Goal: Task Accomplishment & Management: Manage account settings

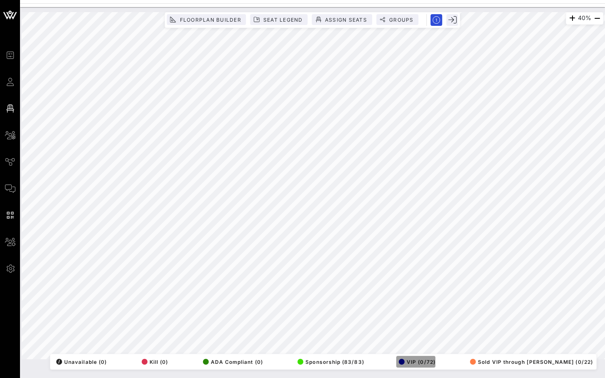
click at [435, 360] on span "VIP (0/72)" at bounding box center [416, 362] width 37 height 6
click at [435, 364] on button "VIP (0/72)" at bounding box center [415, 362] width 39 height 12
click at [220, 14] on button "Floorplan Builder" at bounding box center [206, 19] width 79 height 11
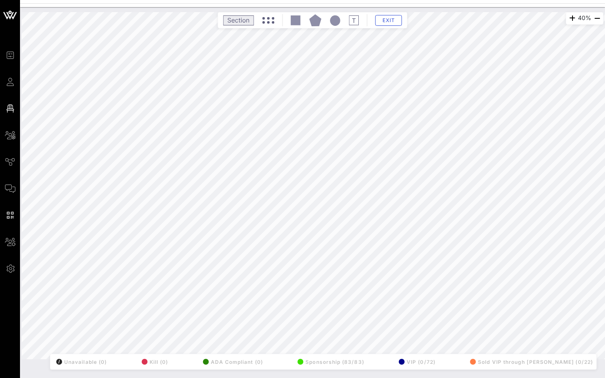
click at [240, 18] on rect at bounding box center [238, 20] width 30 height 10
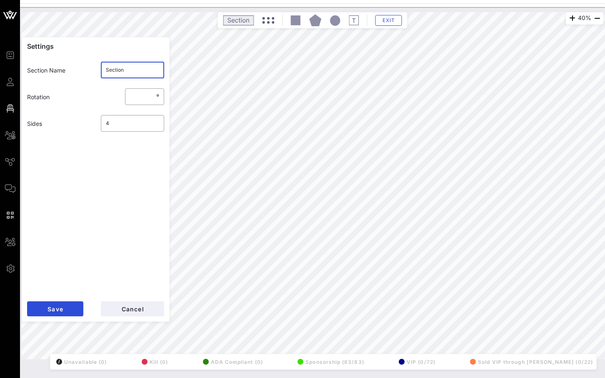
drag, startPoint x: 128, startPoint y: 69, endPoint x: 92, endPoint y: 69, distance: 36.2
click at [92, 69] on div "Section Name ​ Section" at bounding box center [95, 70] width 147 height 27
type input "IC"
click at [125, 120] on input "4" at bounding box center [133, 123] width 54 height 13
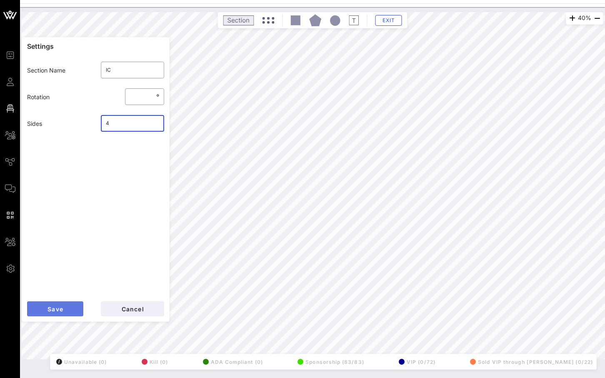
click at [63, 308] on button "Save" at bounding box center [55, 308] width 56 height 15
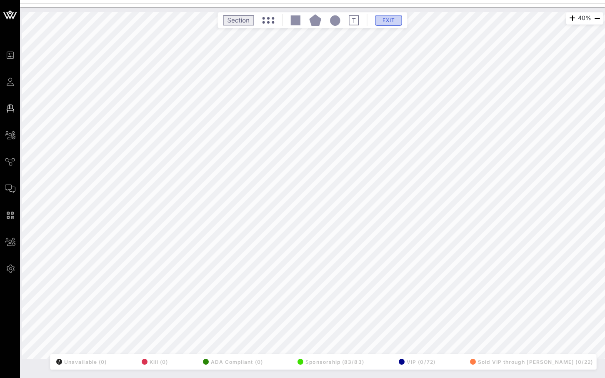
click at [381, 21] on span "Exit" at bounding box center [389, 20] width 16 height 6
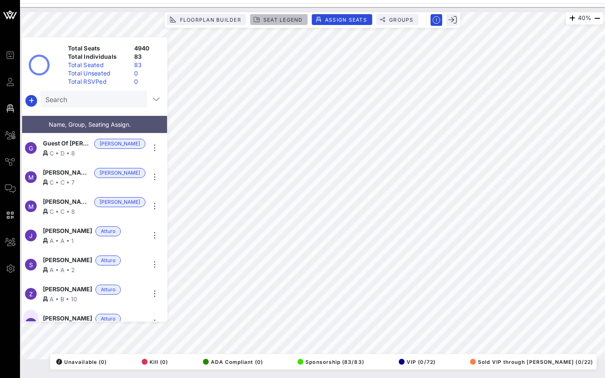
click at [279, 20] on span "Seat Legend" at bounding box center [283, 20] width 40 height 6
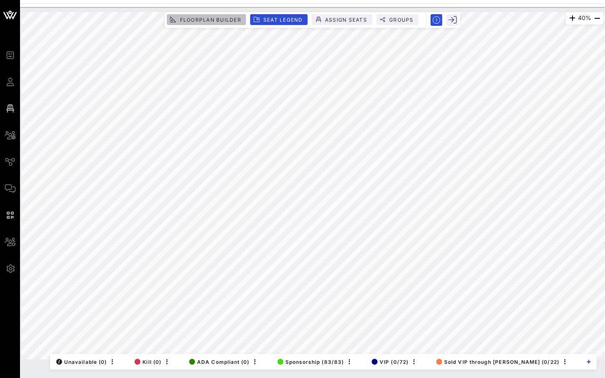
click at [225, 18] on span "Floorplan Builder" at bounding box center [210, 20] width 62 height 6
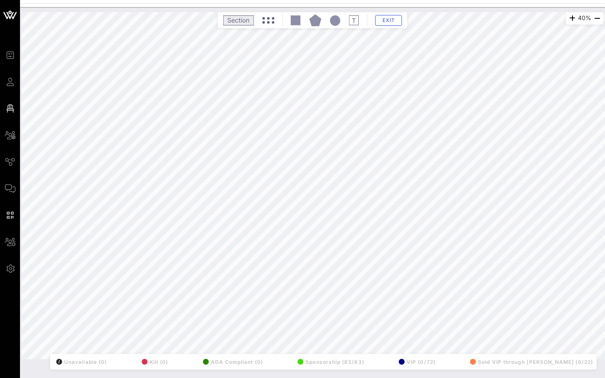
click at [269, 21] on icon at bounding box center [268, 20] width 12 height 7
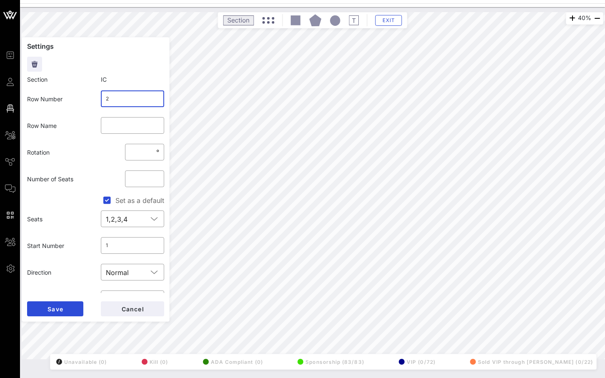
drag, startPoint x: 118, startPoint y: 98, endPoint x: 97, endPoint y: 98, distance: 20.4
click at [97, 98] on div "​ 2" at bounding box center [133, 98] width 74 height 27
type input "IC"
click at [156, 177] on input "**" at bounding box center [144, 178] width 29 height 13
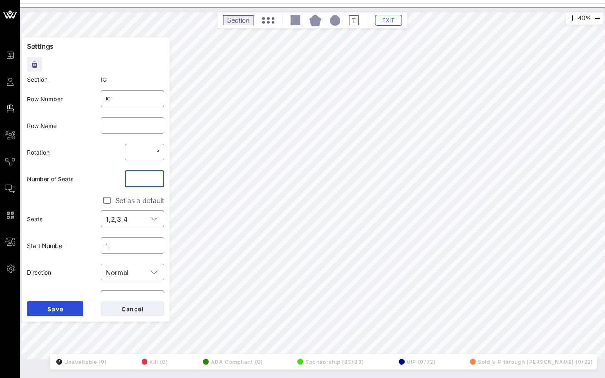
click at [157, 182] on input "**" at bounding box center [144, 178] width 29 height 13
click at [157, 182] on input "*" at bounding box center [144, 178] width 29 height 13
type input "*"
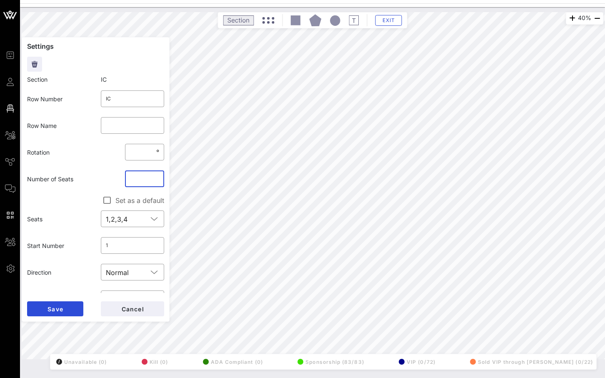
click at [157, 176] on input "*" at bounding box center [144, 178] width 29 height 13
type input "***"
drag, startPoint x: 138, startPoint y: 178, endPoint x: 125, endPoint y: 178, distance: 13.7
click at [125, 178] on div "​ *" at bounding box center [144, 178] width 49 height 27
type input "**"
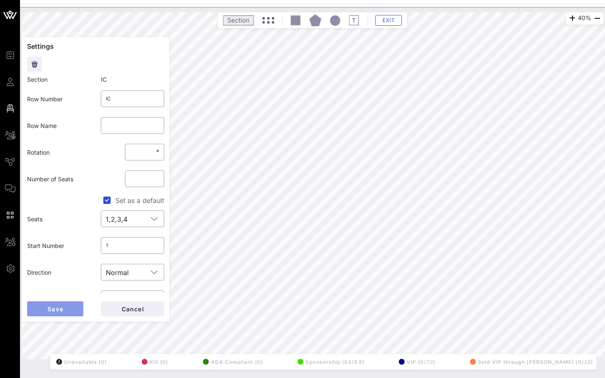
click at [56, 307] on span "Save" at bounding box center [55, 308] width 16 height 7
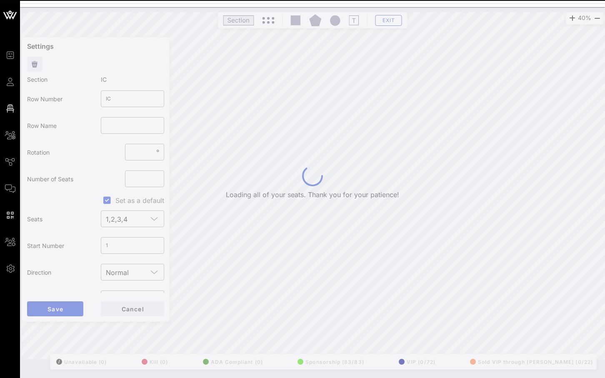
type input "2"
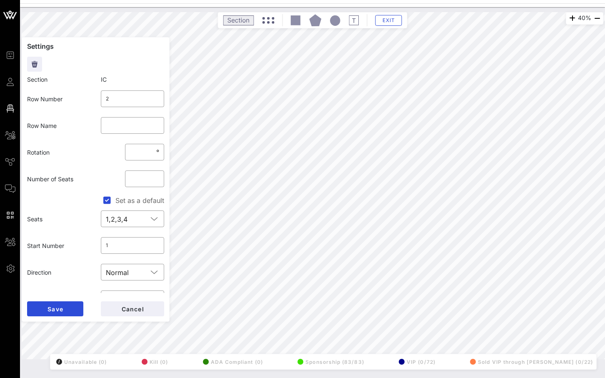
type input "**"
drag, startPoint x: 129, startPoint y: 99, endPoint x: 94, endPoint y: 99, distance: 35.8
click at [94, 99] on div "Row Number ​ 2" at bounding box center [95, 98] width 147 height 27
type input "IC"
click at [123, 246] on input "1" at bounding box center [133, 245] width 54 height 13
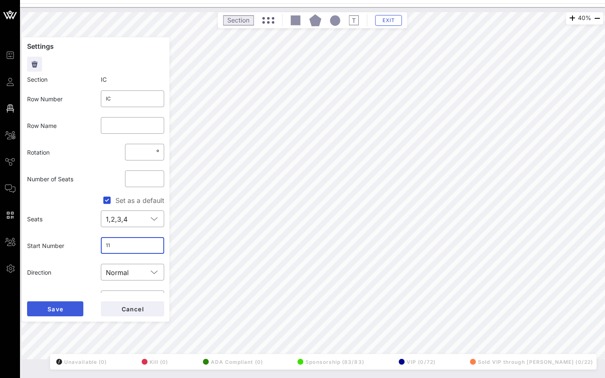
type input "11"
click at [60, 307] on span "Save" at bounding box center [55, 308] width 16 height 7
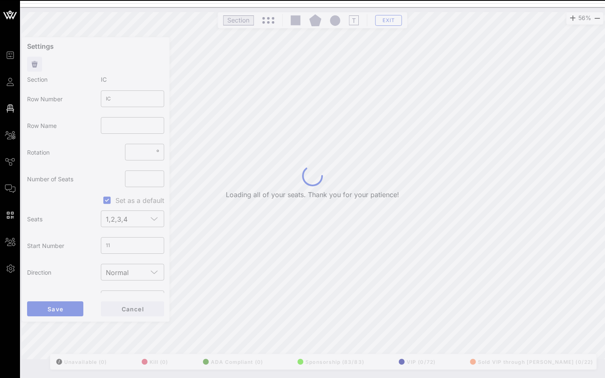
type input "2"
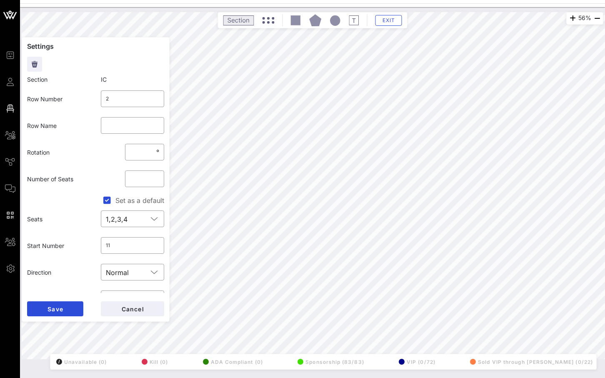
type input "**"
drag, startPoint x: 127, startPoint y: 103, endPoint x: 97, endPoint y: 99, distance: 31.0
click at [97, 99] on div "​ 2" at bounding box center [133, 98] width 74 height 27
type input "IC"
click at [156, 177] on input "**" at bounding box center [144, 178] width 29 height 13
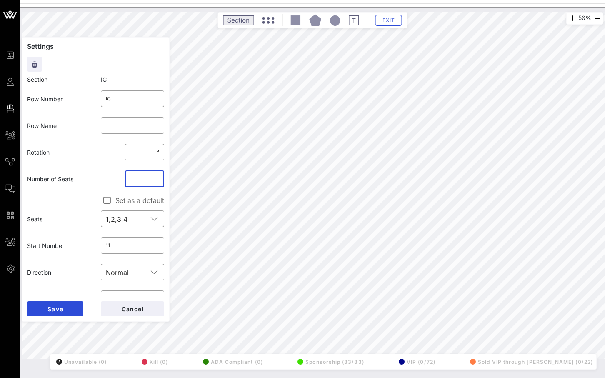
click at [156, 177] on input "**" at bounding box center [144, 178] width 29 height 13
click at [157, 183] on input "**" at bounding box center [144, 178] width 29 height 13
click at [157, 180] on input "**" at bounding box center [144, 178] width 29 height 13
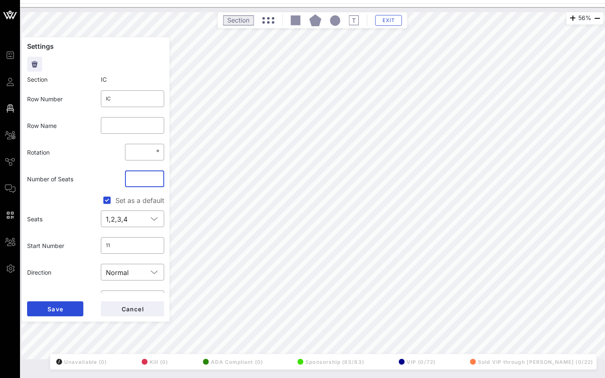
click at [157, 180] on input "*" at bounding box center [144, 178] width 29 height 13
click at [156, 179] on input "*" at bounding box center [144, 178] width 29 height 13
click at [157, 182] on input "*" at bounding box center [144, 178] width 29 height 13
click at [156, 174] on input "*" at bounding box center [144, 178] width 29 height 13
type input "*"
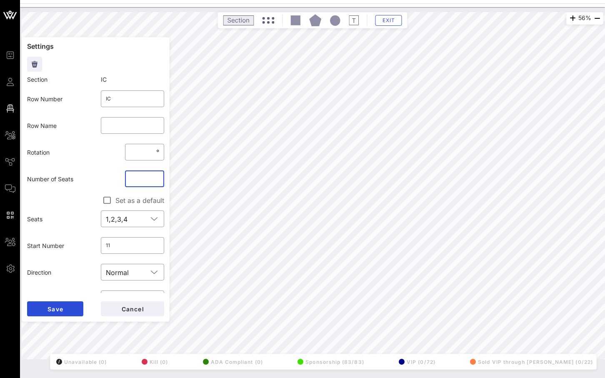
click at [156, 175] on input "*" at bounding box center [144, 178] width 29 height 13
drag, startPoint x: 121, startPoint y: 248, endPoint x: 87, endPoint y: 248, distance: 33.7
click at [87, 248] on div "Start Number ​ 11" at bounding box center [95, 245] width 147 height 27
type input "21"
click at [57, 306] on span "Save" at bounding box center [55, 308] width 16 height 7
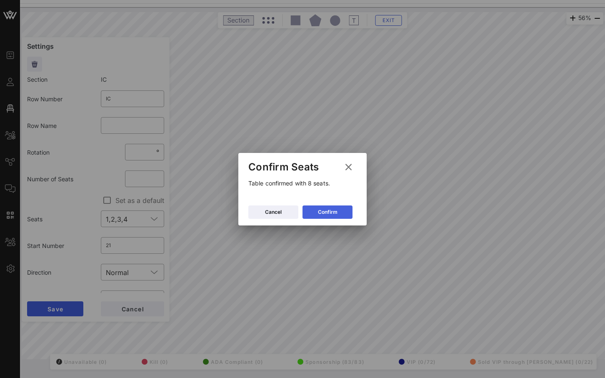
click at [316, 211] on button "Confirm" at bounding box center [327, 211] width 50 height 13
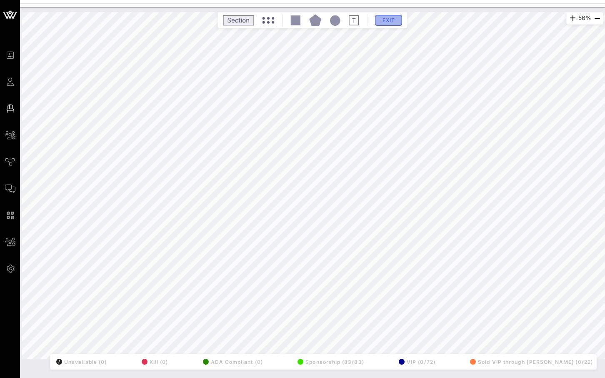
click at [394, 17] on span "Exit" at bounding box center [389, 20] width 16 height 6
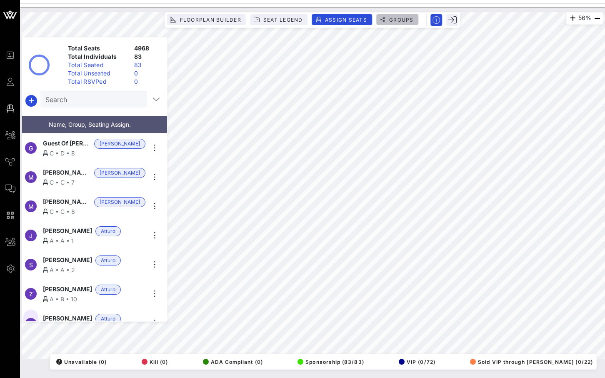
click at [408, 18] on span "Groups" at bounding box center [400, 20] width 25 height 6
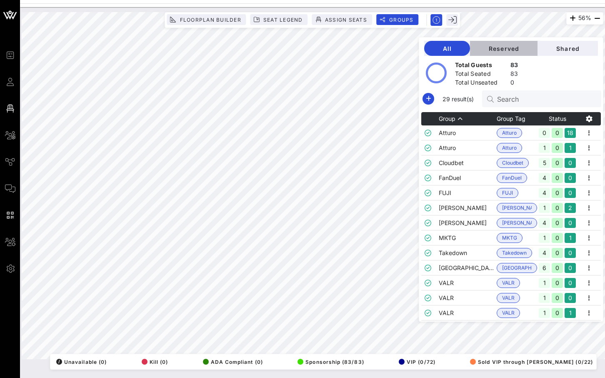
click at [525, 47] on span "Reserved" at bounding box center [503, 48] width 54 height 7
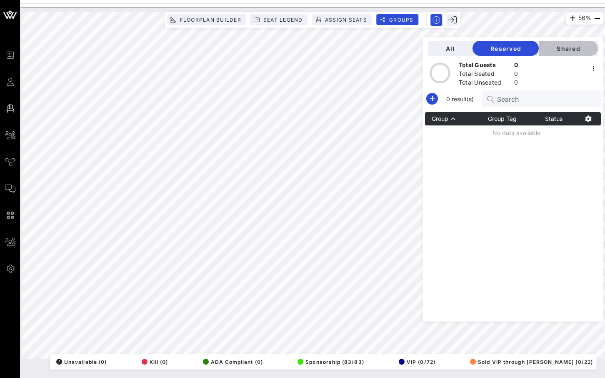
click at [566, 47] on span "Shared" at bounding box center [568, 48] width 46 height 7
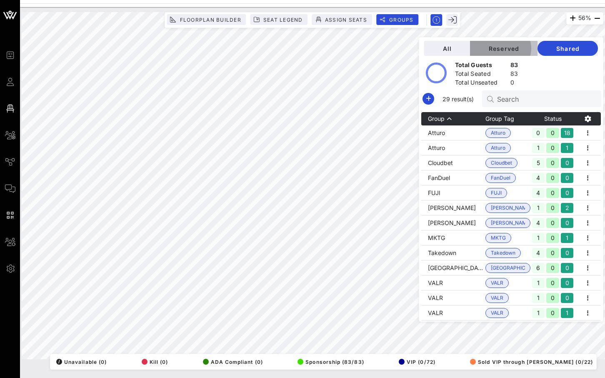
click at [520, 50] on span "Reserved" at bounding box center [503, 48] width 54 height 7
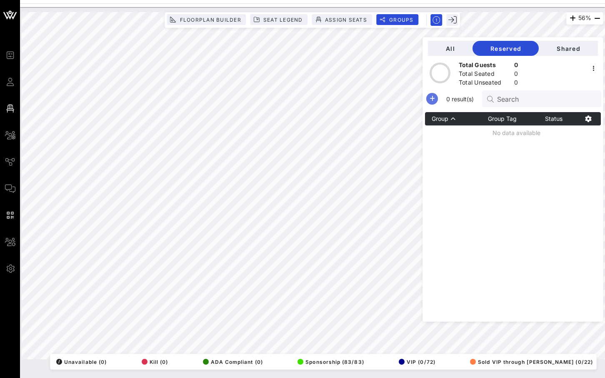
click at [437, 102] on icon "button" at bounding box center [432, 99] width 10 height 10
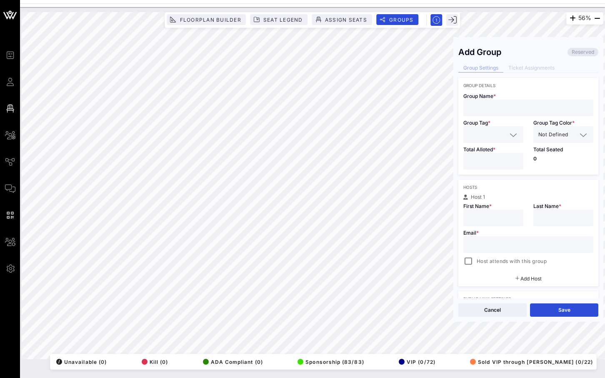
click at [476, 103] on input "text" at bounding box center [528, 107] width 120 height 11
paste input "[PERSON_NAME]"
type input "[PERSON_NAME]"
click at [493, 134] on input "text" at bounding box center [487, 134] width 38 height 11
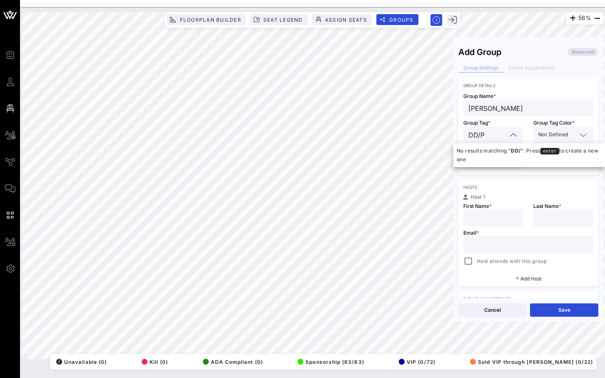
type input "DD/PM"
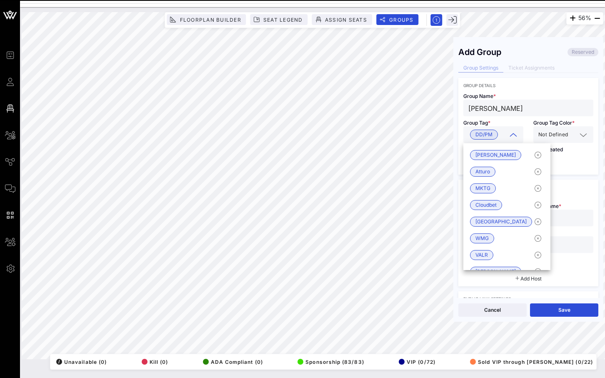
click at [578, 137] on div at bounding box center [583, 135] width 10 height 10
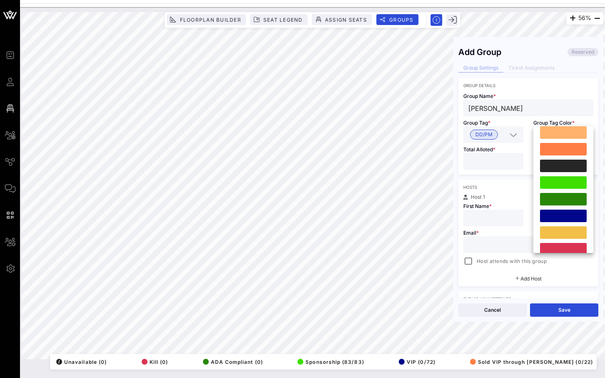
scroll to position [173, 0]
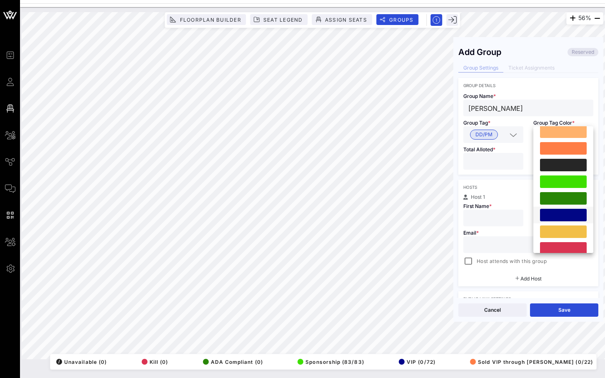
click at [560, 211] on div at bounding box center [563, 215] width 47 height 12
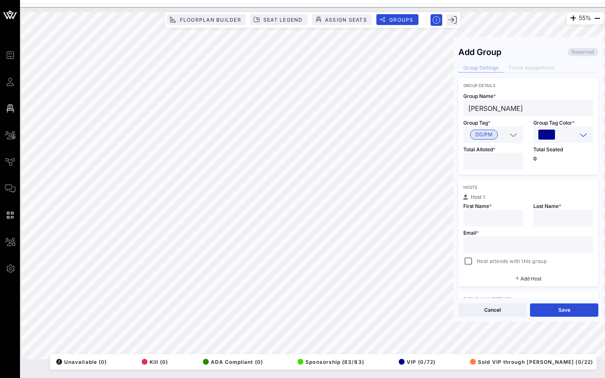
click at [516, 159] on input "*" at bounding box center [493, 161] width 50 height 11
type input "*"
click at [516, 159] on input "*" at bounding box center [493, 161] width 50 height 11
click at [510, 244] on input "text" at bounding box center [528, 244] width 120 height 11
paste input "[EMAIL_ADDRESS][DOMAIN_NAME]"
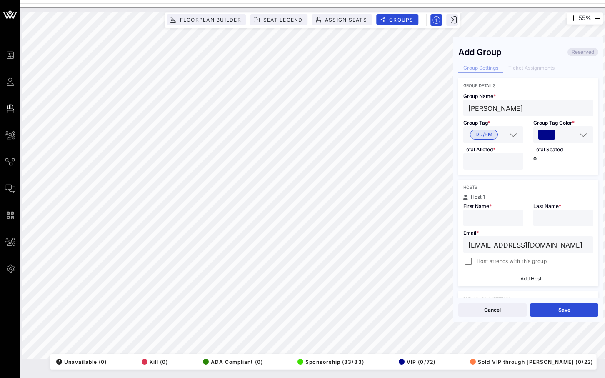
type input "[EMAIL_ADDRESS][DOMAIN_NAME]"
click at [445, 106] on div "55% Floorplan Builder Seat Legend Assign Seats Groups Exit Add Group Reserved G…" at bounding box center [312, 185] width 581 height 347
click at [492, 222] on input "text" at bounding box center [493, 217] width 50 height 11
paste input "[PERSON_NAME]"
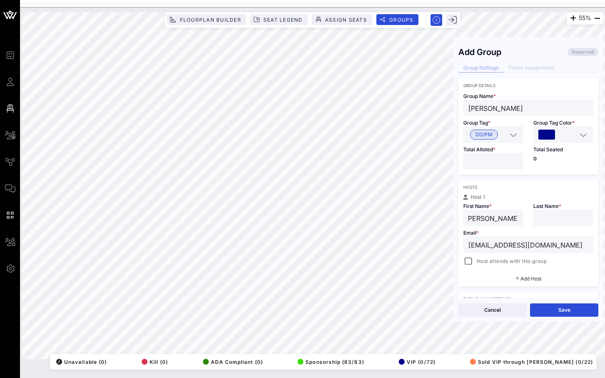
drag, startPoint x: 488, startPoint y: 217, endPoint x: 537, endPoint y: 217, distance: 49.1
click at [536, 217] on div "Host 1 First Name * [PERSON_NAME] Last Name * Email * [EMAIL_ADDRESS][DOMAIN_NA…" at bounding box center [528, 230] width 140 height 72
type input "Thabiti"
click at [564, 219] on input "text" at bounding box center [563, 217] width 50 height 11
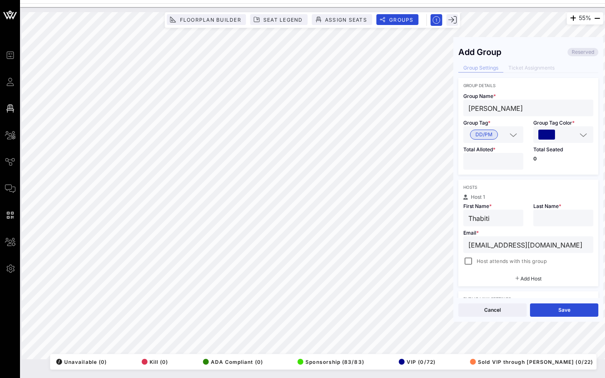
paste input "[PERSON_NAME]"
type input "[PERSON_NAME]"
click at [465, 260] on div at bounding box center [468, 261] width 12 height 12
click at [529, 109] on input "[PERSON_NAME]" at bounding box center [528, 107] width 120 height 11
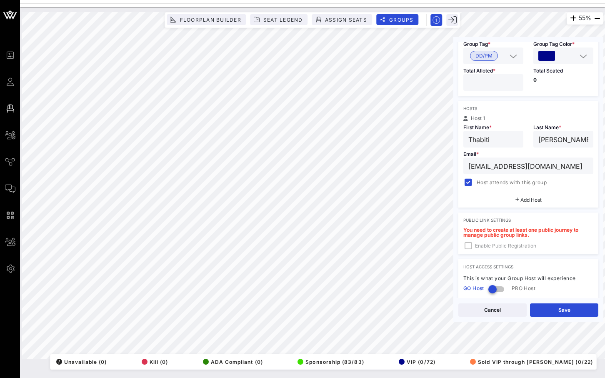
scroll to position [82, 0]
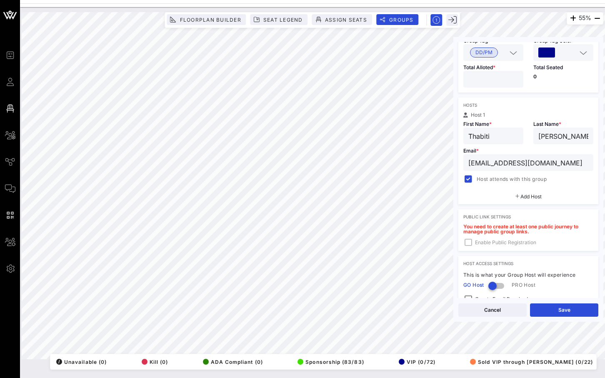
click at [463, 243] on div "You need to create at least one public journey to manage public group links. En…" at bounding box center [528, 237] width 140 height 27
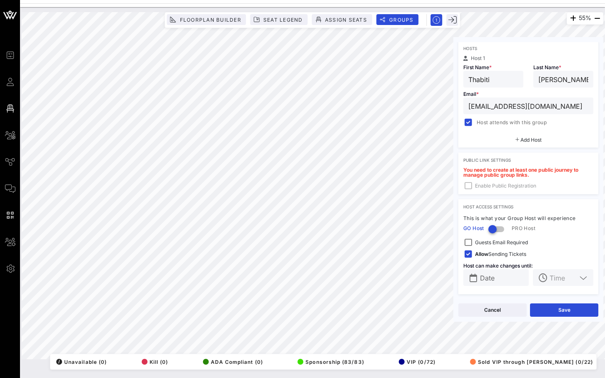
scroll to position [140, 0]
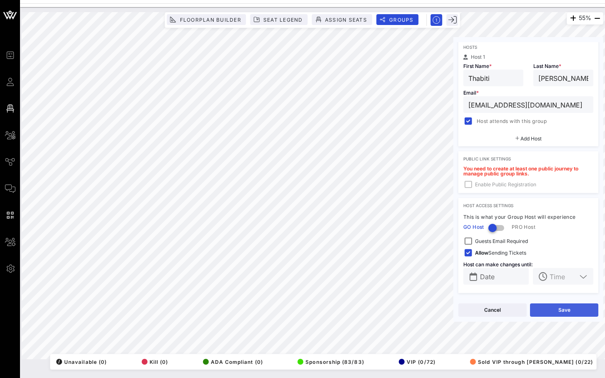
click at [557, 311] on button "Save" at bounding box center [564, 309] width 68 height 13
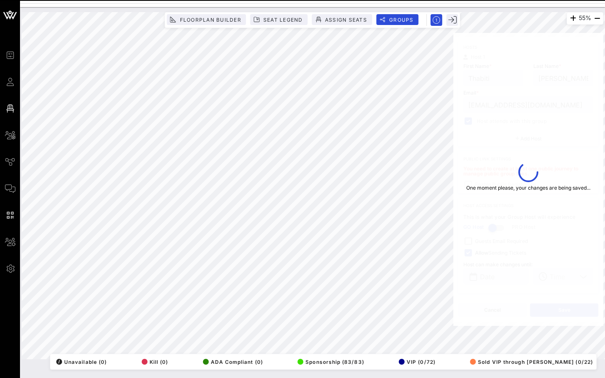
type input "[PERSON_NAME] - [PERSON_NAME]"
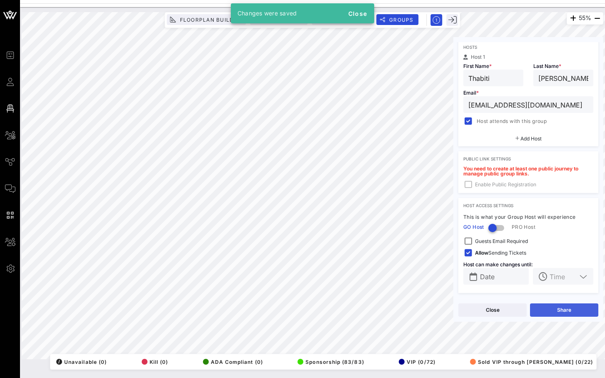
click at [557, 312] on button "Share" at bounding box center [564, 309] width 68 height 13
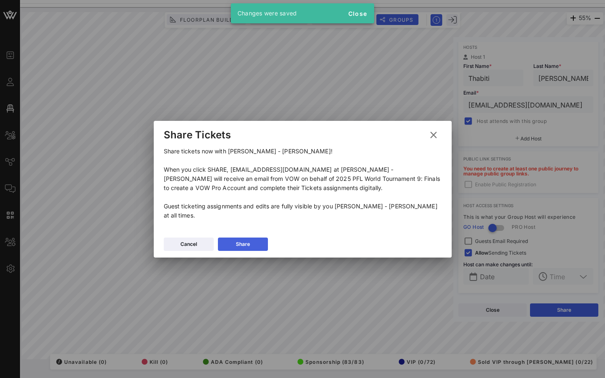
click at [232, 244] on button "Share" at bounding box center [243, 243] width 50 height 13
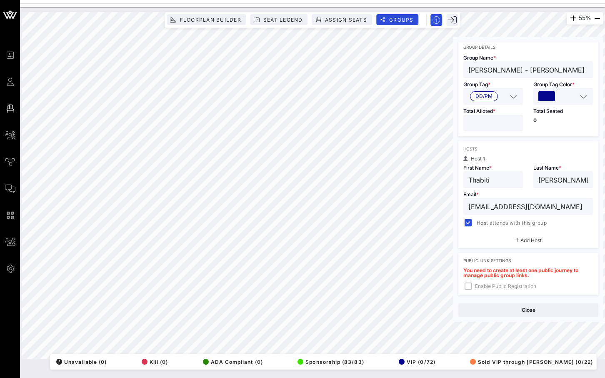
scroll to position [0, 0]
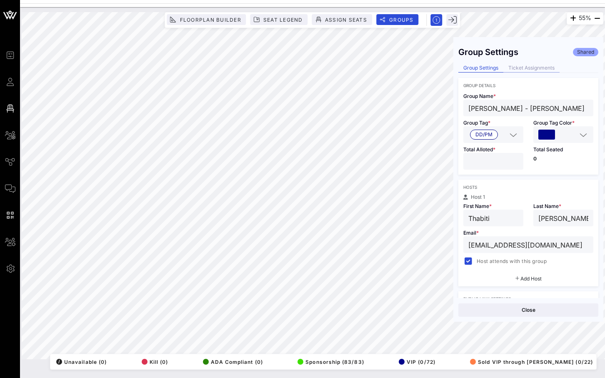
click at [547, 70] on div "Ticket Assignments" at bounding box center [531, 68] width 56 height 9
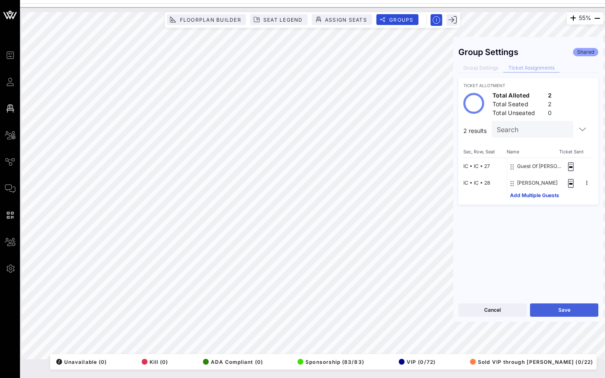
click at [551, 310] on button "Save" at bounding box center [564, 309] width 68 height 13
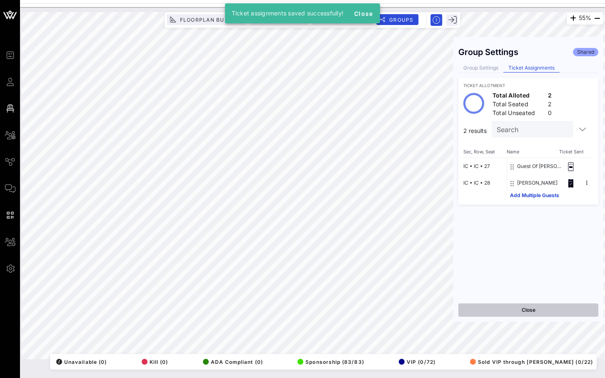
click at [514, 307] on button "Close" at bounding box center [528, 309] width 140 height 13
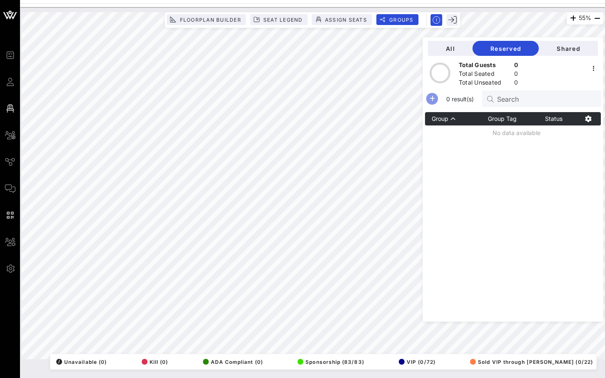
click at [437, 97] on icon "button" at bounding box center [432, 99] width 10 height 10
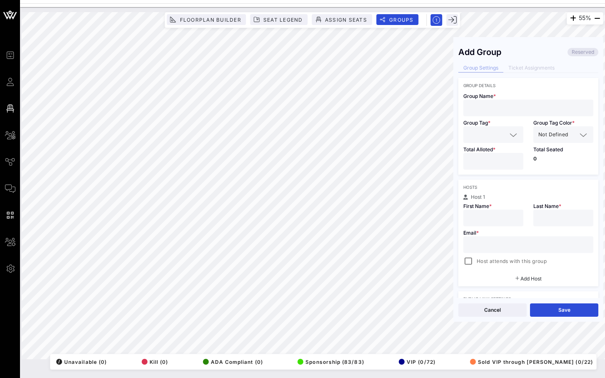
click at [515, 105] on input "text" at bounding box center [528, 107] width 120 height 11
paste input "[PERSON_NAME]"
type input "[PERSON_NAME] - Fighter Manager"
click at [507, 136] on div at bounding box center [512, 135] width 12 height 10
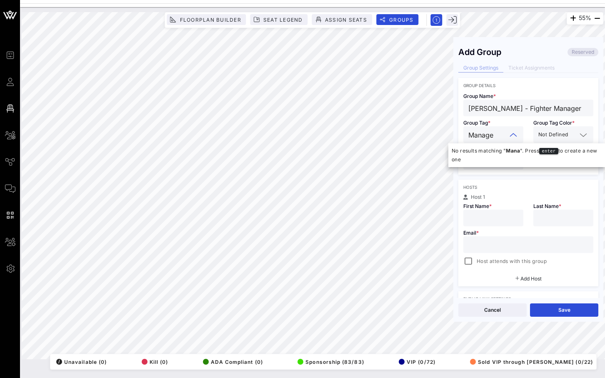
type input "Manager"
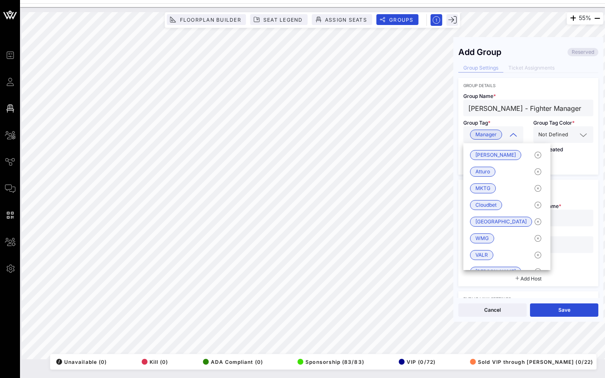
click at [577, 138] on div at bounding box center [582, 135] width 12 height 10
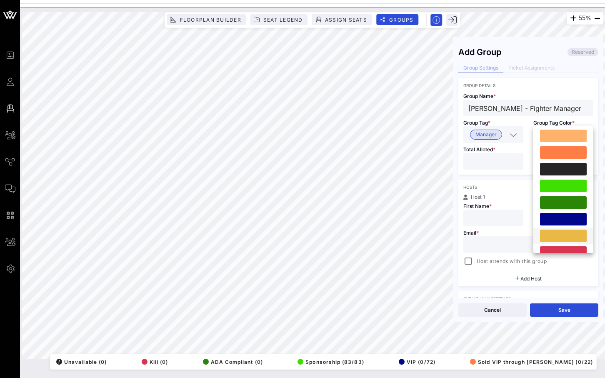
scroll to position [194, 0]
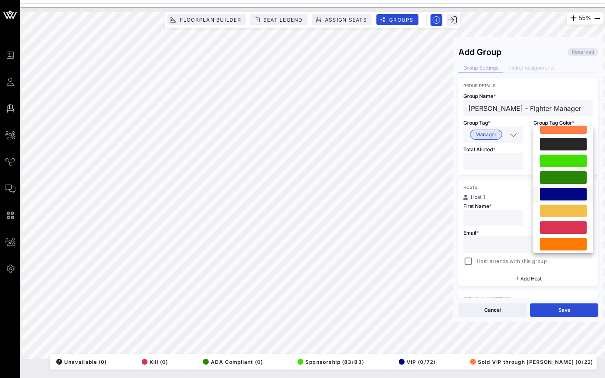
click at [561, 196] on div at bounding box center [563, 194] width 47 height 12
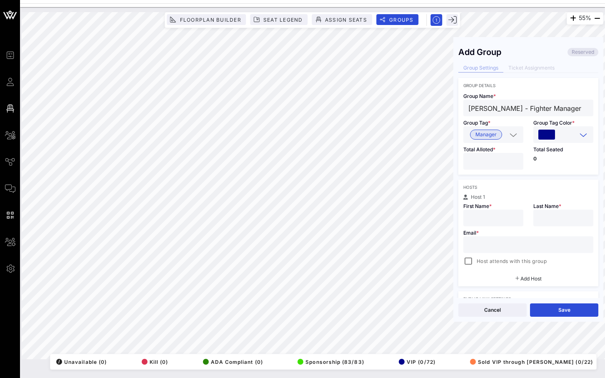
click at [516, 159] on input "*" at bounding box center [493, 161] width 50 height 11
type input "*"
click at [516, 159] on input "*" at bounding box center [493, 161] width 50 height 11
click at [471, 221] on input "text" at bounding box center [493, 217] width 50 height 11
type input "[PERSON_NAME]"
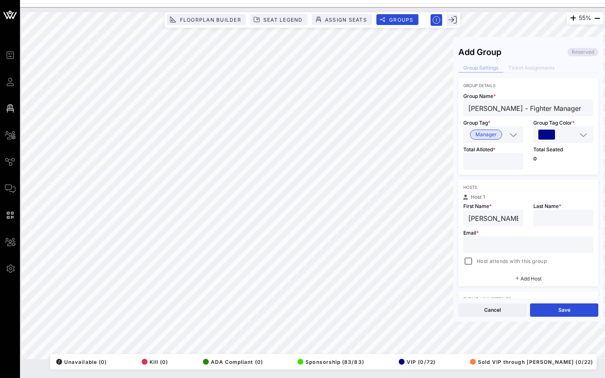
drag, startPoint x: 508, startPoint y: 109, endPoint x: 478, endPoint y: 111, distance: 29.7
click at [478, 111] on input "[PERSON_NAME] - Fighter Manager" at bounding box center [528, 107] width 120 height 11
click at [558, 222] on input "text" at bounding box center [563, 217] width 50 height 11
paste input "[PERSON_NAME]"
type input "[PERSON_NAME]"
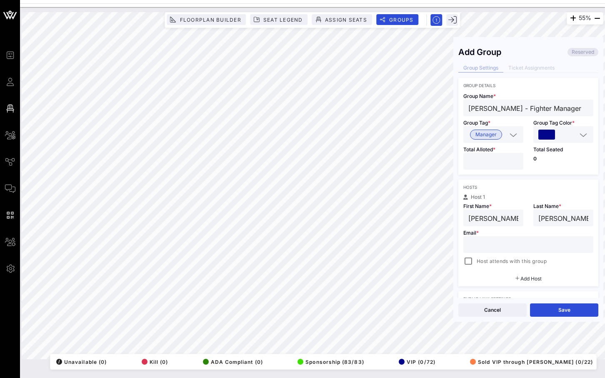
drag, startPoint x: 508, startPoint y: 108, endPoint x: 463, endPoint y: 108, distance: 45.0
click at [463, 108] on div "[PERSON_NAME] - Fighter Manager" at bounding box center [528, 108] width 130 height 17
click at [488, 246] on input "text" at bounding box center [528, 244] width 120 height 11
paste input "[EMAIL_ADDRESS][DOMAIN_NAME]"
type input "[EMAIL_ADDRESS][DOMAIN_NAME]"
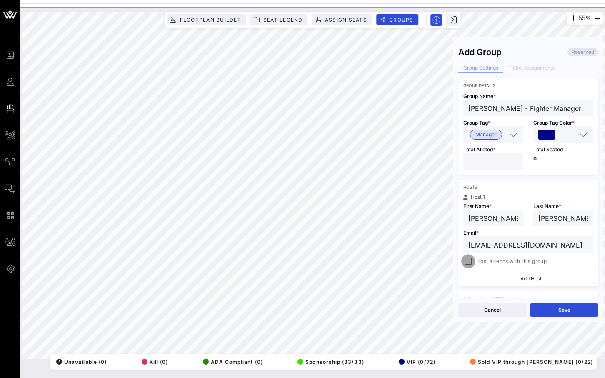
click at [466, 262] on div at bounding box center [468, 261] width 12 height 12
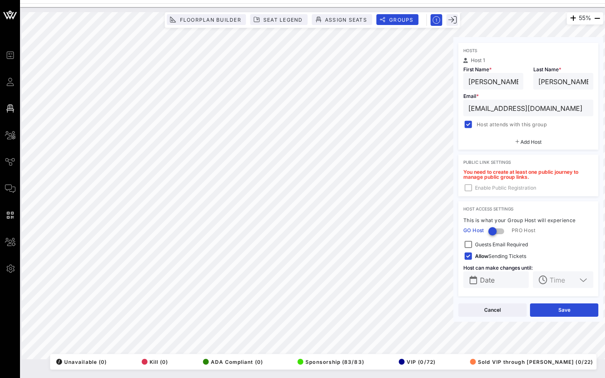
scroll to position [140, 0]
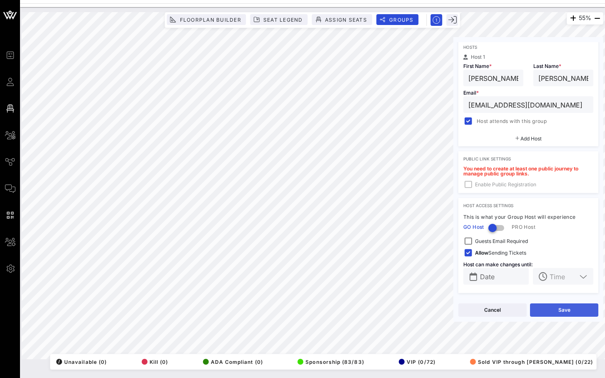
click at [551, 311] on button "Save" at bounding box center [564, 309] width 68 height 13
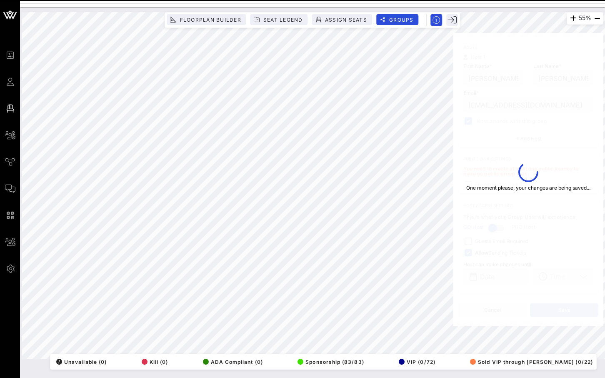
type input "[PERSON_NAME]"
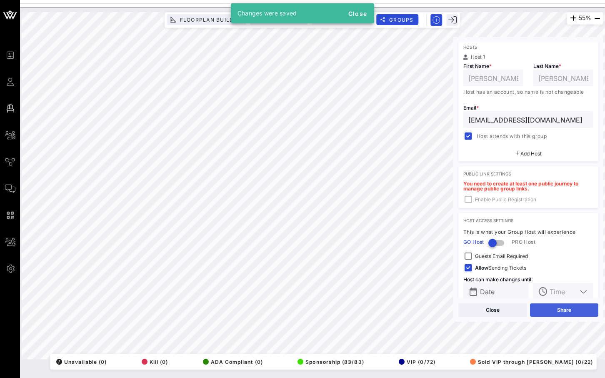
click at [551, 311] on button "Share" at bounding box center [564, 309] width 68 height 13
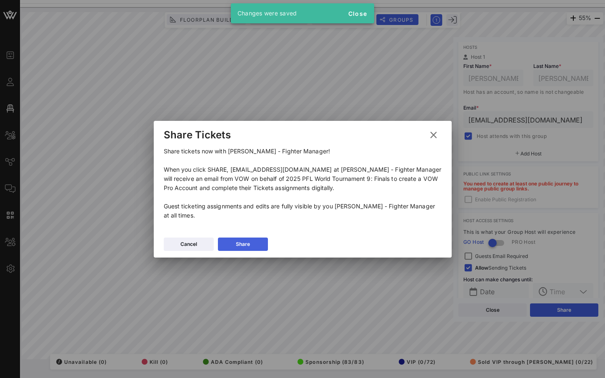
click at [256, 246] on button "Share" at bounding box center [243, 243] width 50 height 13
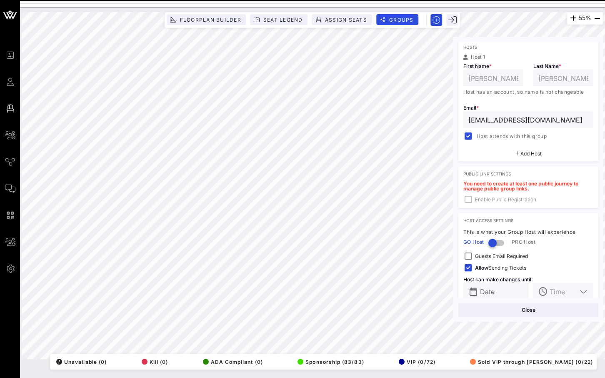
scroll to position [0, 0]
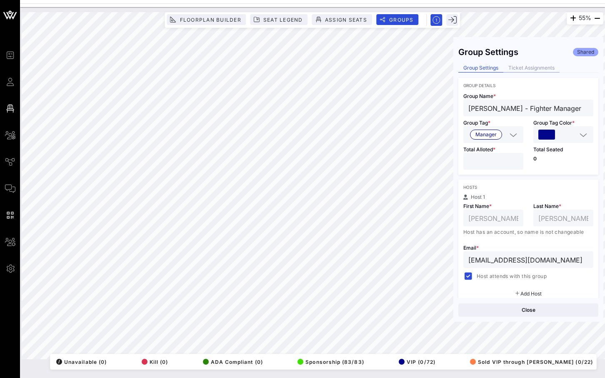
click at [537, 71] on div "Ticket Assignments" at bounding box center [531, 68] width 56 height 9
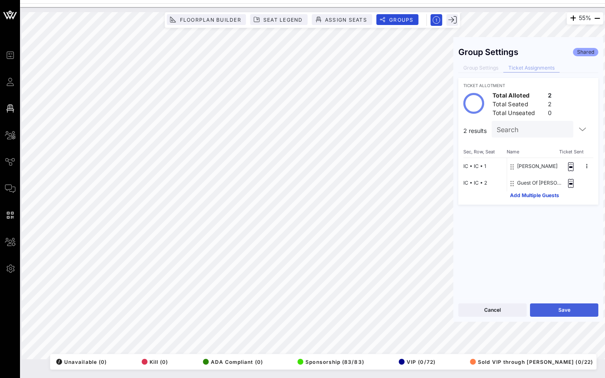
click at [571, 314] on button "Save" at bounding box center [564, 309] width 68 height 13
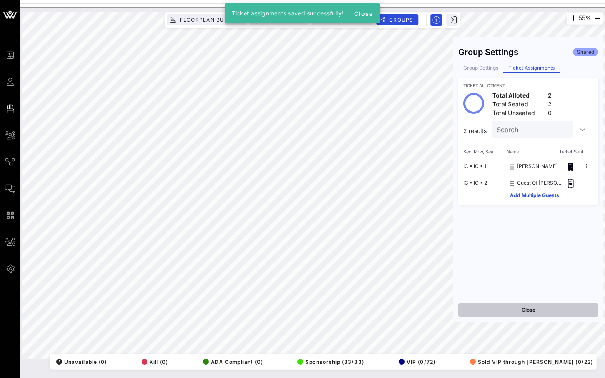
click at [517, 304] on button "Close" at bounding box center [528, 309] width 140 height 13
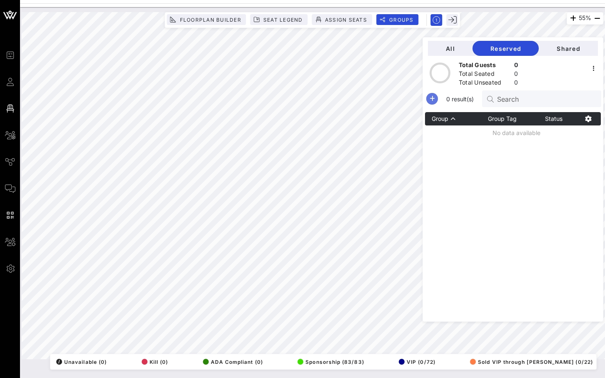
click at [437, 96] on icon "button" at bounding box center [432, 99] width 10 height 10
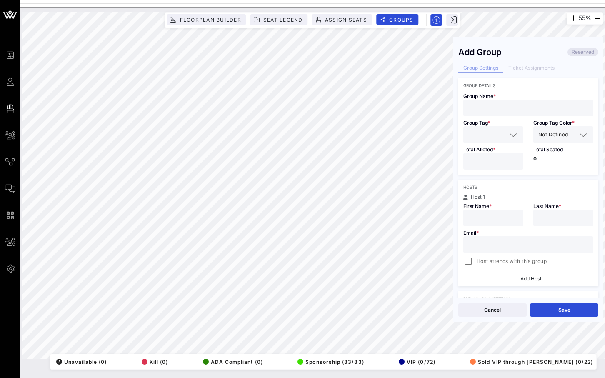
click at [505, 107] on input "text" at bounding box center [528, 107] width 120 height 11
paste input "[PERSON_NAME]"
click at [502, 138] on input "text" at bounding box center [487, 134] width 38 height 11
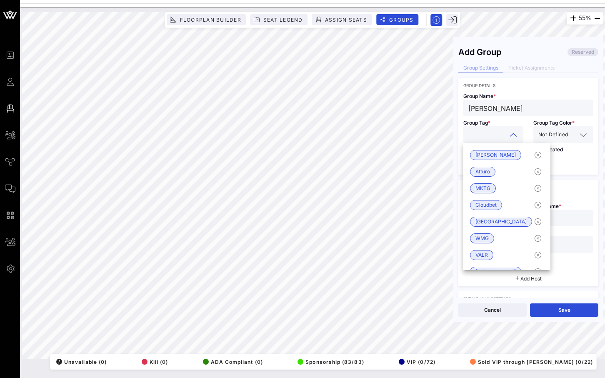
click at [518, 110] on input "[PERSON_NAME]" at bounding box center [528, 107] width 120 height 11
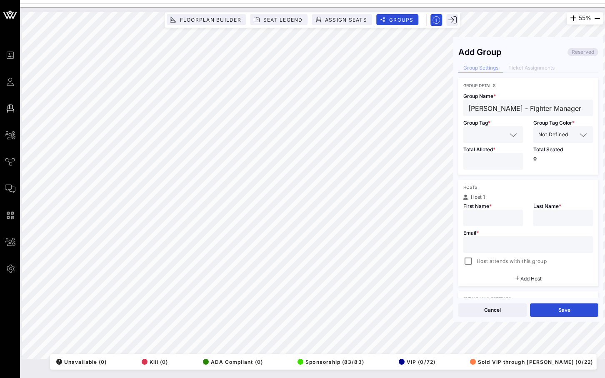
type input "[PERSON_NAME] - Fighter Manager"
click at [501, 140] on div at bounding box center [493, 134] width 50 height 17
type input "mana"
click at [497, 152] on span "Manager" at bounding box center [486, 155] width 32 height 10
click at [571, 134] on input "text" at bounding box center [572, 134] width 7 height 11
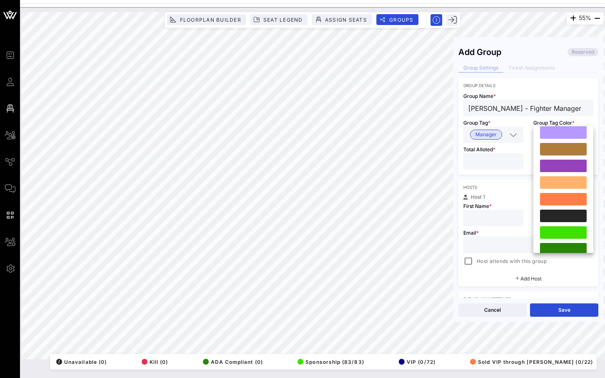
scroll to position [147, 0]
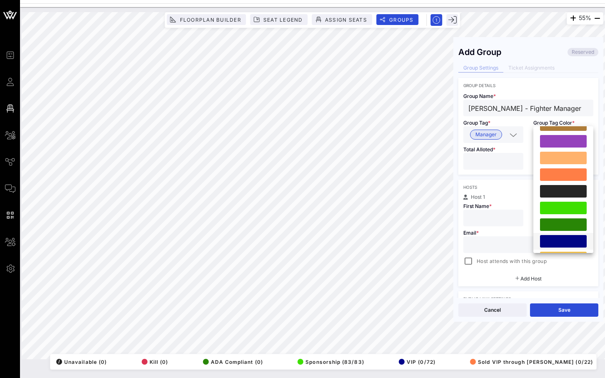
click at [554, 239] on div at bounding box center [563, 241] width 47 height 12
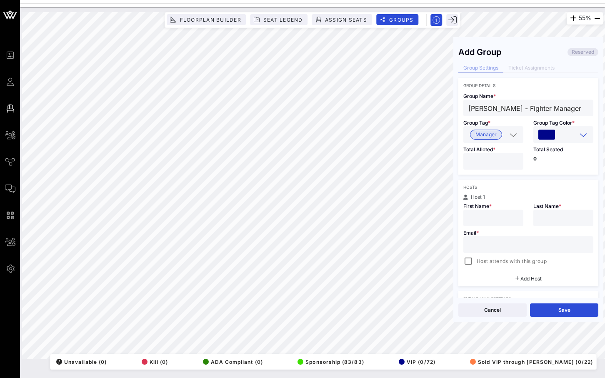
click at [516, 161] on input "*" at bounding box center [493, 161] width 50 height 11
type input "*"
click at [516, 161] on input "*" at bounding box center [493, 161] width 50 height 11
click at [481, 222] on input "text" at bounding box center [493, 217] width 50 height 11
type input "[PERSON_NAME]"
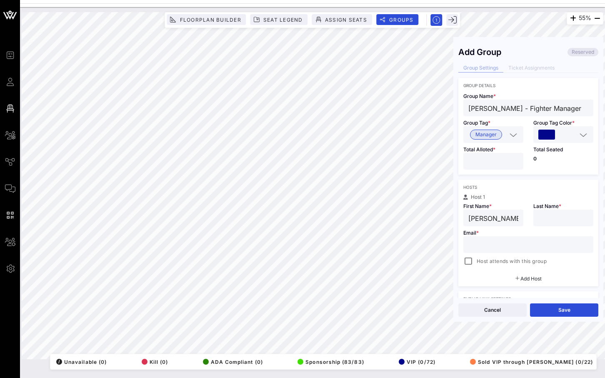
click at [572, 217] on input "text" at bounding box center [563, 217] width 50 height 11
type input "[PERSON_NAME]"
click at [486, 247] on input "text" at bounding box center [528, 244] width 120 height 11
paste input "[EMAIL_ADDRESS][DOMAIN_NAME]"
type input "[EMAIL_ADDRESS][DOMAIN_NAME]"
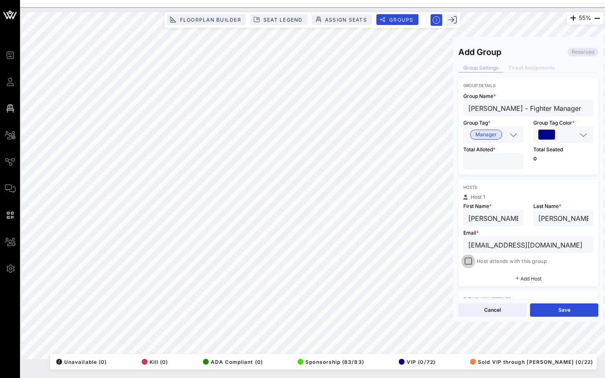
click at [464, 265] on div at bounding box center [468, 261] width 12 height 12
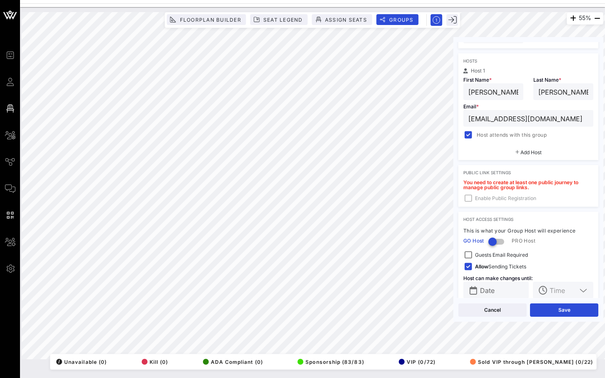
scroll to position [140, 0]
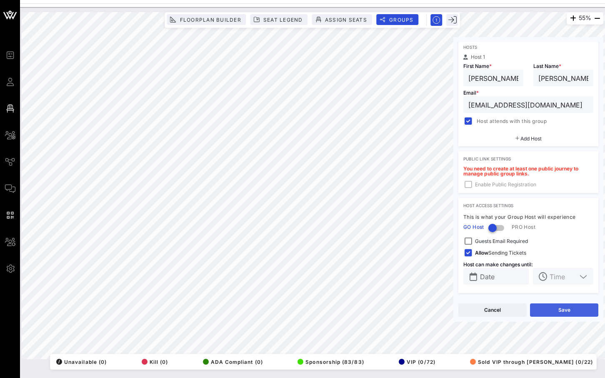
click at [555, 311] on button "Save" at bounding box center [564, 309] width 68 height 13
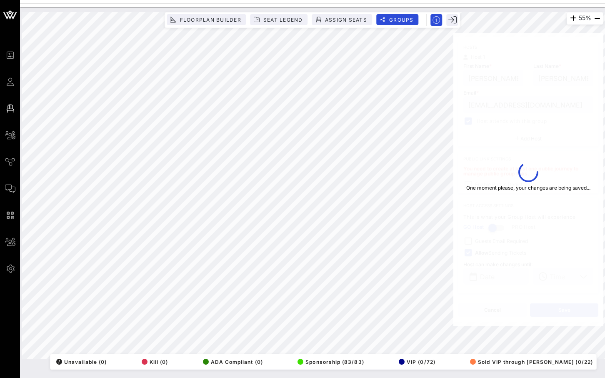
type input "[PERSON_NAME]"
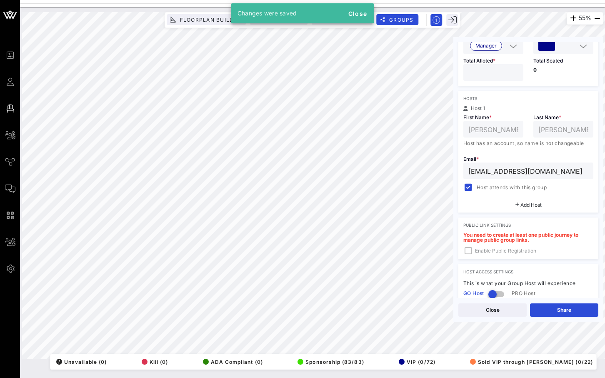
scroll to position [155, 0]
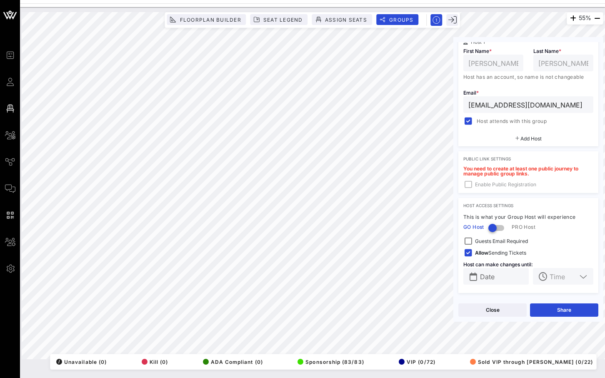
click at [553, 316] on div "Close Share" at bounding box center [528, 310] width 150 height 24
click at [555, 313] on button "Share" at bounding box center [564, 309] width 68 height 13
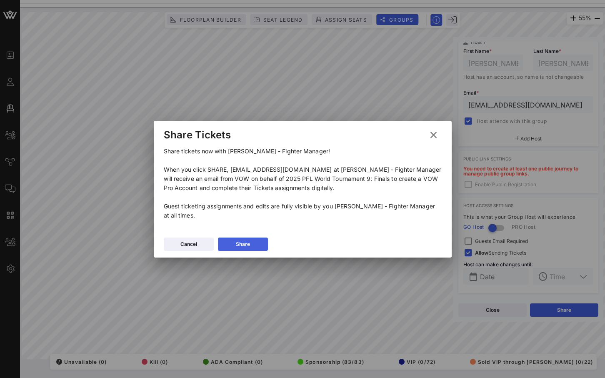
click at [246, 250] on button "Share" at bounding box center [243, 243] width 50 height 13
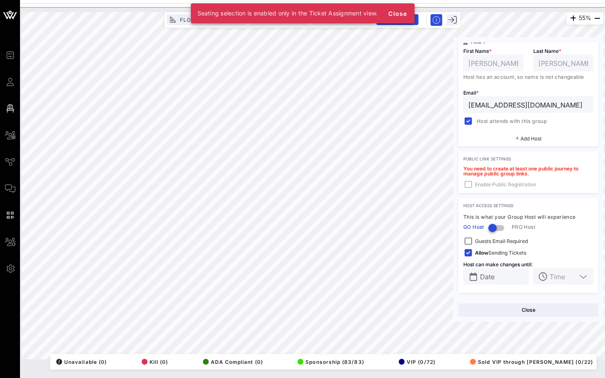
scroll to position [0, 0]
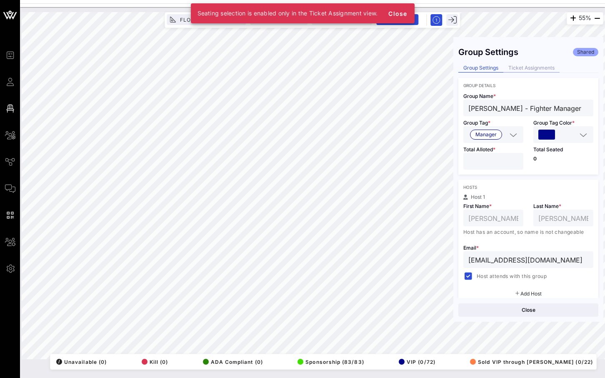
click at [543, 67] on div "Ticket Assignments" at bounding box center [531, 68] width 56 height 9
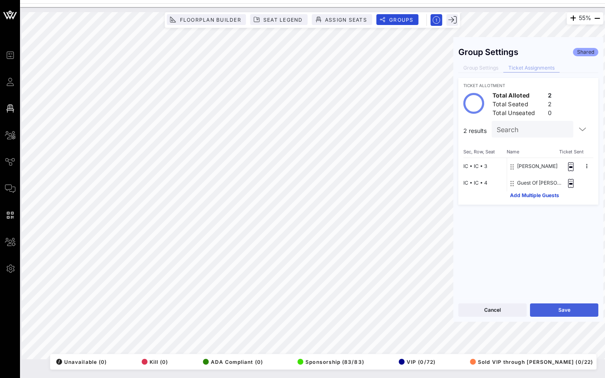
click at [545, 309] on button "Save" at bounding box center [564, 309] width 68 height 13
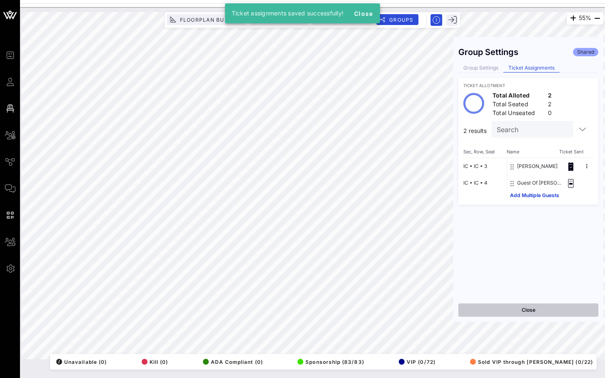
click at [521, 309] on button "Close" at bounding box center [528, 309] width 140 height 13
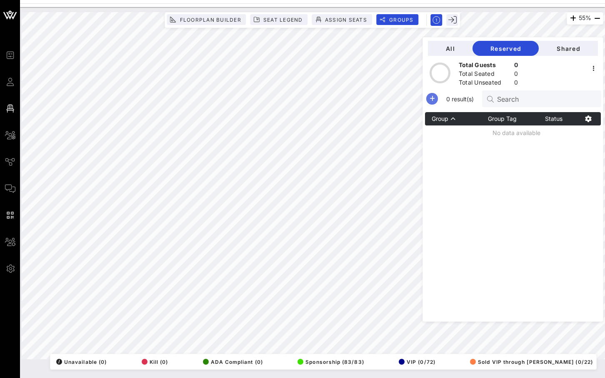
click at [437, 97] on icon "button" at bounding box center [432, 99] width 10 height 10
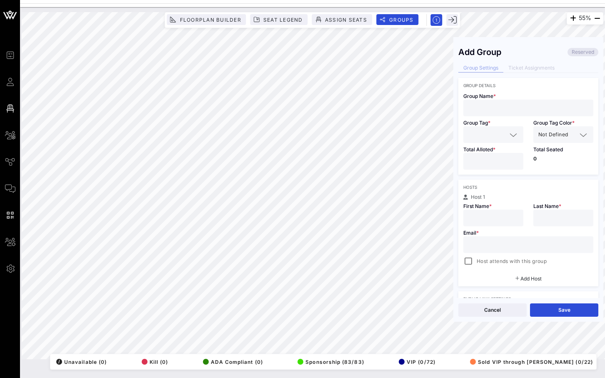
click at [509, 105] on input "text" at bounding box center [528, 107] width 120 height 11
paste input "[PERSON_NAME]"
type input "[PERSON_NAME] - Fighter Manager"
click at [510, 134] on icon at bounding box center [512, 135] width 7 height 10
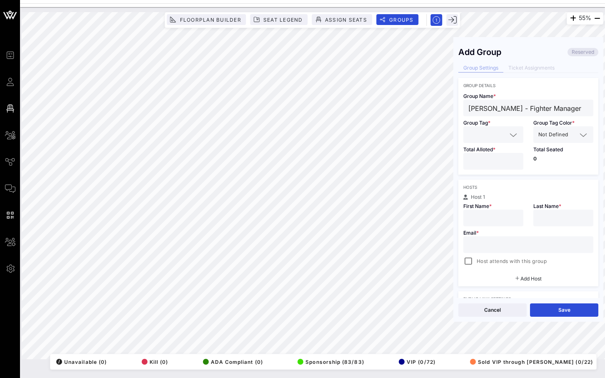
scroll to position [0, 0]
type input "mana"
click at [485, 159] on span "Manager" at bounding box center [486, 155] width 32 height 10
click at [575, 135] on input "text" at bounding box center [572, 134] width 7 height 11
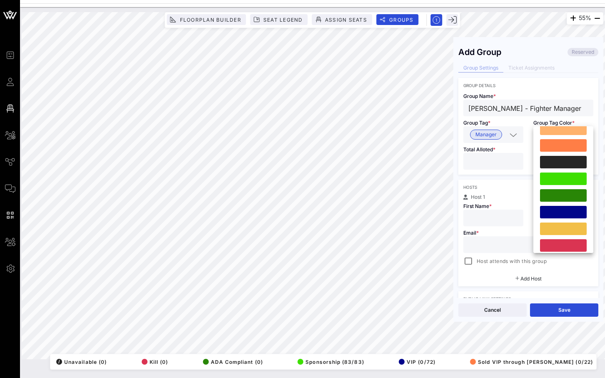
scroll to position [192, 0]
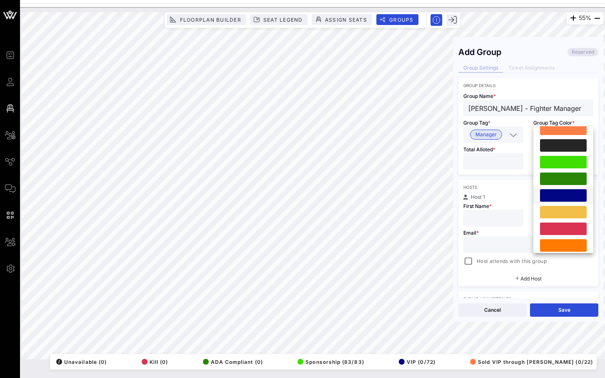
click at [559, 193] on div at bounding box center [563, 195] width 47 height 12
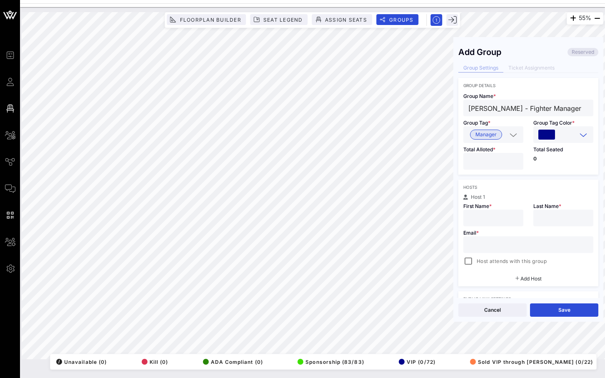
click at [517, 159] on input "*" at bounding box center [493, 161] width 50 height 11
type input "*"
click at [517, 159] on input "*" at bounding box center [493, 161] width 50 height 11
drag, startPoint x: 531, startPoint y: 110, endPoint x: 462, endPoint y: 109, distance: 69.1
click at [462, 109] on div "Group Name * [PERSON_NAME] - Fighter Manager" at bounding box center [528, 102] width 140 height 28
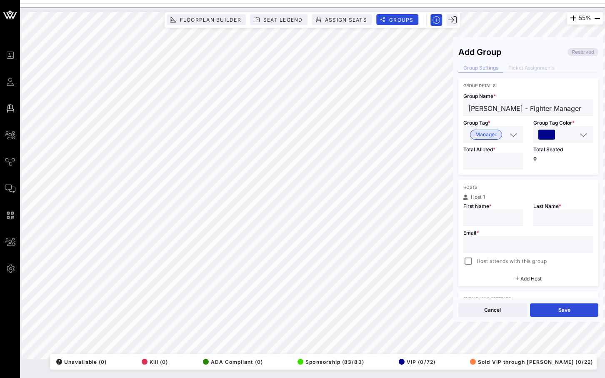
click at [474, 211] on div at bounding box center [493, 217] width 50 height 17
paste input "[PERSON_NAME]"
drag, startPoint x: 479, startPoint y: 218, endPoint x: 533, endPoint y: 217, distance: 53.7
click at [533, 217] on div "Host 1 First Name * [PERSON_NAME] Last Name * Email * Host attends with this gr…" at bounding box center [528, 230] width 140 height 72
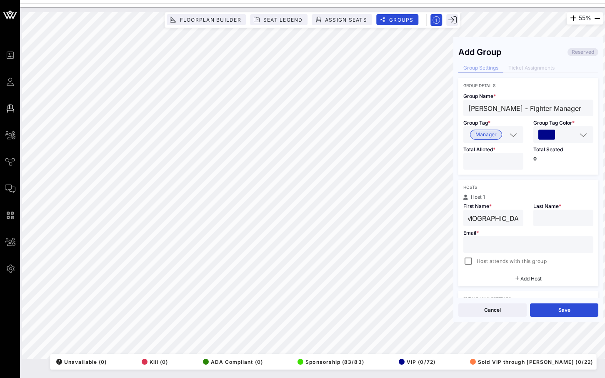
scroll to position [0, 0]
type input "[DEMOGRAPHIC_DATA]"
click at [553, 220] on input "text" at bounding box center [563, 217] width 50 height 11
paste input "Magomedov"
type input "Magomedov"
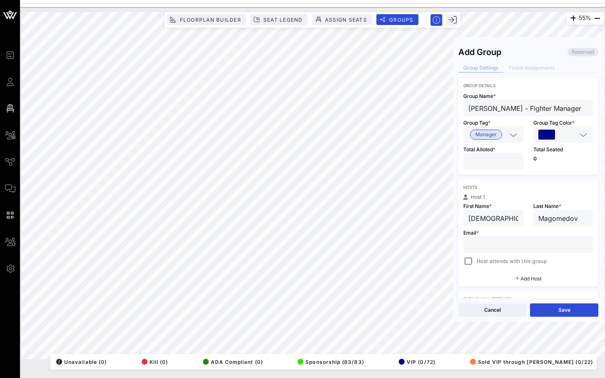
click at [493, 243] on input "text" at bounding box center [528, 244] width 120 height 11
paste input "[EMAIL_ADDRESS][DOMAIN_NAME]"
type input "[EMAIL_ADDRESS][DOMAIN_NAME]"
click at [465, 264] on div at bounding box center [468, 261] width 12 height 12
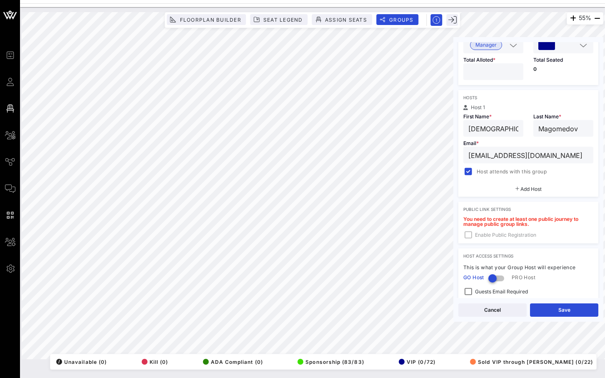
scroll to position [140, 0]
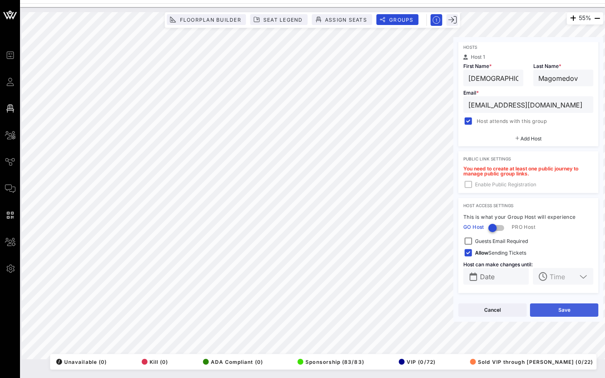
click at [544, 307] on button "Save" at bounding box center [564, 309] width 68 height 13
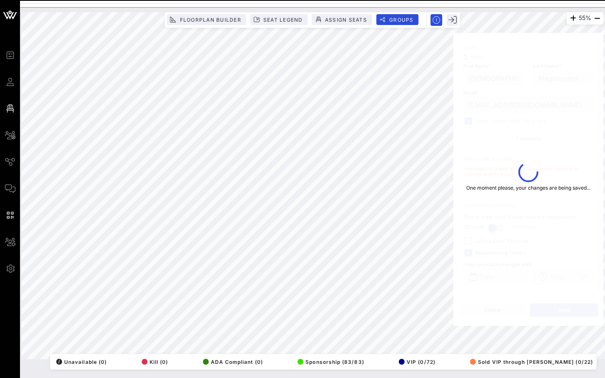
type input "[DEMOGRAPHIC_DATA]"
type input "Magomedov"
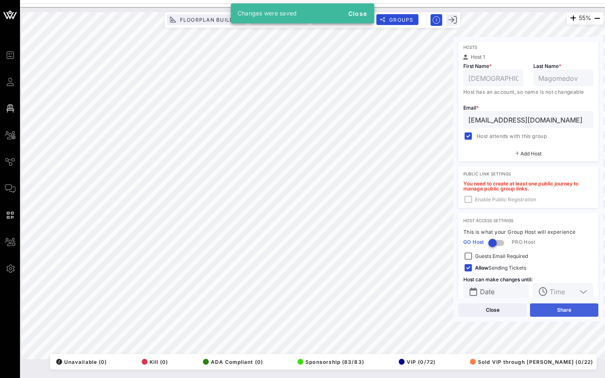
click at [540, 311] on button "Share" at bounding box center [564, 309] width 68 height 13
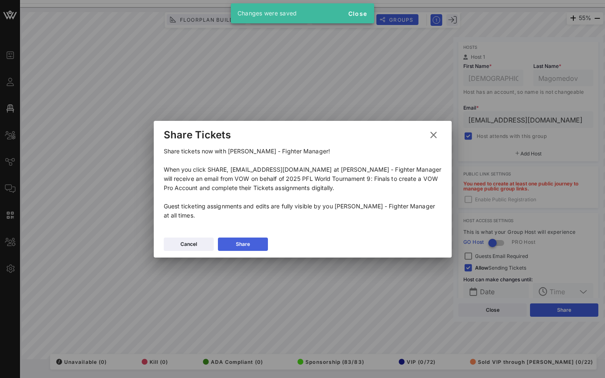
click at [251, 241] on button "Share" at bounding box center [243, 243] width 50 height 13
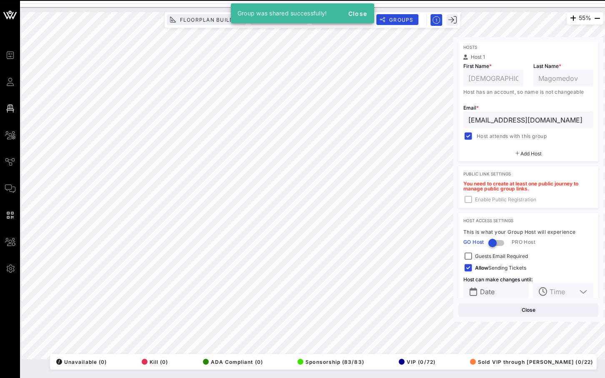
scroll to position [0, 0]
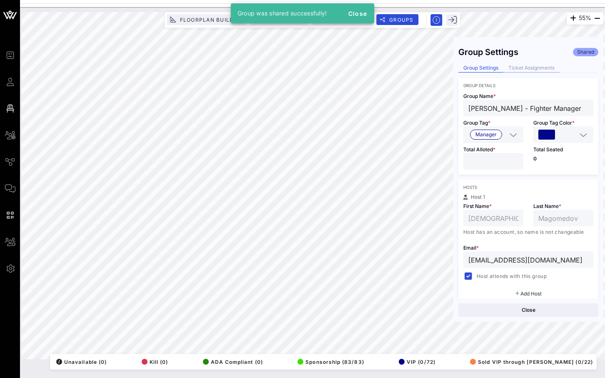
click at [534, 67] on div "Ticket Assignments" at bounding box center [531, 68] width 56 height 9
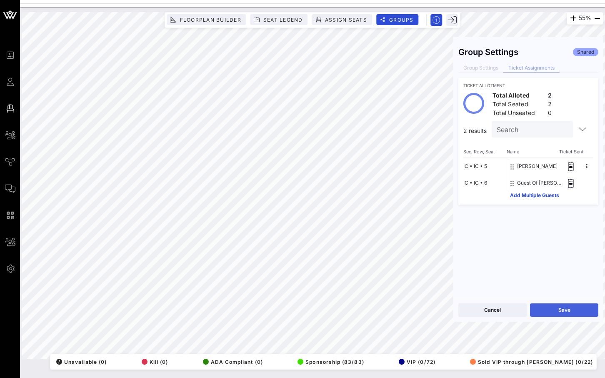
click at [547, 306] on button "Save" at bounding box center [564, 309] width 68 height 13
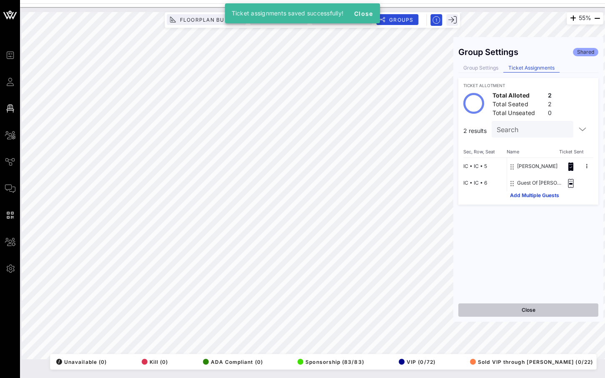
click at [531, 310] on button "Close" at bounding box center [528, 309] width 140 height 13
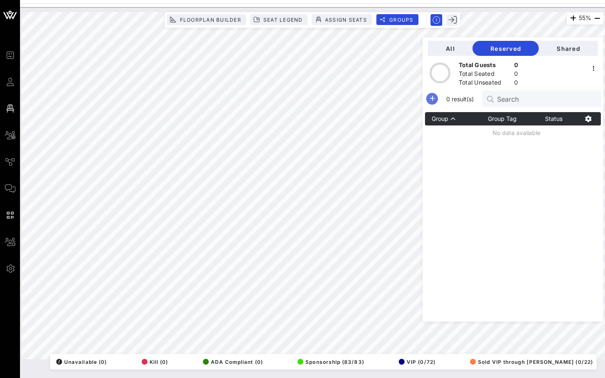
click at [437, 96] on icon "button" at bounding box center [432, 99] width 10 height 10
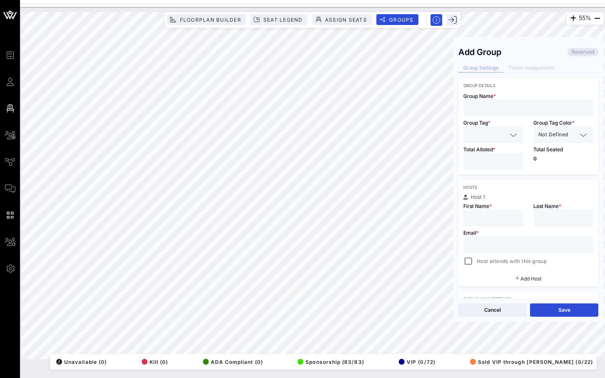
click at [492, 104] on input "text" at bounding box center [528, 107] width 120 height 11
paste input "[PERSON_NAME]"
type input "[PERSON_NAME]"
click at [509, 132] on icon at bounding box center [512, 135] width 7 height 10
type input "f"
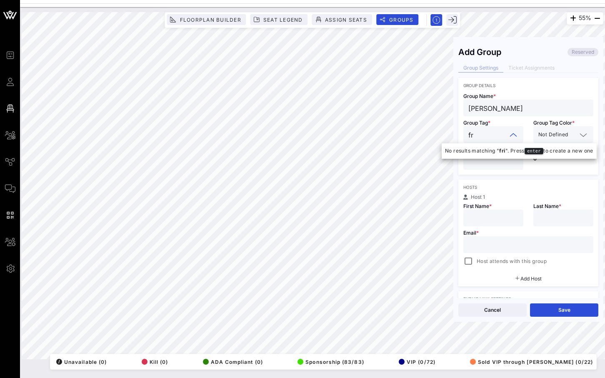
type input "f"
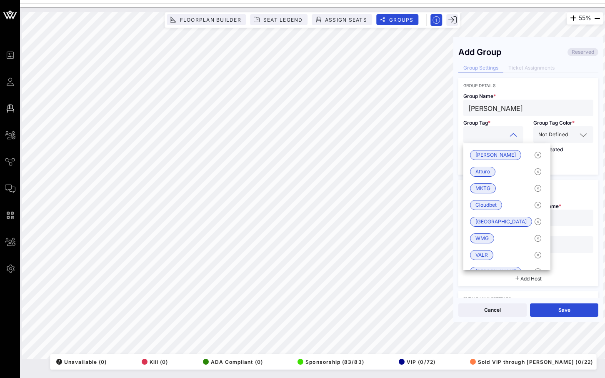
type input "f"
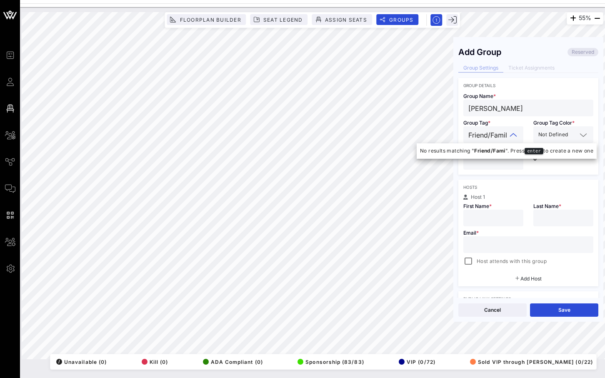
type input "Friend/Family"
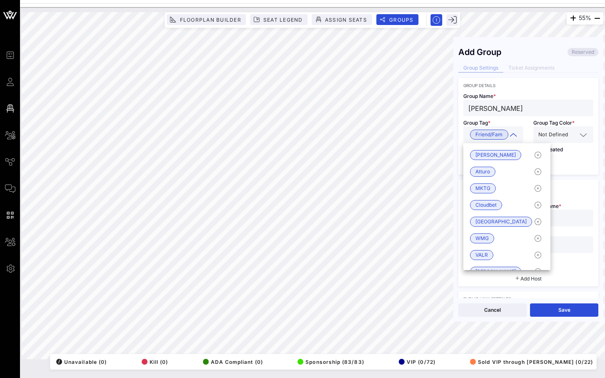
click at [557, 135] on span "Not Defined" at bounding box center [553, 134] width 30 height 8
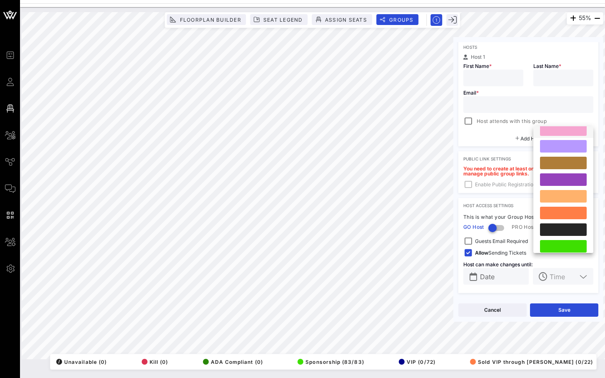
scroll to position [230, 0]
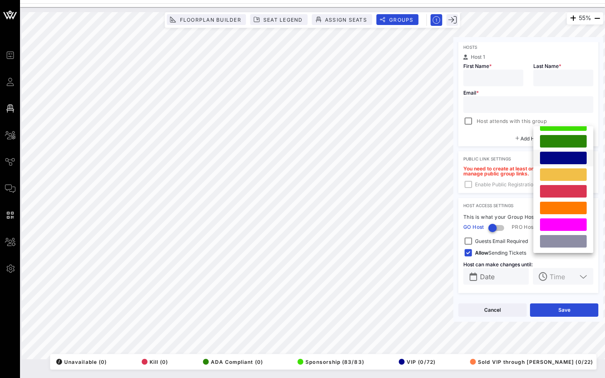
click at [561, 157] on div at bounding box center [563, 158] width 47 height 12
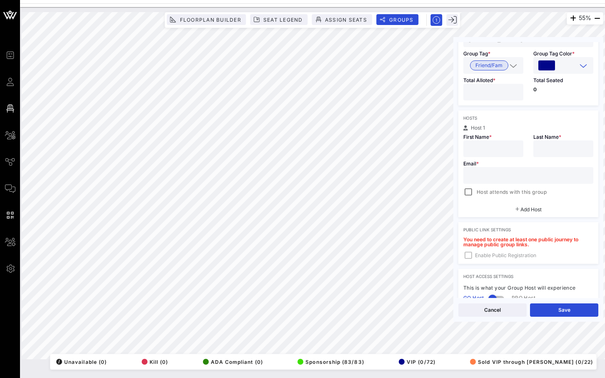
scroll to position [0, 0]
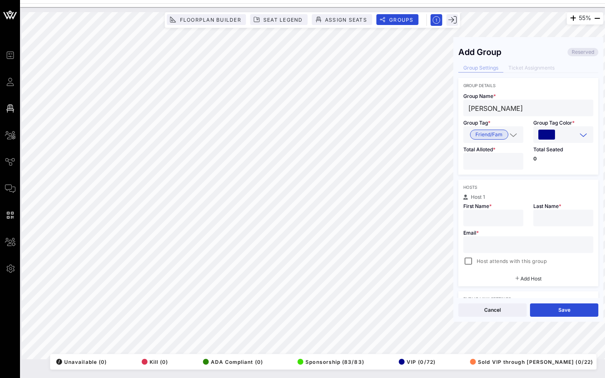
drag, startPoint x: 519, startPoint y: 110, endPoint x: 488, endPoint y: 111, distance: 30.4
click at [488, 111] on input "[PERSON_NAME]" at bounding box center [528, 107] width 120 height 11
click at [545, 219] on input "text" at bounding box center [563, 217] width 50 height 11
paste input "[PERSON_NAME]"
type input "[PERSON_NAME]"
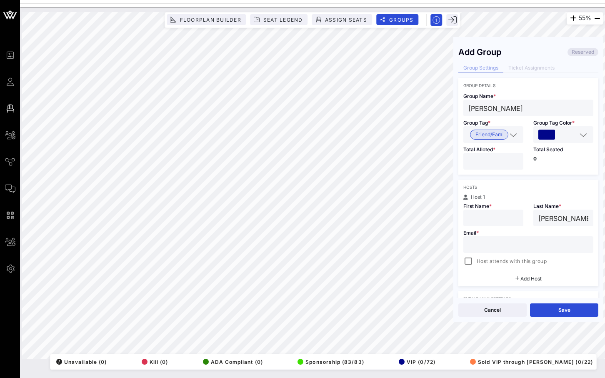
drag, startPoint x: 484, startPoint y: 107, endPoint x: 456, endPoint y: 107, distance: 27.5
click at [456, 107] on div "Add Group Reserved Group Settings Ticket Assignments Group Details Group Name *…" at bounding box center [528, 170] width 150 height 256
click at [491, 219] on input "text" at bounding box center [493, 217] width 50 height 11
paste input "[PERSON_NAME]"
type input "[PERSON_NAME]"
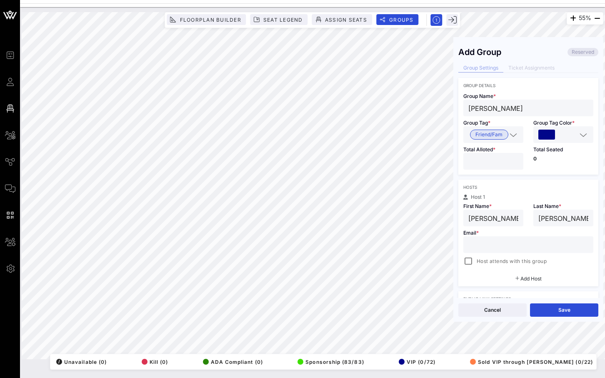
click at [517, 157] on input "number" at bounding box center [493, 161] width 50 height 11
type input "*"
click at [515, 157] on input "*" at bounding box center [493, 161] width 50 height 11
click at [491, 246] on input "text" at bounding box center [528, 244] width 120 height 11
paste input "[EMAIL_ADDRESS][DOMAIN_NAME]"
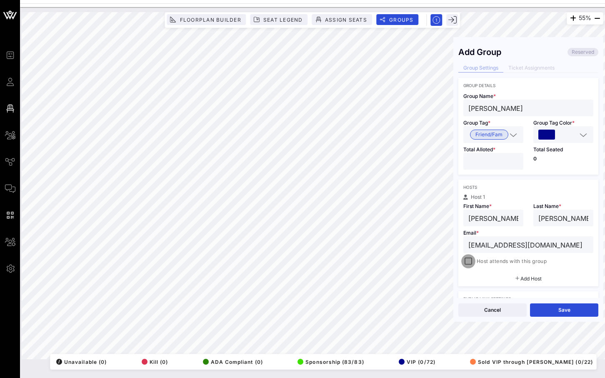
click at [470, 261] on div at bounding box center [468, 261] width 12 height 12
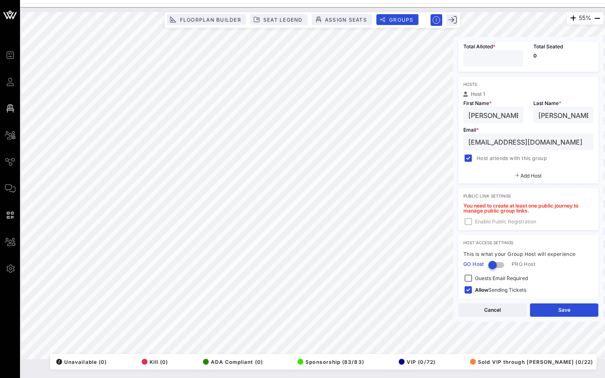
scroll to position [140, 0]
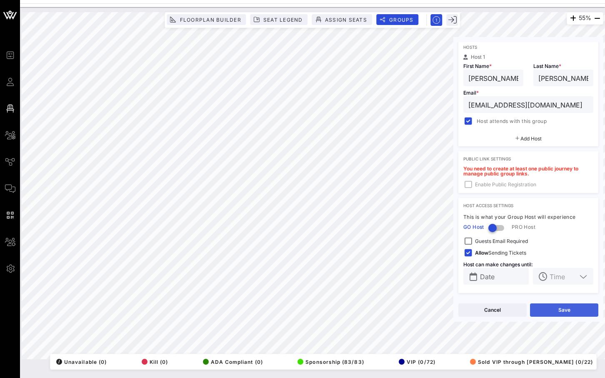
click at [545, 310] on button "Save" at bounding box center [564, 309] width 68 height 13
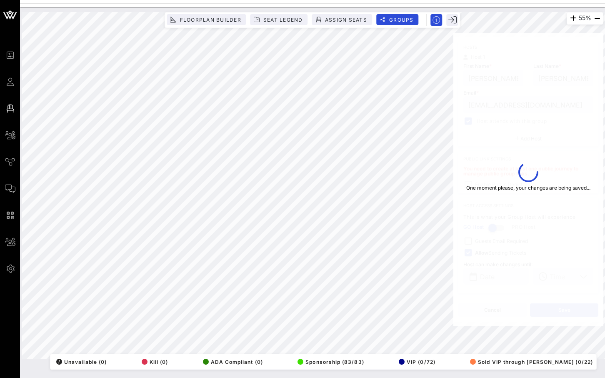
type input "[EMAIL_ADDRESS][DOMAIN_NAME]"
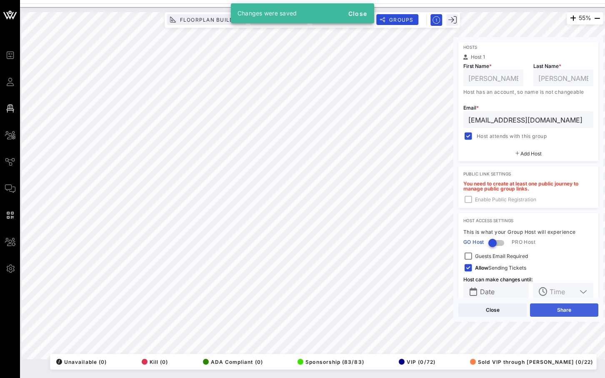
click at [545, 310] on button "Share" at bounding box center [564, 309] width 68 height 13
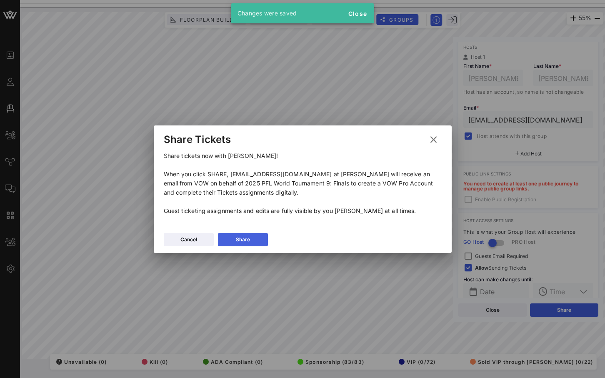
click at [228, 236] on button "Share" at bounding box center [243, 239] width 50 height 13
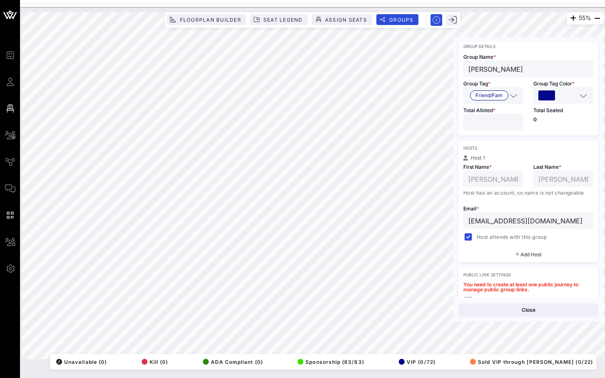
scroll to position [0, 0]
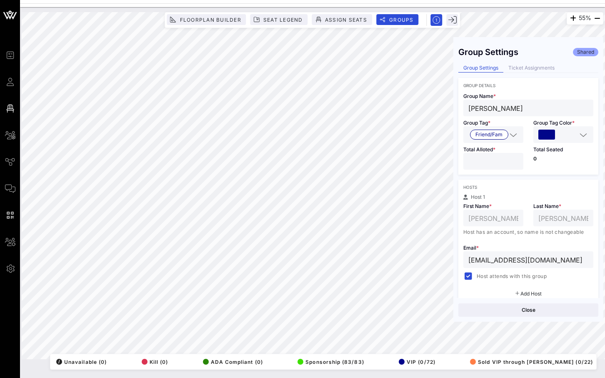
click at [538, 72] on div "Group Settings Ticket Assignments" at bounding box center [528, 68] width 140 height 9
click at [540, 67] on div "Ticket Assignments" at bounding box center [531, 68] width 56 height 9
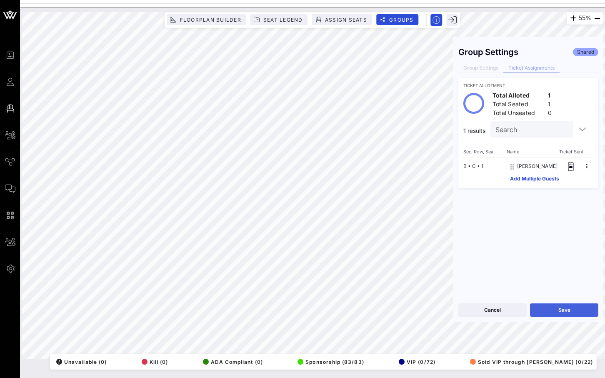
click at [562, 312] on button "Save" at bounding box center [564, 309] width 68 height 13
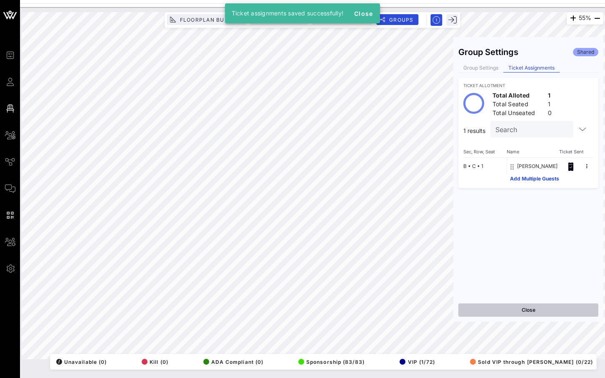
click at [554, 313] on button "Close" at bounding box center [528, 309] width 140 height 13
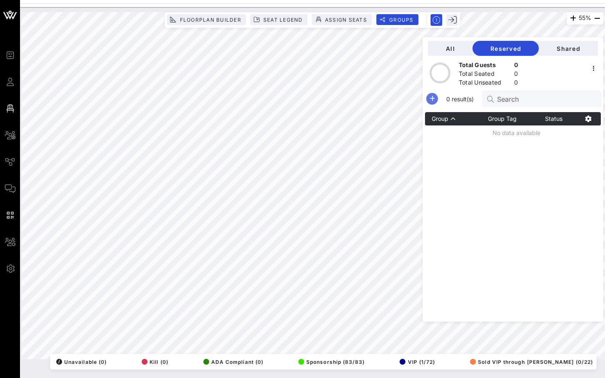
click at [437, 95] on icon "button" at bounding box center [432, 99] width 10 height 10
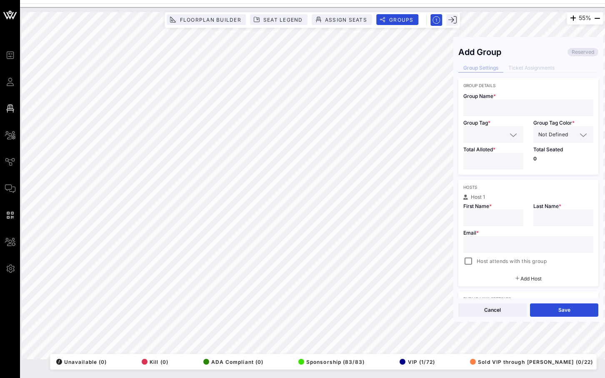
click at [493, 140] on div at bounding box center [493, 134] width 50 height 17
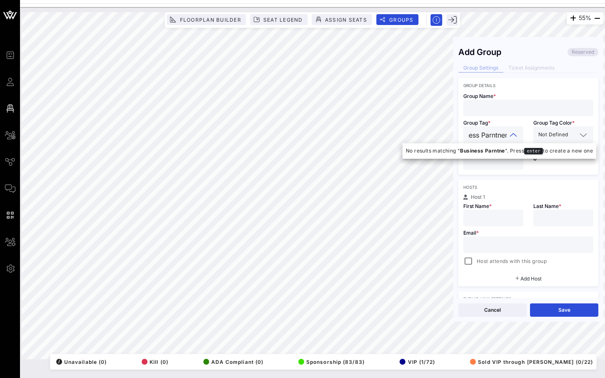
scroll to position [0, 19]
click at [493, 136] on input "Business Parntner" at bounding box center [487, 134] width 38 height 11
type input "Business Partner"
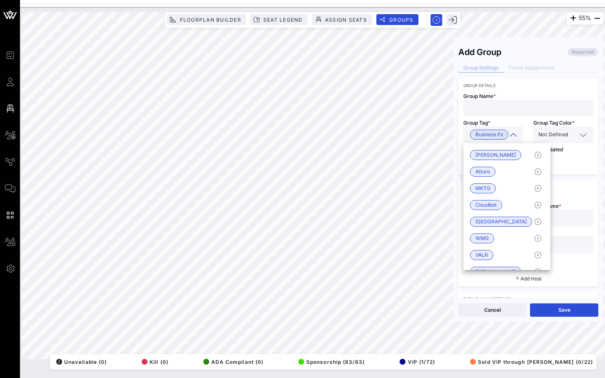
click at [510, 107] on input "text" at bounding box center [528, 107] width 120 height 11
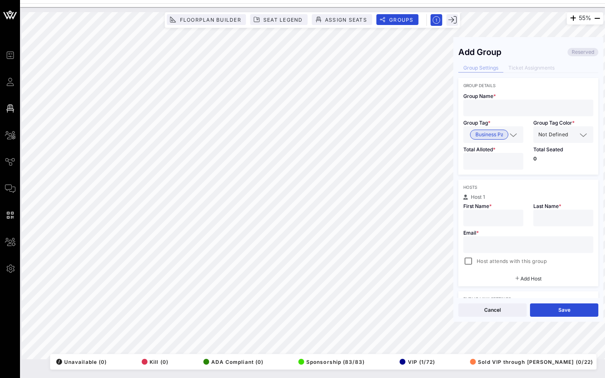
paste input "[PERSON_NAME][EMAIL_ADDRESS][PERSON_NAME][DOMAIN_NAME]"
type input "[PERSON_NAME][EMAIL_ADDRESS][PERSON_NAME][DOMAIN_NAME]"
paste input "[PERSON_NAME][EMAIL_ADDRESS][PERSON_NAME][DOMAIN_NAME]"
click at [479, 248] on input "[PERSON_NAME][EMAIL_ADDRESS][PERSON_NAME][DOMAIN_NAME]" at bounding box center [528, 244] width 120 height 11
type input "[PERSON_NAME][EMAIL_ADDRESS][PERSON_NAME][DOMAIN_NAME]"
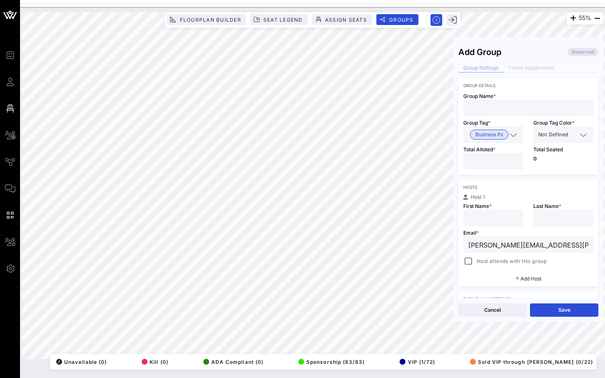
click at [504, 108] on input "text" at bounding box center [528, 107] width 120 height 11
paste input "[PERSON_NAME]"
paste input "WBTV"
click at [449, 110] on div "55% Floorplan Builder Seat Legend Assign Seats Groups Exit Add Group Reserved G…" at bounding box center [312, 185] width 581 height 347
type input "[PERSON_NAME] - WBTV"
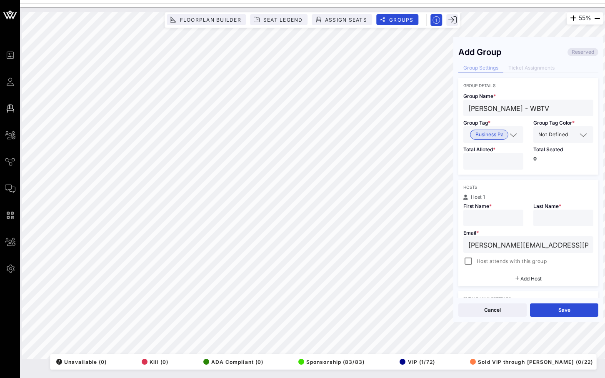
click at [483, 221] on input "text" at bounding box center [493, 217] width 50 height 11
paste input "[PERSON_NAME]"
drag, startPoint x: 489, startPoint y: 220, endPoint x: 522, endPoint y: 220, distance: 32.9
click at [522, 220] on div "[PERSON_NAME]" at bounding box center [493, 217] width 60 height 17
type input "[PERSON_NAME]"
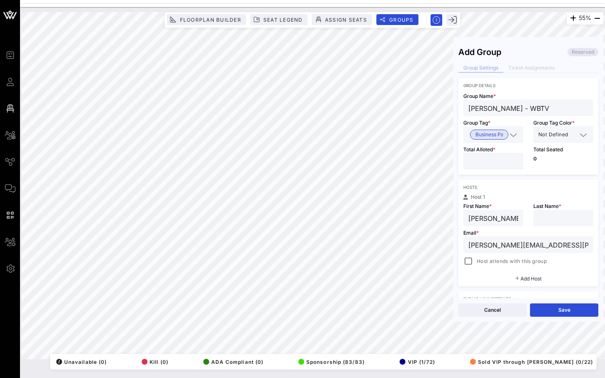
click at [572, 210] on div at bounding box center [563, 217] width 50 height 17
paste input "[PERSON_NAME]"
type input "[PERSON_NAME]"
click at [470, 261] on div at bounding box center [468, 261] width 12 height 12
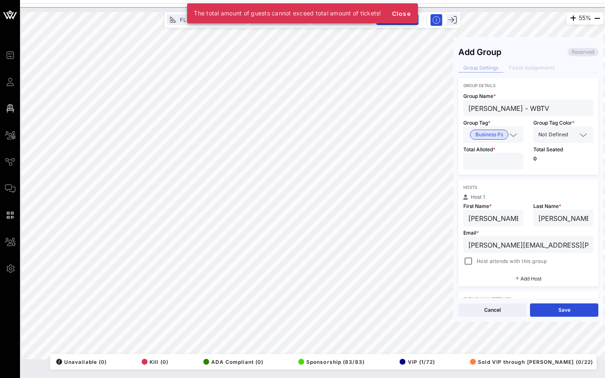
click at [515, 161] on input "*" at bounding box center [493, 161] width 50 height 11
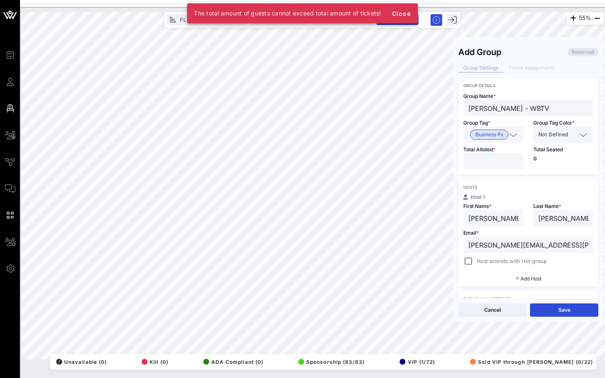
click at [515, 161] on input "*" at bounding box center [493, 161] width 50 height 11
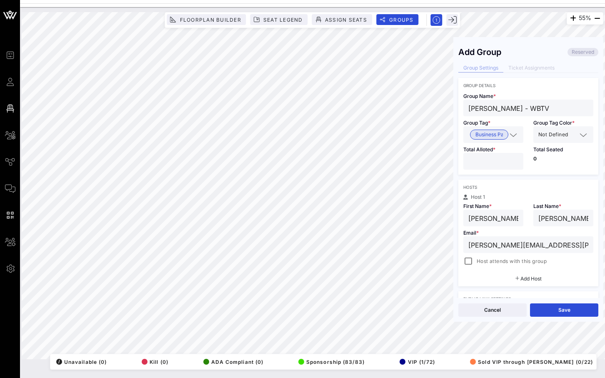
type input "**"
click at [516, 158] on input "**" at bounding box center [493, 161] width 50 height 11
click at [471, 264] on div at bounding box center [468, 261] width 12 height 12
click at [566, 305] on button "Save" at bounding box center [564, 309] width 68 height 13
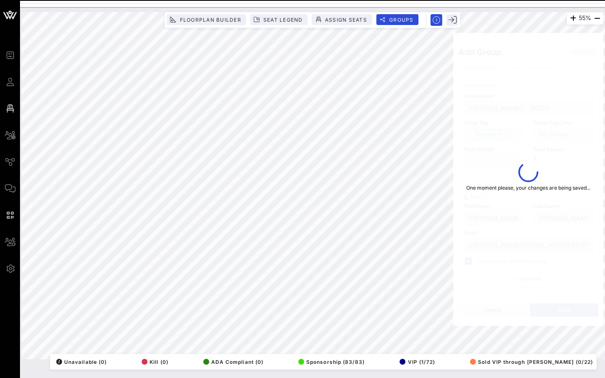
type input "[PERSON_NAME]"
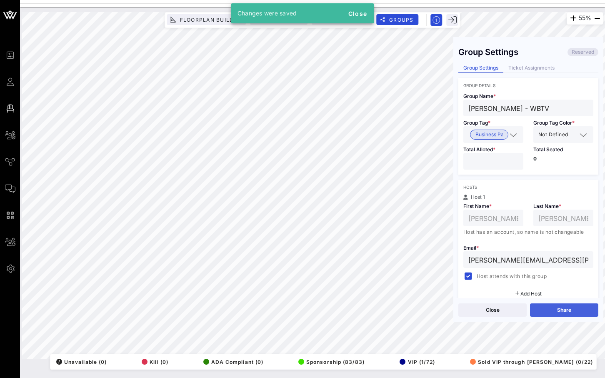
click at [562, 314] on button "Share" at bounding box center [564, 309] width 68 height 13
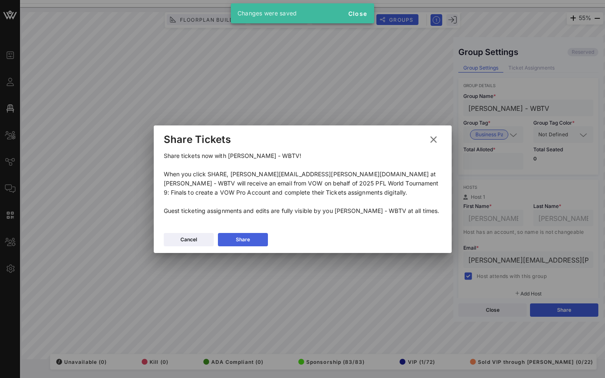
click at [247, 241] on div "Share" at bounding box center [243, 239] width 14 height 8
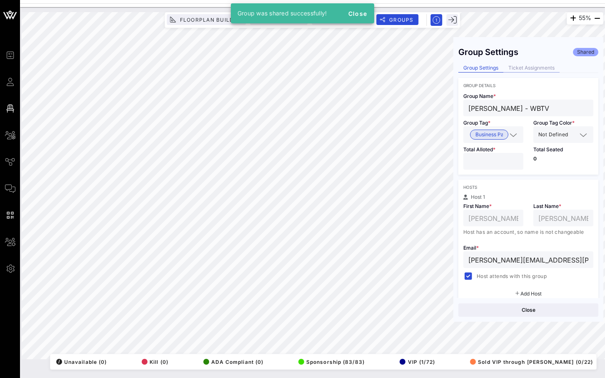
click at [539, 67] on div "Ticket Assignments" at bounding box center [531, 68] width 56 height 9
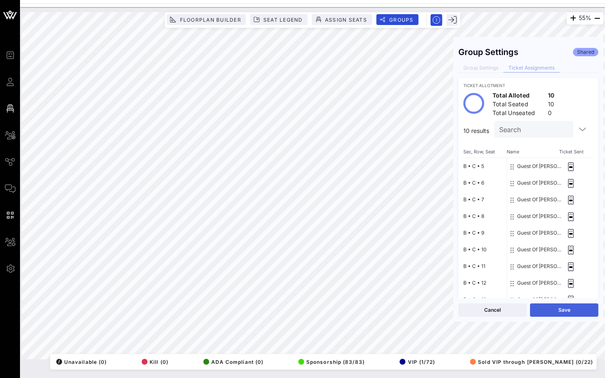
click at [548, 306] on button "Save" at bounding box center [564, 309] width 68 height 13
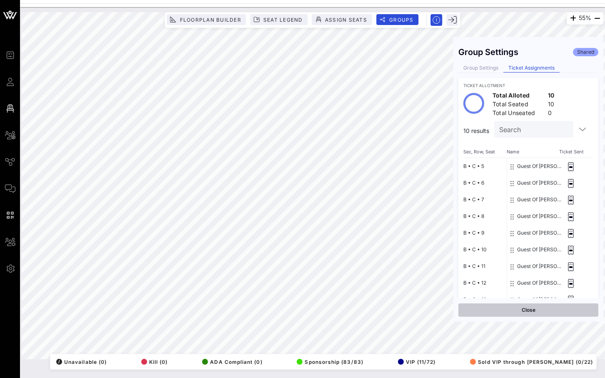
click at [530, 311] on button "Close" at bounding box center [528, 309] width 140 height 13
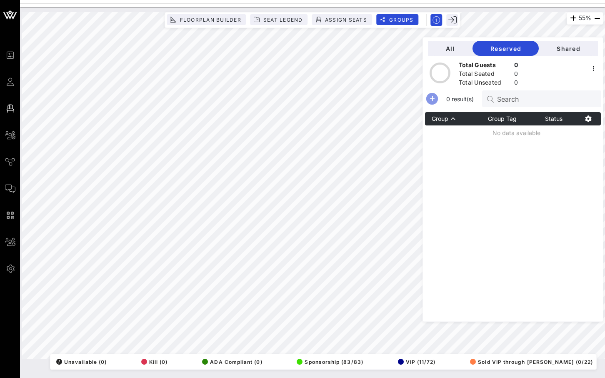
click at [437, 100] on icon "button" at bounding box center [432, 99] width 10 height 10
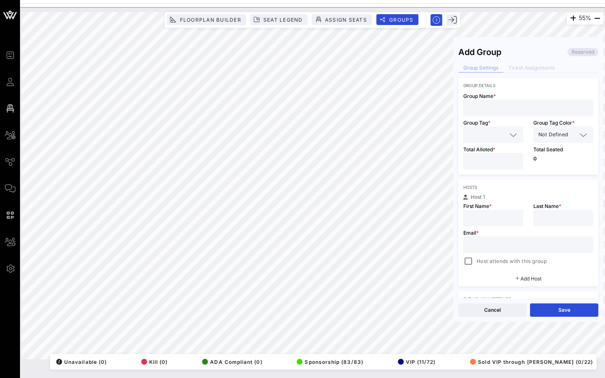
click at [503, 108] on input "text" at bounding box center [528, 107] width 120 height 11
paste input "[PERSON_NAME]"
type input "[PERSON_NAME]"
click at [505, 135] on input "text" at bounding box center [487, 134] width 38 height 11
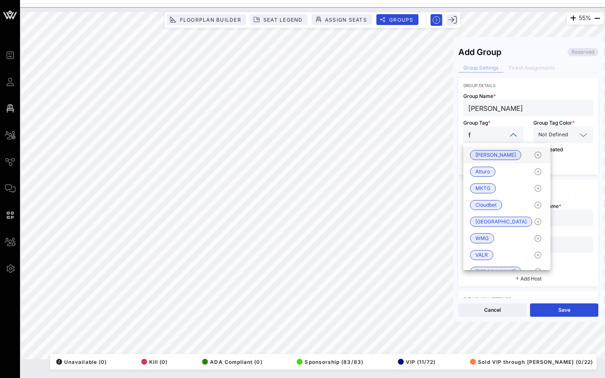
type input "fr"
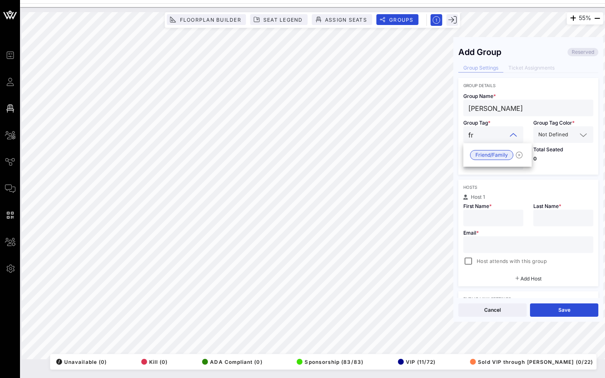
drag, startPoint x: 486, startPoint y: 133, endPoint x: 456, endPoint y: 133, distance: 30.4
click at [456, 133] on div "Add Group Reserved Group Settings Ticket Assignments Group Details Group Name *…" at bounding box center [528, 170] width 150 height 256
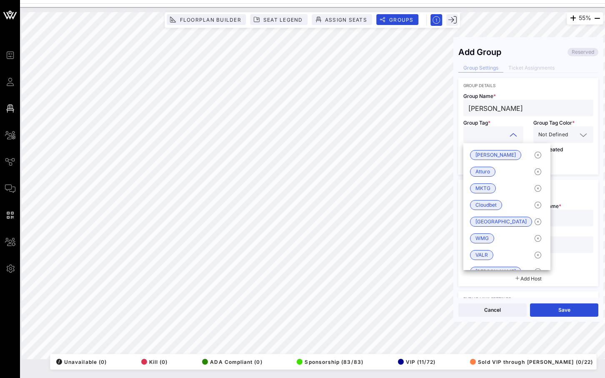
click at [444, 107] on div "55% Floorplan Builder Seat Legend Assign Seats Groups Exit Add Group Reserved G…" at bounding box center [312, 185] width 581 height 347
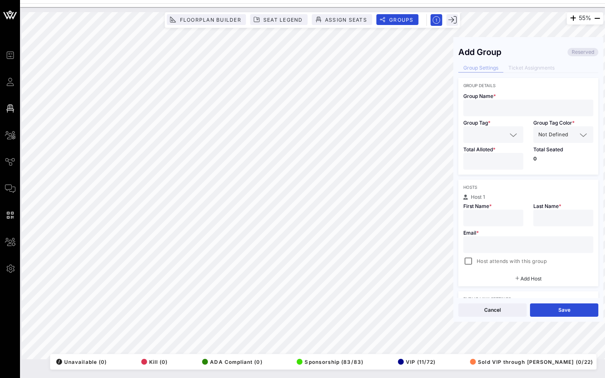
paste input "[PERSON_NAME]"
type input "[PERSON_NAME] - Vice"
click at [503, 136] on input "text" at bounding box center [487, 134] width 38 height 11
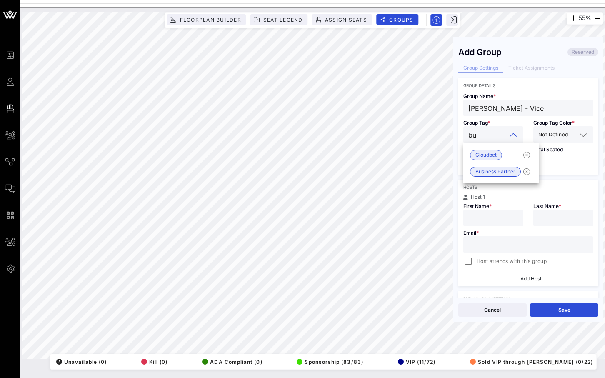
type input "bus"
click at [511, 152] on span "Business Partner" at bounding box center [495, 154] width 40 height 9
click at [511, 242] on input "text" at bounding box center [528, 244] width 120 height 11
paste input "[PERSON_NAME][EMAIL_ADDRESS][DOMAIN_NAME]"
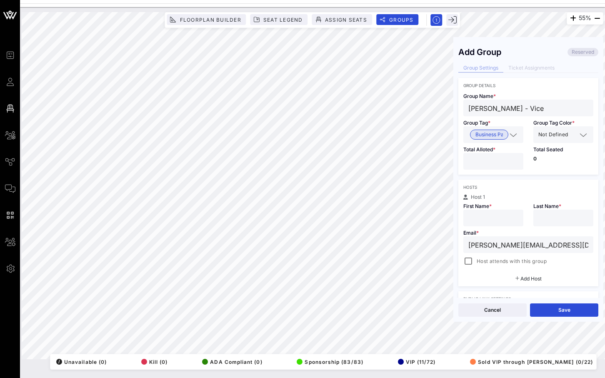
type input "[PERSON_NAME][EMAIL_ADDRESS][DOMAIN_NAME]"
click at [516, 159] on input "*" at bounding box center [493, 161] width 50 height 11
type input "*"
click at [516, 159] on input "*" at bounding box center [493, 161] width 50 height 11
drag, startPoint x: 505, startPoint y: 106, endPoint x: 487, endPoint y: 106, distance: 17.5
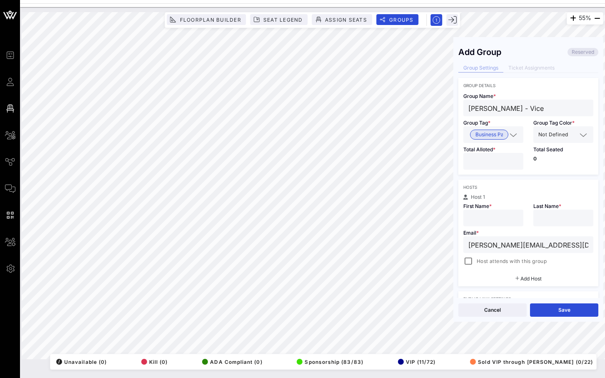
click at [487, 106] on input "[PERSON_NAME] - Vice" at bounding box center [528, 107] width 120 height 11
click at [452, 108] on div "55% Floorplan Builder Seat Legend Assign Seats Groups Exit Add Group Reserved G…" at bounding box center [312, 185] width 581 height 347
click at [486, 218] on input "text" at bounding box center [493, 217] width 50 height 11
paste input "[PERSON_NAME]"
drag, startPoint x: 507, startPoint y: 218, endPoint x: 488, endPoint y: 218, distance: 19.2
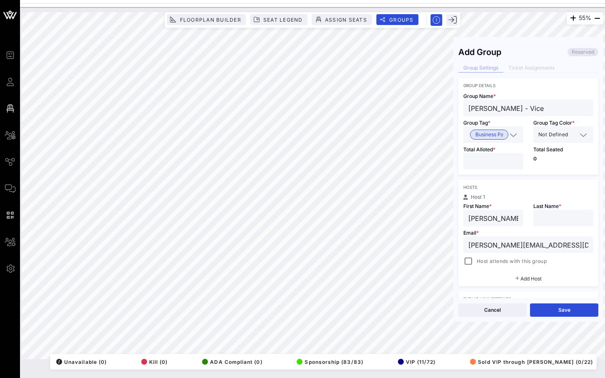
click at [488, 218] on input "[PERSON_NAME]" at bounding box center [493, 217] width 50 height 11
type input "[PERSON_NAME]"
click at [555, 218] on input "text" at bounding box center [563, 217] width 50 height 11
paste input "Oakely"
type input "Oakely"
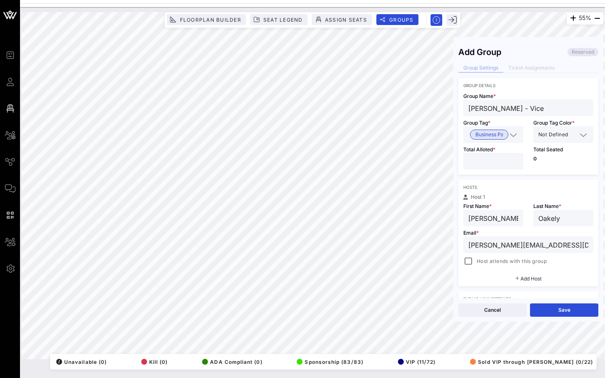
drag, startPoint x: 529, startPoint y: 105, endPoint x: 518, endPoint y: 104, distance: 10.9
click at [518, 104] on input "[PERSON_NAME] - Vice" at bounding box center [528, 107] width 120 height 11
type input "[PERSON_NAME] - VICE"
click at [472, 263] on div at bounding box center [468, 261] width 12 height 12
click at [556, 307] on button "Save" at bounding box center [564, 309] width 68 height 13
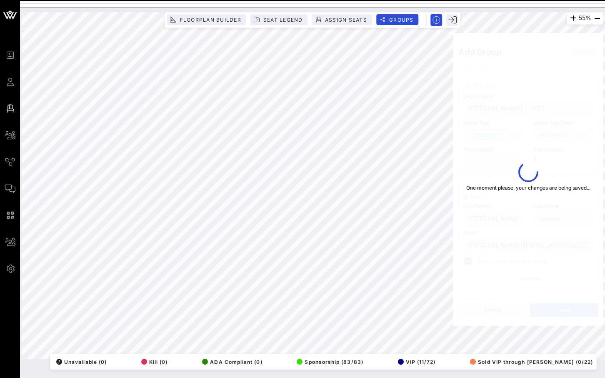
type input "[PERSON_NAME]"
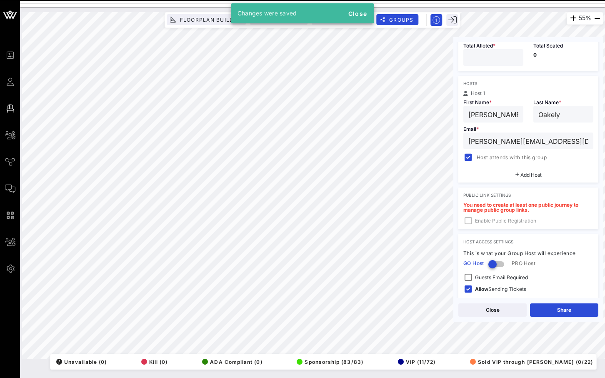
scroll to position [140, 0]
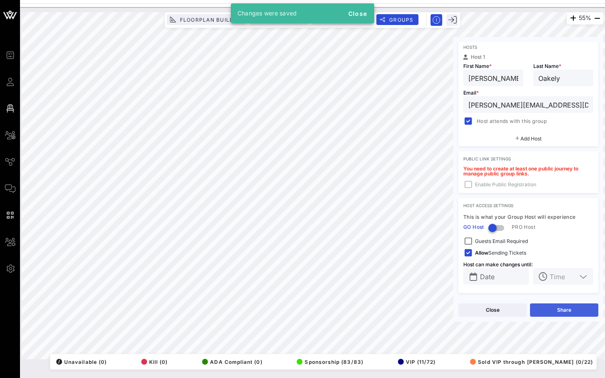
click at [553, 309] on button "Share" at bounding box center [564, 309] width 68 height 13
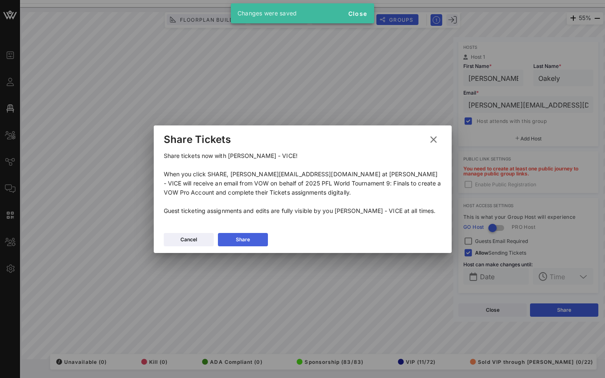
click at [237, 234] on button "Share" at bounding box center [243, 239] width 50 height 13
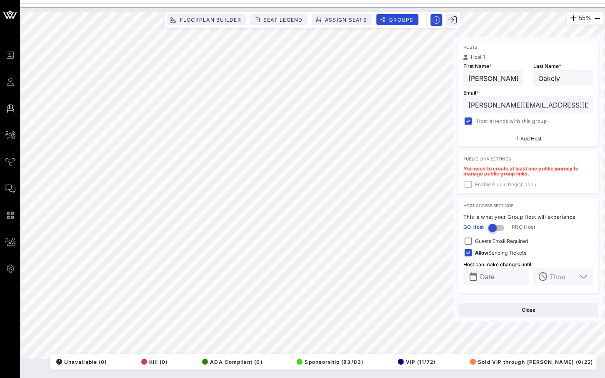
scroll to position [0, 0]
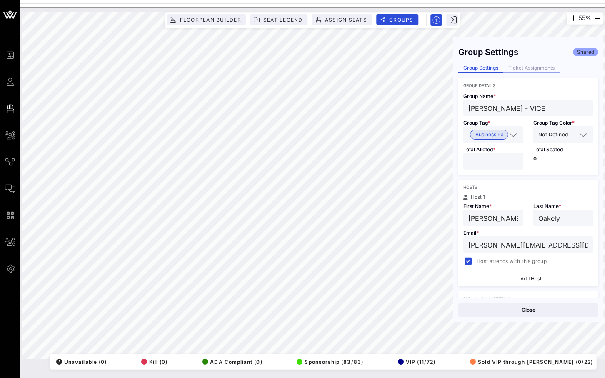
click at [537, 68] on div "Ticket Assignments" at bounding box center [531, 68] width 56 height 9
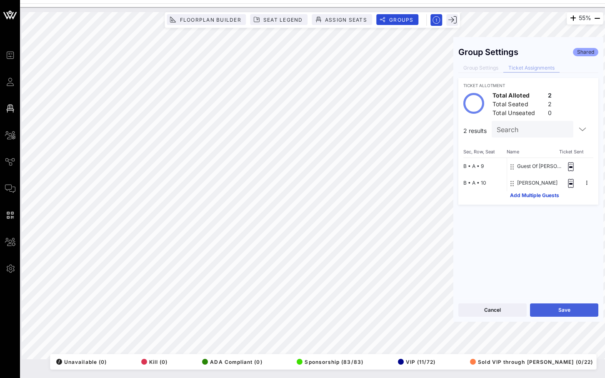
click at [543, 311] on button "Save" at bounding box center [564, 309] width 68 height 13
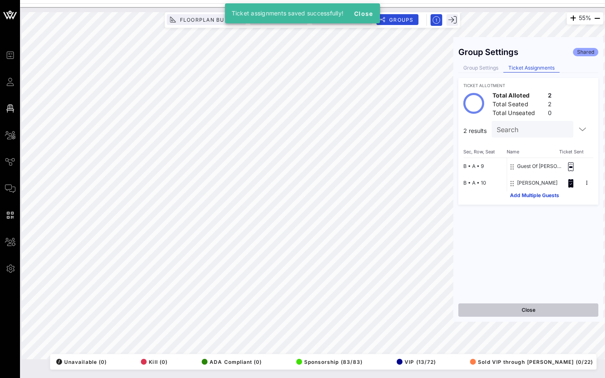
click at [538, 314] on button "Close" at bounding box center [528, 309] width 140 height 13
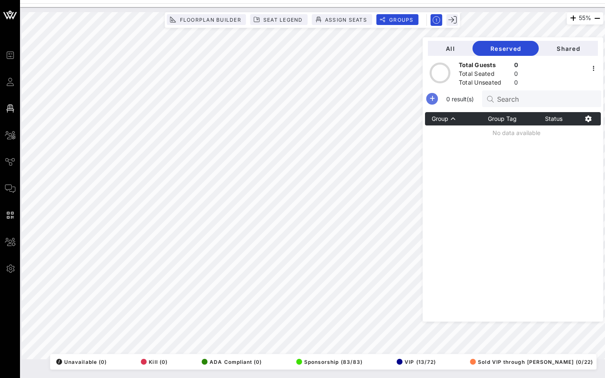
click at [437, 97] on icon "button" at bounding box center [432, 99] width 10 height 10
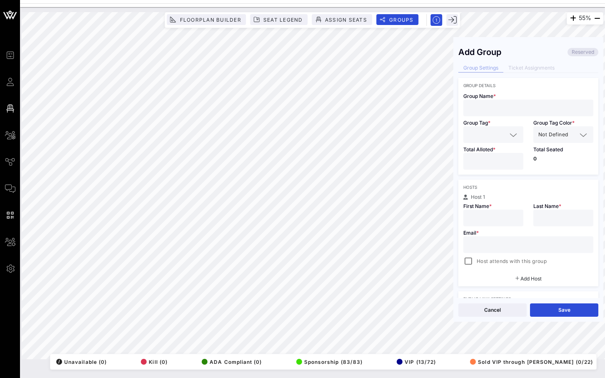
click at [510, 107] on input "text" at bounding box center [528, 107] width 120 height 11
paste input "[PERSON_NAME]"
drag, startPoint x: 503, startPoint y: 108, endPoint x: 582, endPoint y: 108, distance: 78.7
click at [580, 108] on input "[PERSON_NAME] - Fighter Family" at bounding box center [528, 107] width 120 height 11
type input "[PERSON_NAME]"
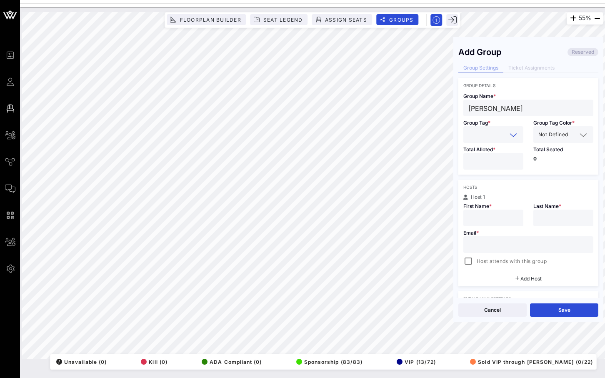
click at [498, 136] on input "text" at bounding box center [487, 134] width 38 height 11
type input "Fighter Family"
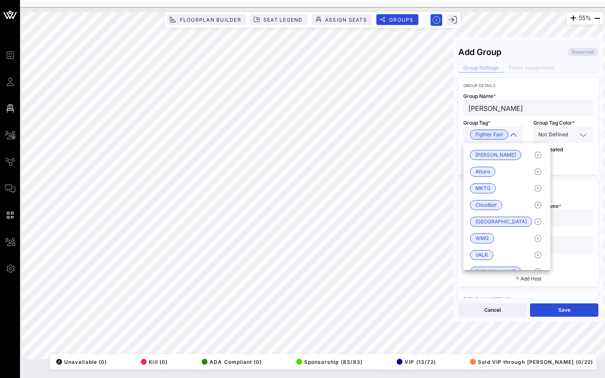
click at [573, 166] on div "Total Seated 0" at bounding box center [563, 159] width 70 height 32
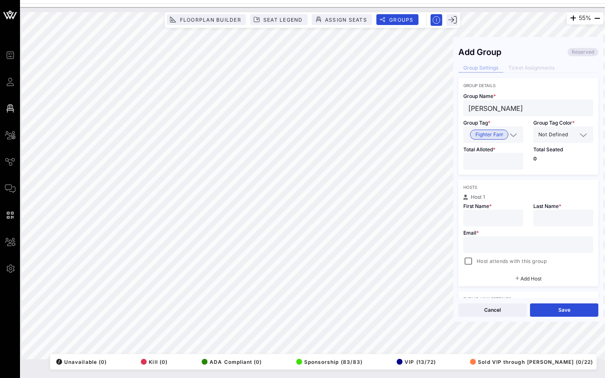
click at [515, 159] on input "*" at bounding box center [493, 161] width 50 height 11
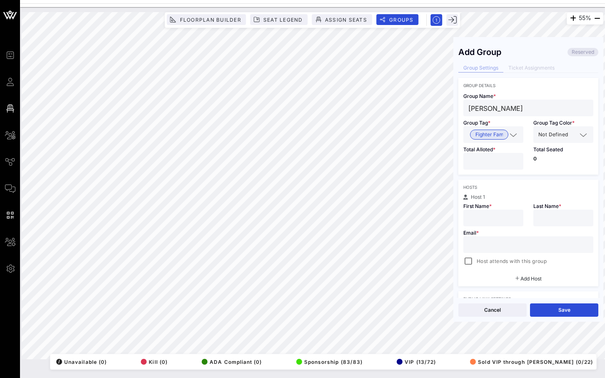
click at [515, 159] on input "*" at bounding box center [493, 161] width 50 height 11
type input "*"
click at [515, 159] on input "*" at bounding box center [493, 161] width 50 height 11
click at [490, 217] on input "text" at bounding box center [493, 217] width 50 height 11
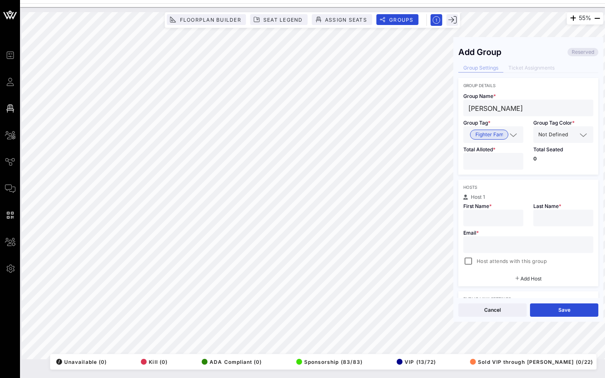
paste input "[PERSON_NAME]"
drag, startPoint x: 504, startPoint y: 217, endPoint x: 485, endPoint y: 217, distance: 18.7
click at [485, 217] on input "[PERSON_NAME]" at bounding box center [493, 217] width 50 height 11
type input "[PERSON_NAME]"
click at [560, 220] on input "text" at bounding box center [563, 217] width 50 height 11
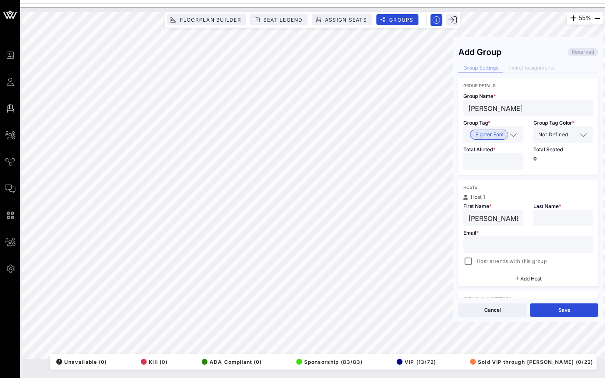
paste input "[PERSON_NAME]"
type input "[PERSON_NAME]"
drag, startPoint x: 503, startPoint y: 216, endPoint x: 485, endPoint y: 216, distance: 17.9
click at [485, 216] on input "[PERSON_NAME]" at bounding box center [493, 217] width 50 height 11
type input "[PERSON_NAME]"
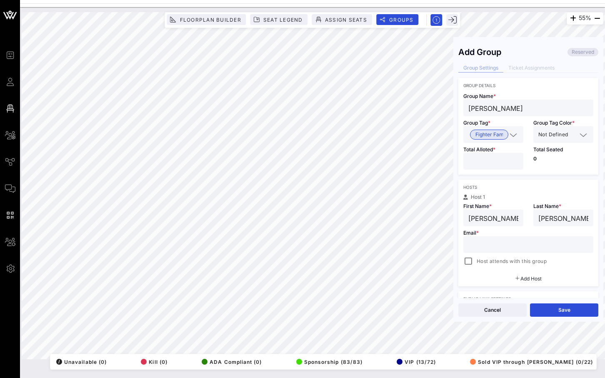
click at [475, 247] on input "text" at bounding box center [528, 244] width 120 height 11
paste input "[EMAIL_ADDRESS][DOMAIN_NAME]"
type input "[EMAIL_ADDRESS][DOMAIN_NAME]"
click at [463, 261] on div at bounding box center [468, 261] width 12 height 12
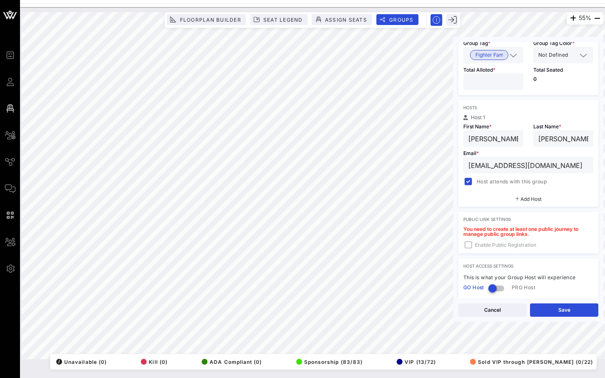
scroll to position [140, 0]
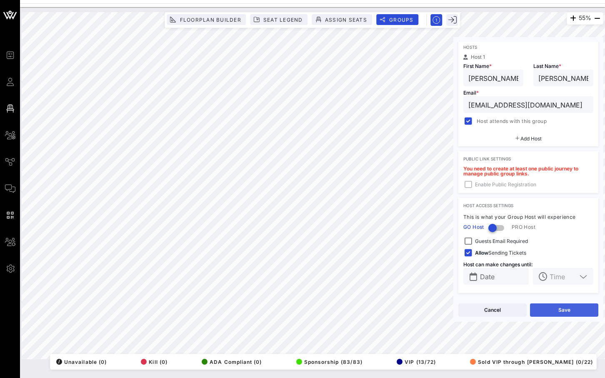
click at [557, 311] on button "Save" at bounding box center [564, 309] width 68 height 13
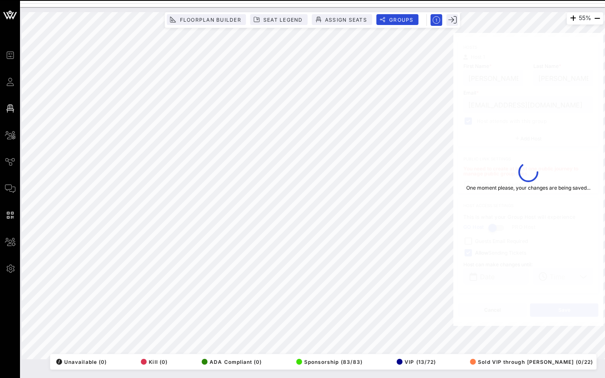
type input "[PERSON_NAME]"
type input "[EMAIL_ADDRESS][DOMAIN_NAME]"
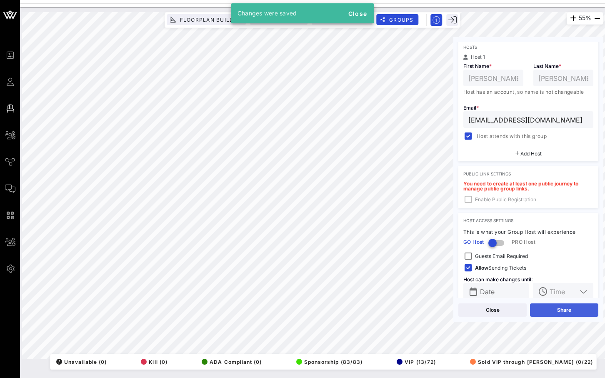
click at [557, 311] on button "Share" at bounding box center [564, 309] width 68 height 13
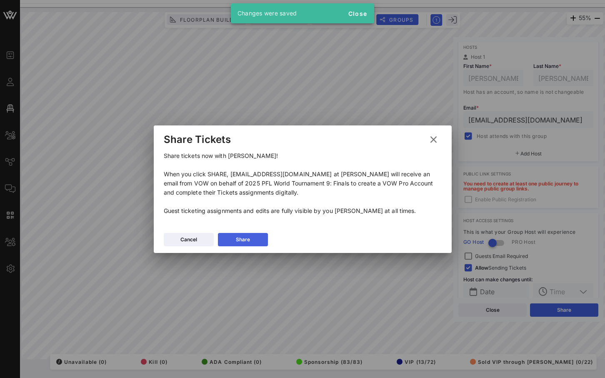
click at [251, 237] on button "Share" at bounding box center [243, 239] width 50 height 13
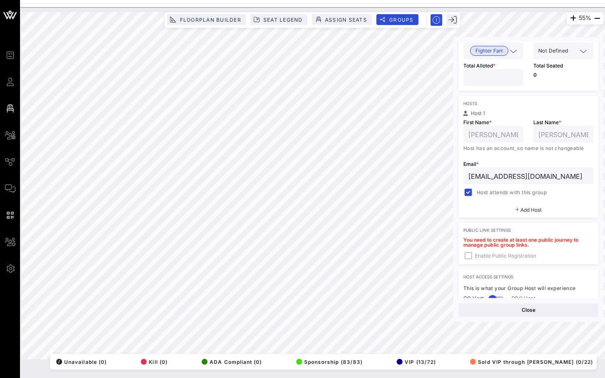
scroll to position [0, 0]
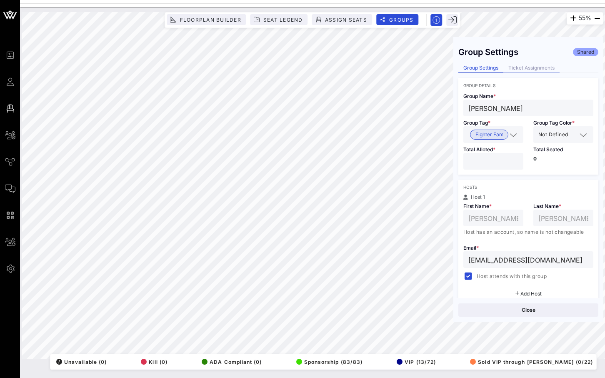
click at [541, 68] on div "Ticket Assignments" at bounding box center [531, 68] width 56 height 9
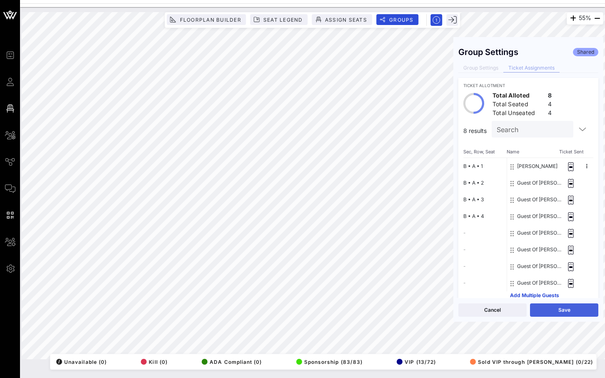
click at [548, 308] on button "Save" at bounding box center [564, 309] width 68 height 13
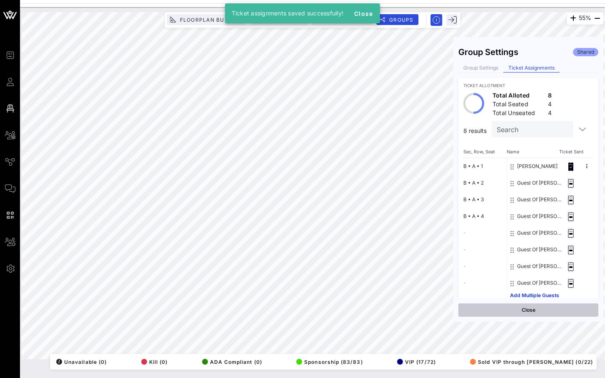
click at [515, 311] on button "Close" at bounding box center [528, 309] width 140 height 13
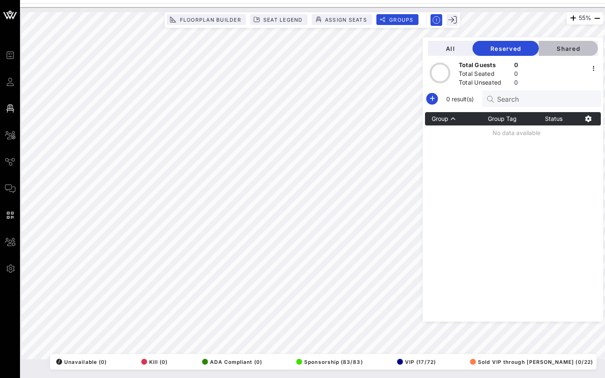
click at [568, 49] on span "Shared" at bounding box center [568, 48] width 46 height 7
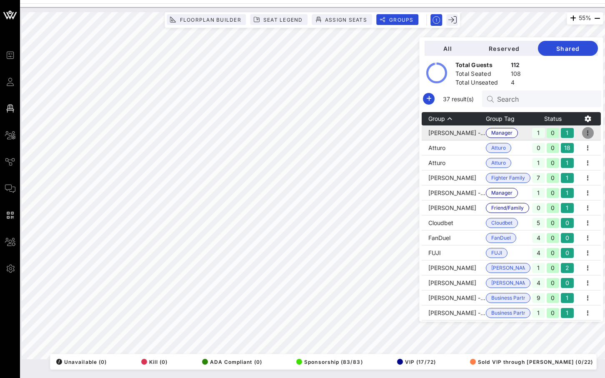
click at [590, 129] on icon "button" at bounding box center [588, 133] width 10 height 10
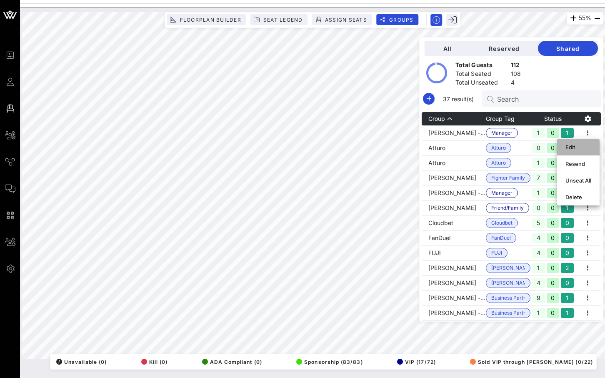
click at [567, 145] on div "Edit" at bounding box center [578, 147] width 26 height 7
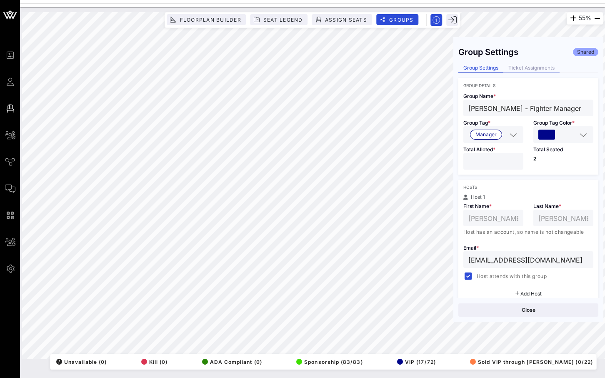
click at [538, 66] on div "Ticket Assignments" at bounding box center [531, 68] width 56 height 9
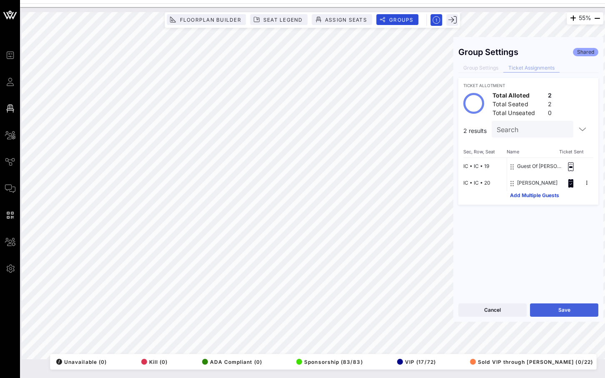
click at [545, 308] on button "Save" at bounding box center [564, 309] width 68 height 13
click at [508, 310] on button "Close" at bounding box center [528, 309] width 140 height 13
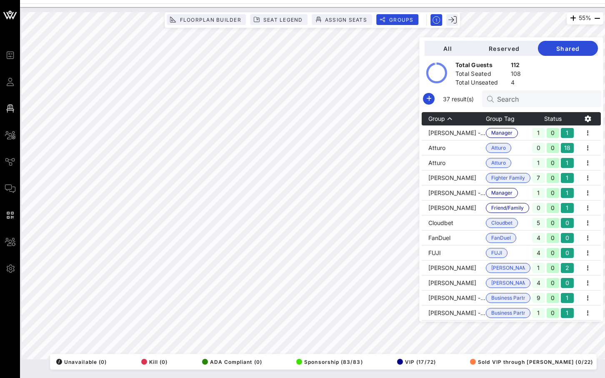
click at [517, 92] on div "Search" at bounding box center [541, 98] width 119 height 17
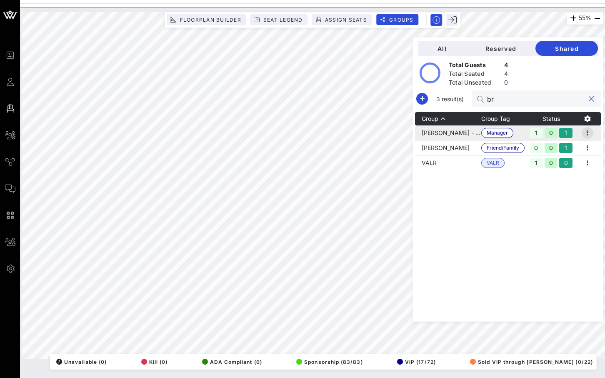
type input "br"
click at [588, 131] on icon "button" at bounding box center [587, 133] width 10 height 10
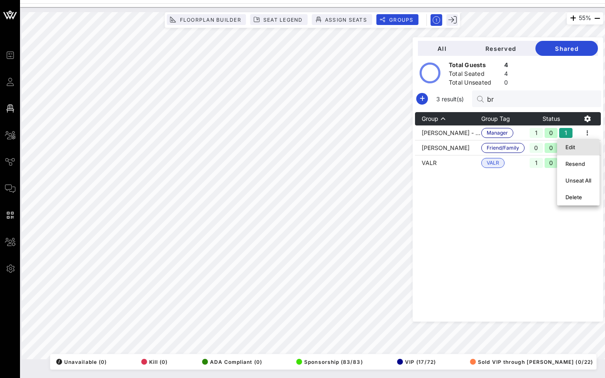
click at [576, 144] on div "Edit" at bounding box center [578, 147] width 26 height 7
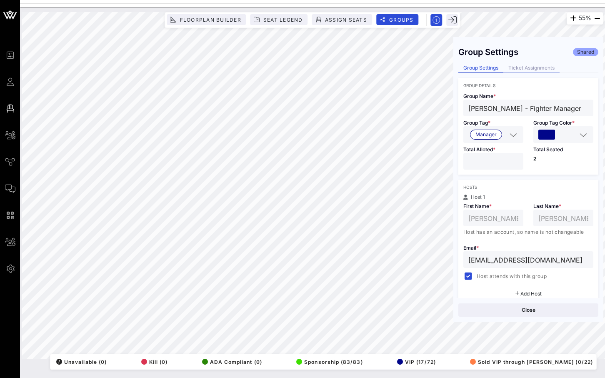
click at [521, 67] on div "Ticket Assignments" at bounding box center [531, 68] width 56 height 9
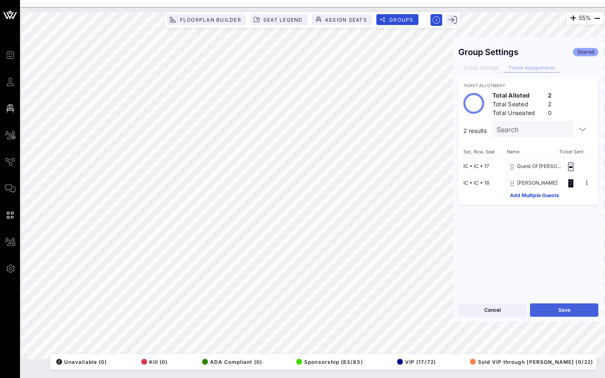
click at [540, 306] on button "Save" at bounding box center [564, 309] width 68 height 13
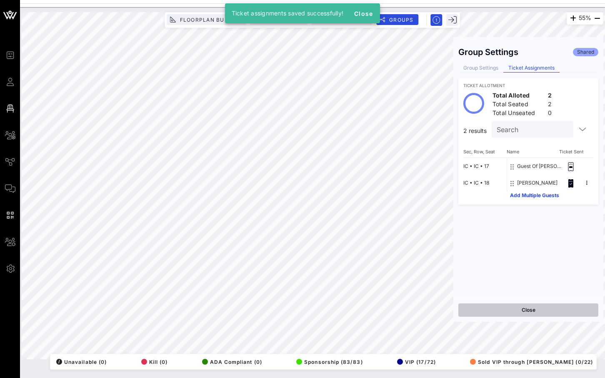
click at [526, 313] on button "Close" at bounding box center [528, 309] width 140 height 13
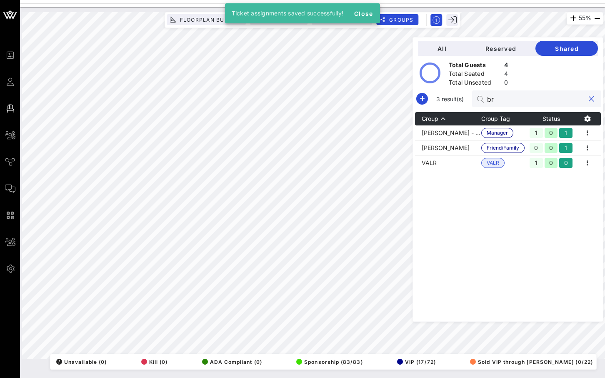
drag, startPoint x: 523, startPoint y: 103, endPoint x: 493, endPoint y: 103, distance: 30.4
click at [493, 103] on div "3 result(s) br" at bounding box center [507, 98] width 187 height 17
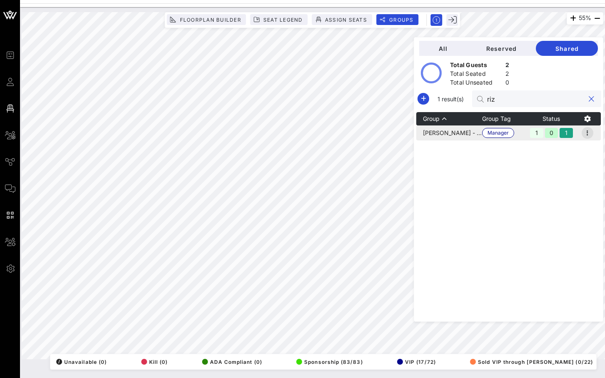
type input "riz"
click at [588, 131] on icon "button" at bounding box center [587, 133] width 10 height 10
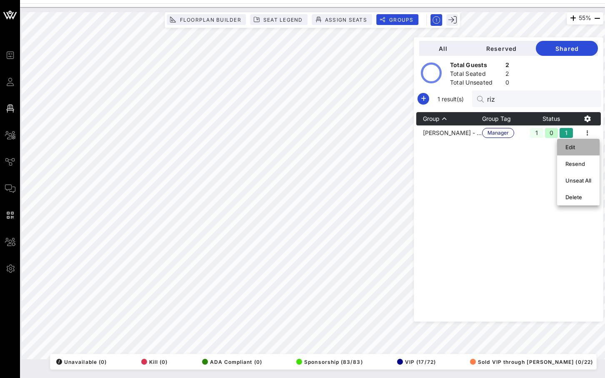
click at [580, 148] on div "Edit" at bounding box center [578, 147] width 26 height 7
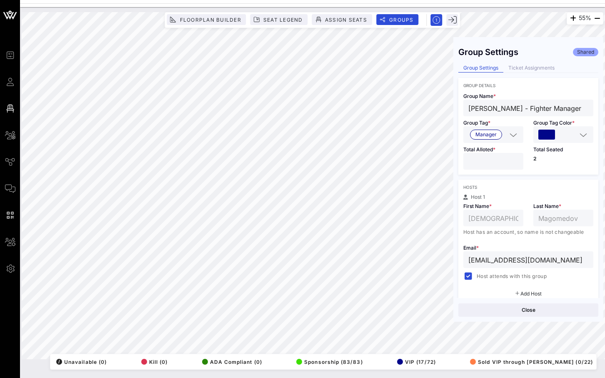
click at [530, 66] on div "Ticket Assignments" at bounding box center [531, 68] width 56 height 9
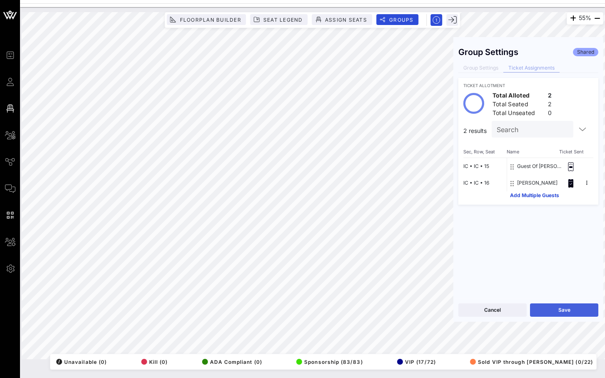
click at [559, 309] on button "Save" at bounding box center [564, 309] width 68 height 13
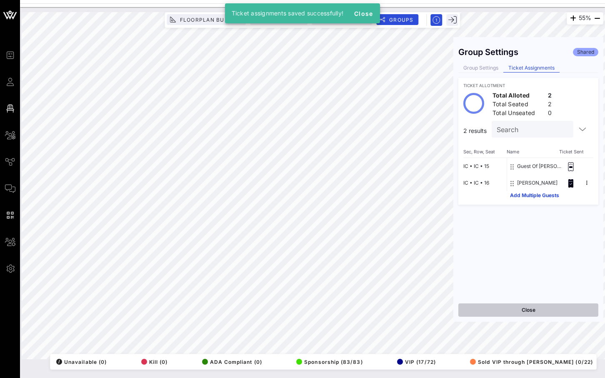
click at [530, 308] on button "Close" at bounding box center [528, 309] width 140 height 13
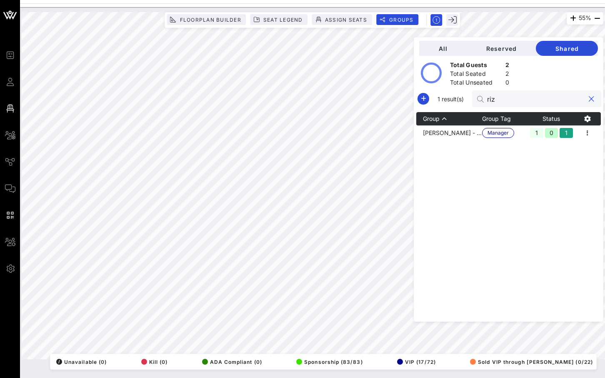
drag, startPoint x: 541, startPoint y: 99, endPoint x: 502, endPoint y: 99, distance: 39.1
click at [502, 99] on div "riz" at bounding box center [536, 98] width 129 height 17
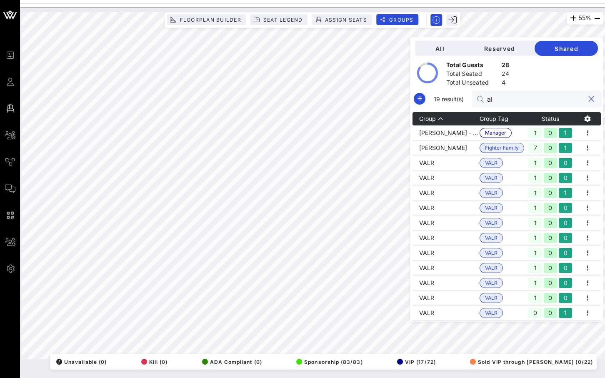
type input "a"
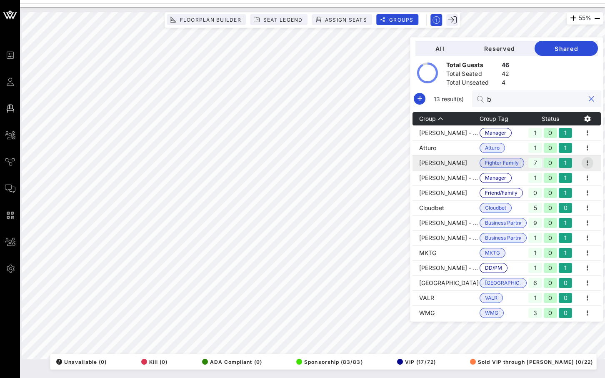
type input "b"
click at [592, 162] on icon "button" at bounding box center [587, 163] width 10 height 10
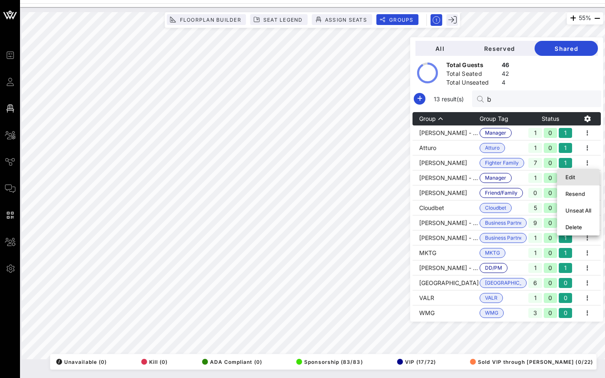
click at [573, 179] on div "Edit" at bounding box center [578, 177] width 26 height 7
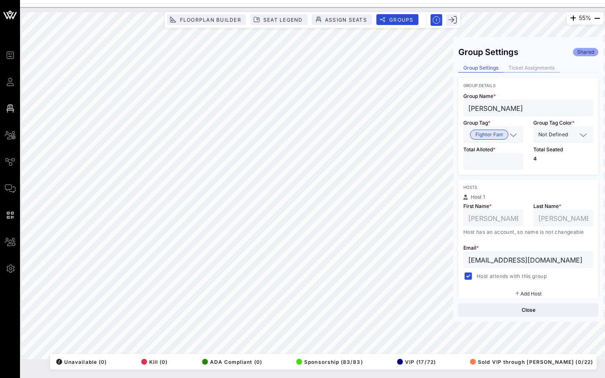
click at [545, 67] on div "Ticket Assignments" at bounding box center [531, 68] width 56 height 9
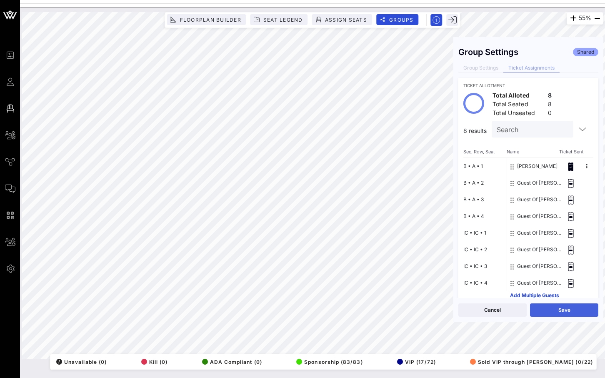
click at [553, 308] on button "Save" at bounding box center [564, 309] width 68 height 13
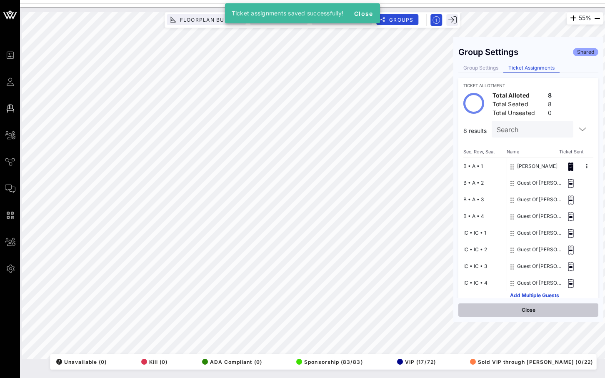
click at [554, 309] on button "Close" at bounding box center [528, 309] width 140 height 13
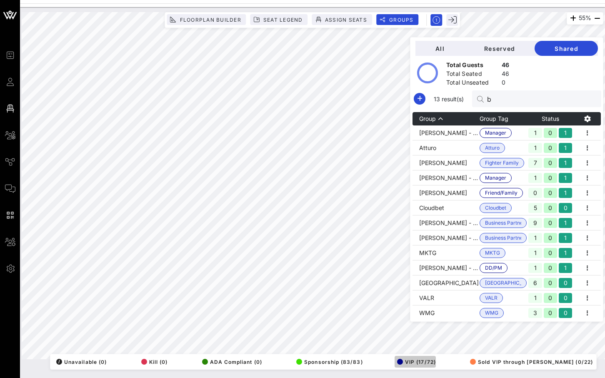
click at [436, 362] on span "VIP (17/72)" at bounding box center [416, 362] width 39 height 6
click at [268, 15] on button "Seat Legend" at bounding box center [278, 19] width 57 height 11
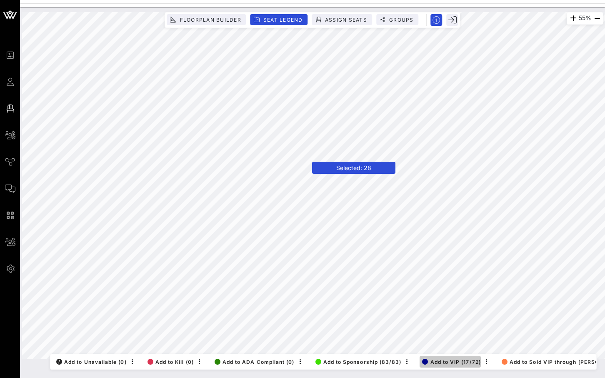
click at [437, 361] on span "Add to VIP (17/72)" at bounding box center [451, 362] width 58 height 6
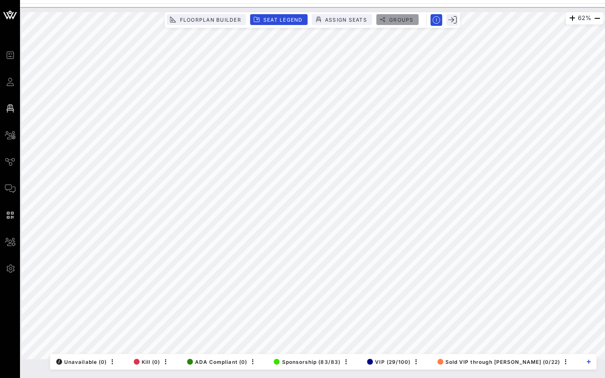
click at [399, 16] on button "Groups" at bounding box center [397, 19] width 42 height 11
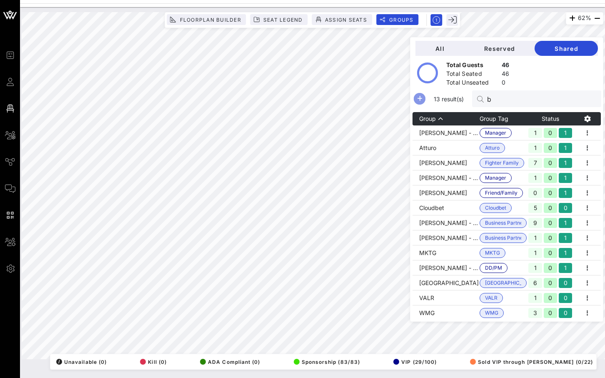
click at [424, 100] on icon "button" at bounding box center [419, 99] width 10 height 10
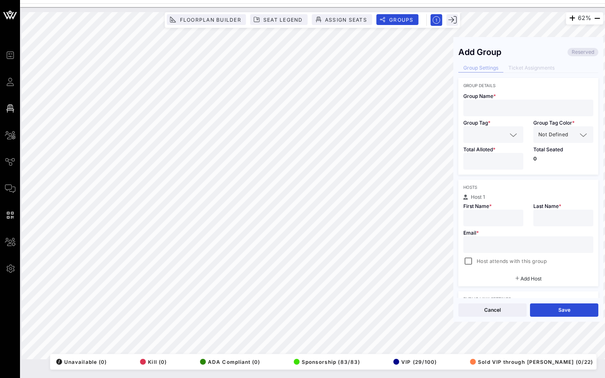
click at [509, 111] on input "text" at bounding box center [528, 107] width 120 height 11
paste input "[PERSON_NAME]"
type input "[PERSON_NAME]"
click at [503, 129] on input "text" at bounding box center [487, 134] width 38 height 11
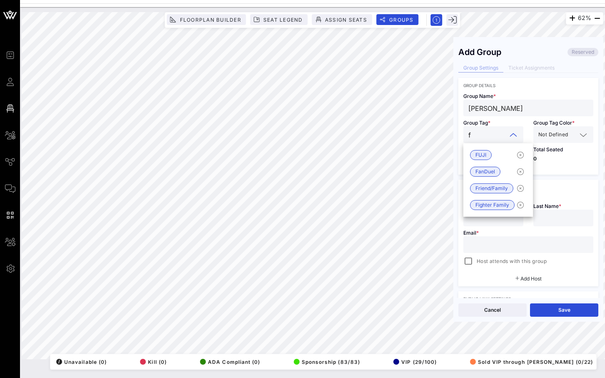
type input "fa"
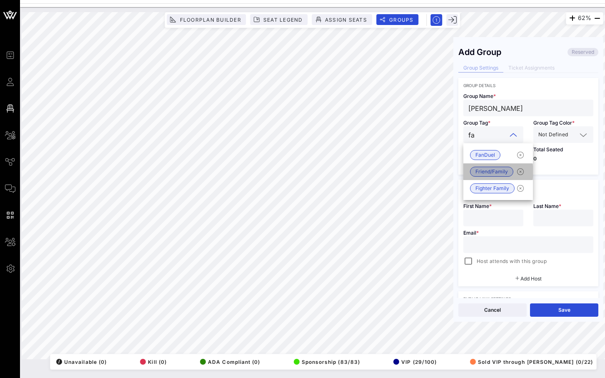
click at [491, 172] on span "Friend/Family" at bounding box center [491, 171] width 32 height 9
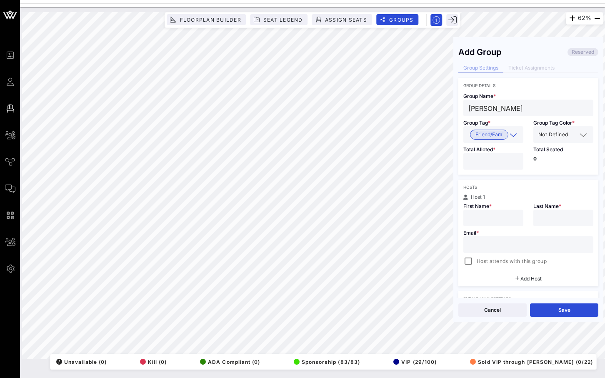
click at [518, 159] on input "*" at bounding box center [493, 161] width 50 height 11
type input "*"
click at [518, 159] on input "*" at bounding box center [493, 161] width 50 height 11
click at [479, 214] on input "text" at bounding box center [493, 217] width 50 height 11
type input "[PERSON_NAME]"
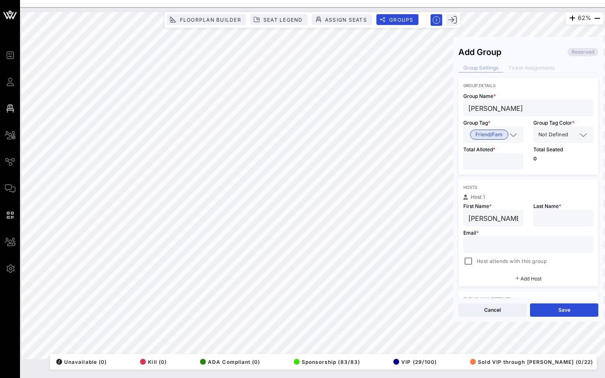
click at [544, 218] on input "text" at bounding box center [563, 217] width 50 height 11
type input "[PERSON_NAME]"
click at [490, 247] on input "text" at bounding box center [528, 244] width 120 height 11
paste input "[PERSON_NAME]"
type input "[PERSON_NAME]"
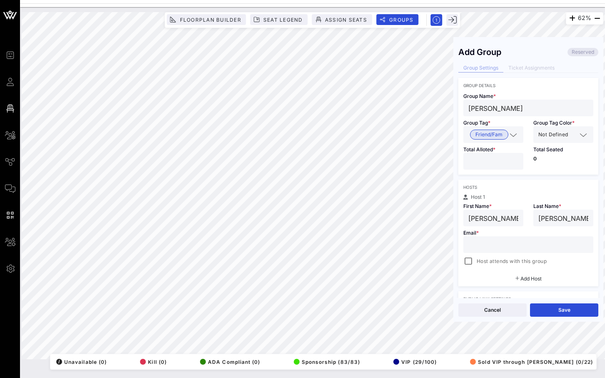
paste input "[EMAIL_ADDRESS][DOMAIN_NAME]"
type input "[EMAIL_ADDRESS][DOMAIN_NAME]"
click at [462, 263] on div at bounding box center [468, 261] width 12 height 12
click at [559, 309] on button "Save" at bounding box center [564, 309] width 68 height 13
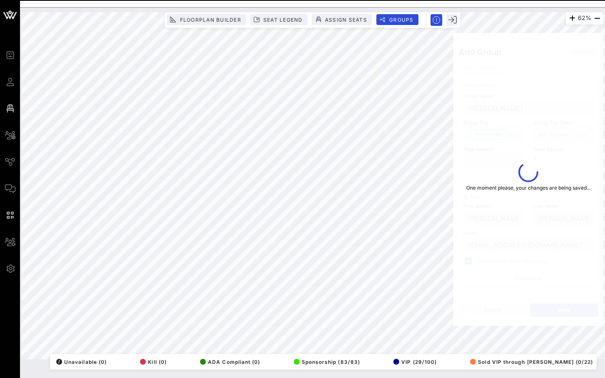
type input "[PERSON_NAME]"
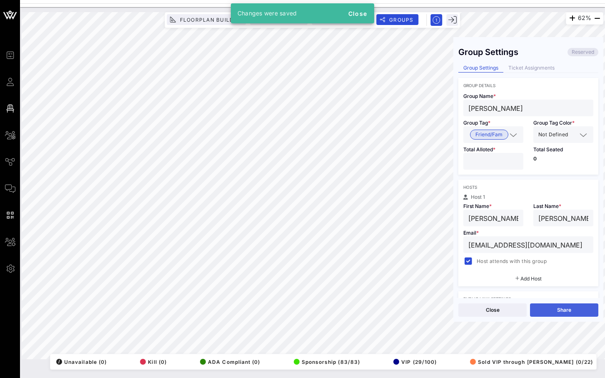
click at [549, 310] on button "Share" at bounding box center [564, 309] width 68 height 13
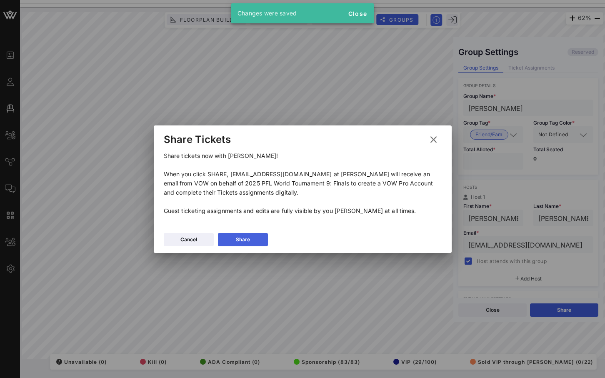
click at [253, 235] on button "Share" at bounding box center [243, 239] width 50 height 13
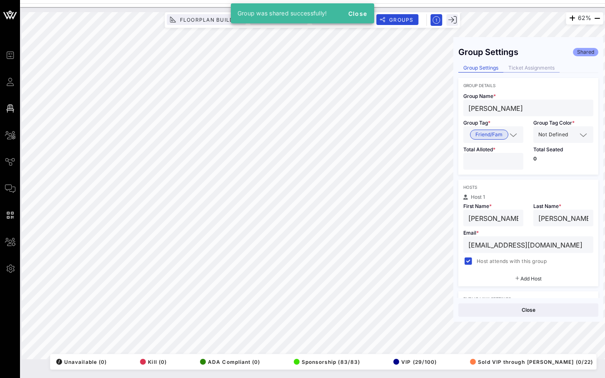
click at [539, 70] on div "Ticket Assignments" at bounding box center [531, 68] width 56 height 9
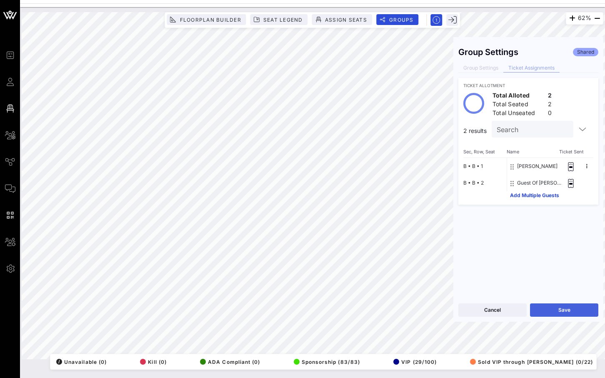
click at [564, 312] on button "Save" at bounding box center [564, 309] width 68 height 13
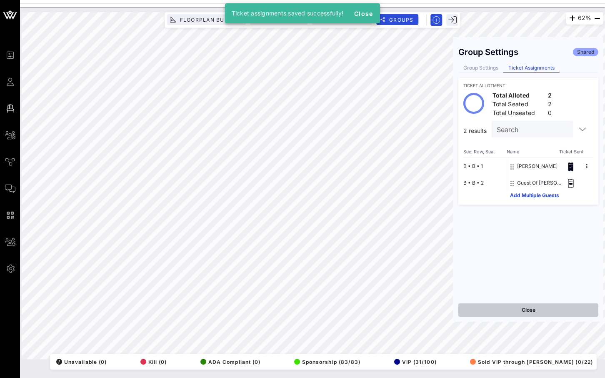
click at [492, 311] on button "Close" at bounding box center [528, 309] width 140 height 13
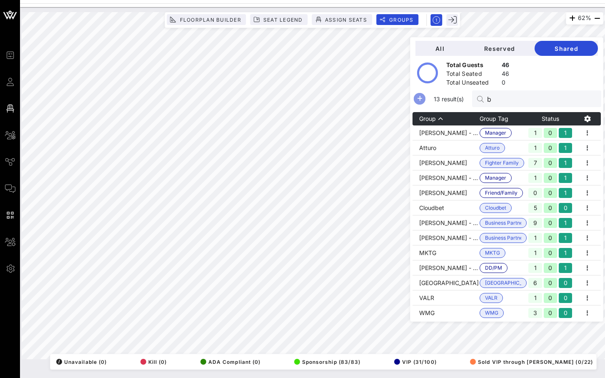
click at [424, 101] on icon "button" at bounding box center [419, 99] width 10 height 10
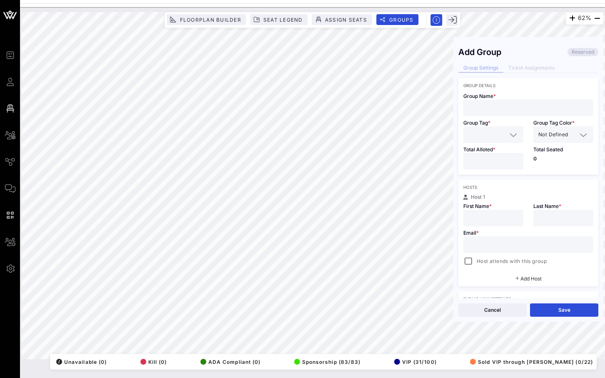
click at [502, 111] on input "text" at bounding box center [528, 107] width 120 height 11
paste input "[PERSON_NAME]"
type input "[PERSON_NAME]"
click at [503, 136] on input "text" at bounding box center [487, 134] width 38 height 11
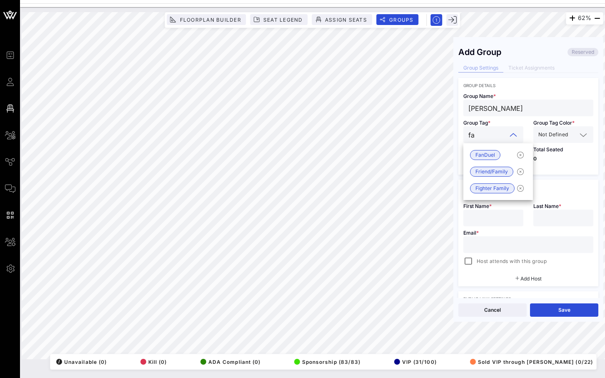
type input "fam"
click at [495, 157] on span "Friend/Family" at bounding box center [491, 154] width 32 height 9
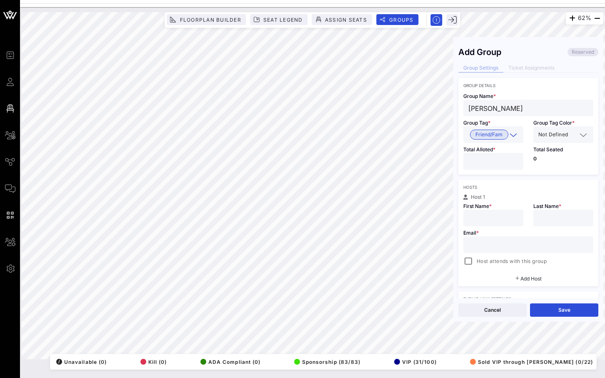
click at [514, 160] on input "*" at bounding box center [493, 161] width 50 height 11
type input "*"
click at [514, 160] on input "*" at bounding box center [493, 161] width 50 height 11
click at [489, 215] on input "text" at bounding box center [493, 217] width 50 height 11
paste input "[PERSON_NAME]"
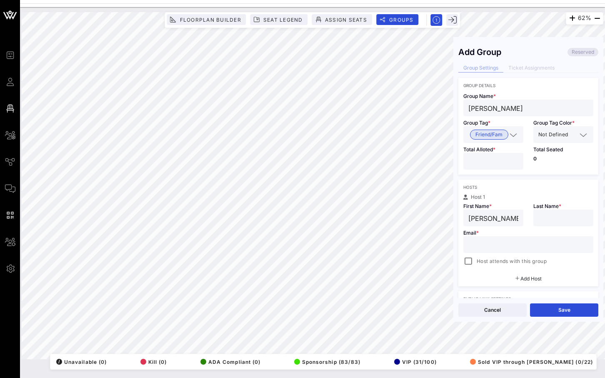
drag, startPoint x: 514, startPoint y: 219, endPoint x: 483, endPoint y: 219, distance: 30.8
click at [483, 219] on input "[PERSON_NAME]" at bounding box center [493, 217] width 50 height 11
type input "Phil"
click at [543, 219] on input "text" at bounding box center [563, 217] width 50 height 11
paste input "[PERSON_NAME]"
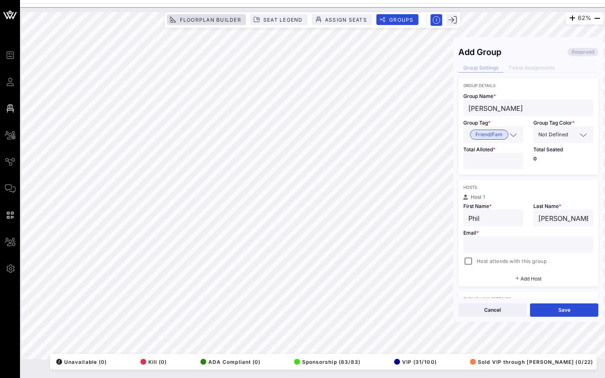
type input "[PERSON_NAME]"
click at [485, 246] on input "text" at bounding box center [528, 244] width 120 height 11
paste input "[EMAIL_ADDRESS][DOMAIN_NAME]"
type input "[EMAIL_ADDRESS][DOMAIN_NAME]"
click at [467, 261] on div at bounding box center [468, 261] width 12 height 12
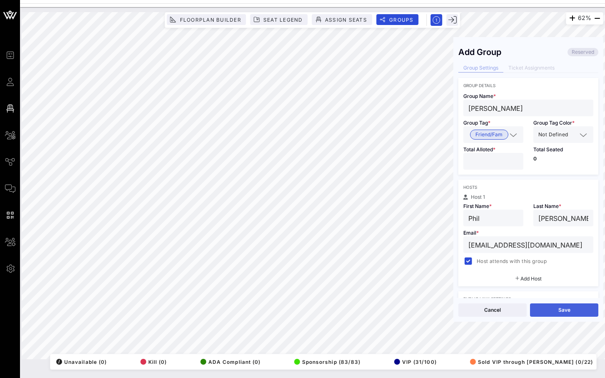
click at [541, 307] on button "Save" at bounding box center [564, 309] width 68 height 13
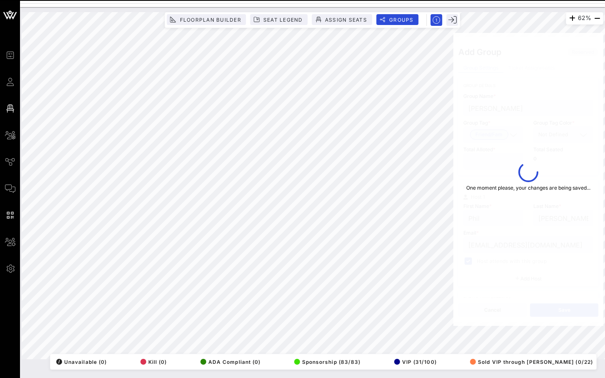
type input "Phil"
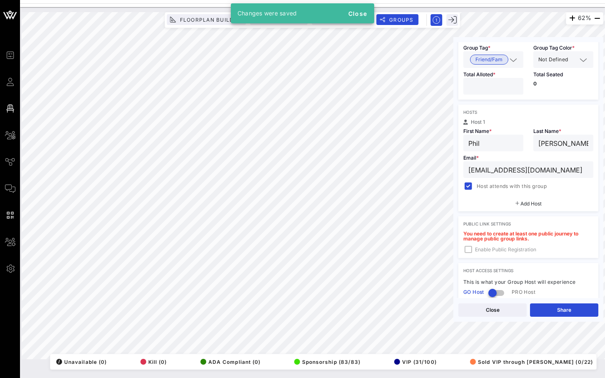
scroll to position [140, 0]
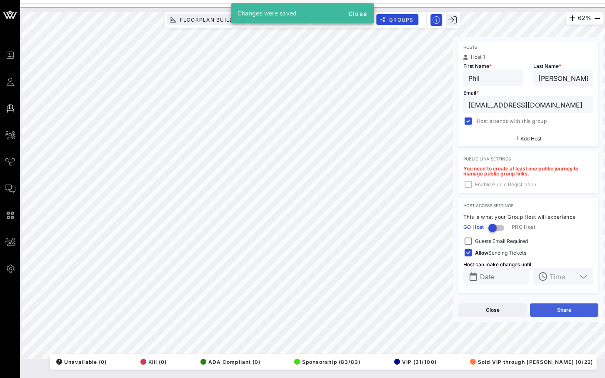
click at [549, 309] on button "Share" at bounding box center [564, 309] width 68 height 13
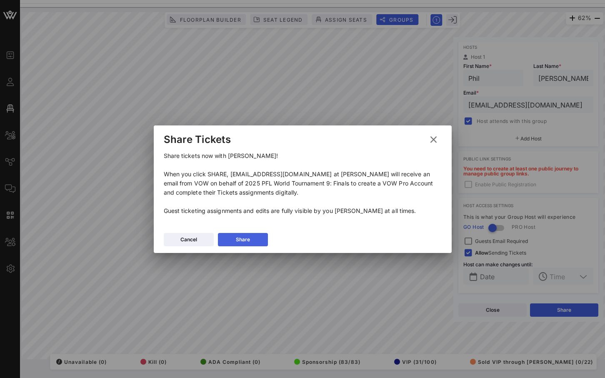
click at [252, 238] on button "Share" at bounding box center [243, 239] width 50 height 13
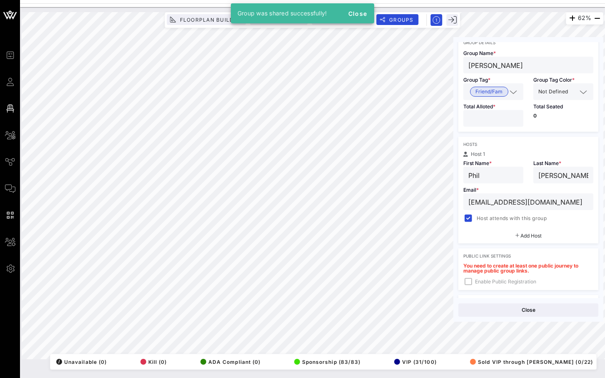
scroll to position [0, 0]
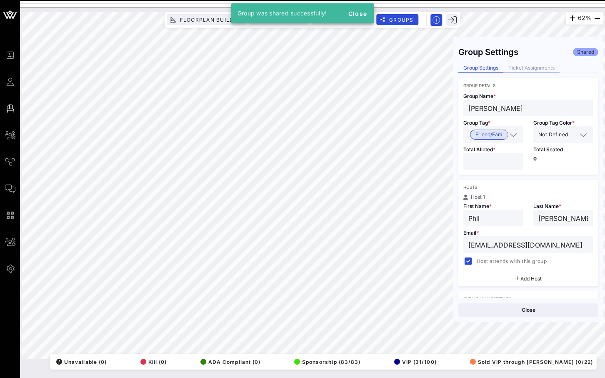
click at [533, 72] on div "Ticket Assignments" at bounding box center [531, 68] width 56 height 9
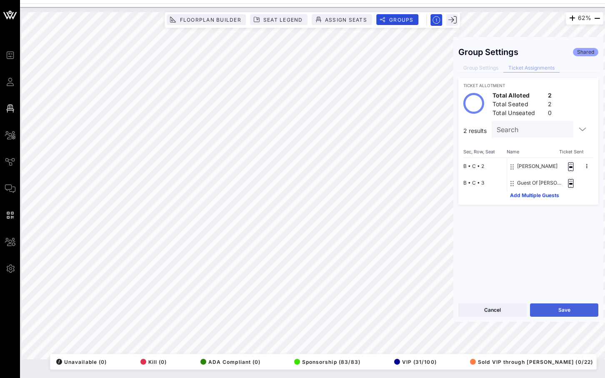
click at [558, 314] on button "Save" at bounding box center [564, 309] width 68 height 13
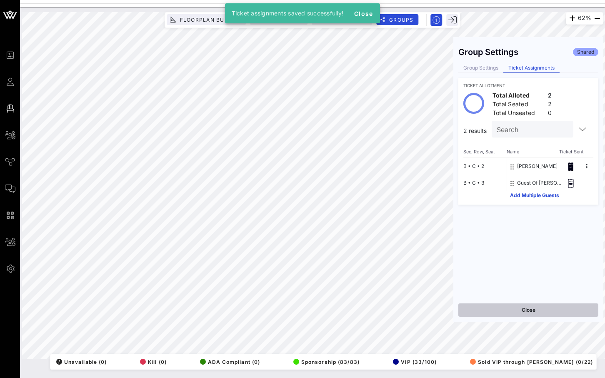
click at [543, 309] on button "Close" at bounding box center [528, 309] width 140 height 13
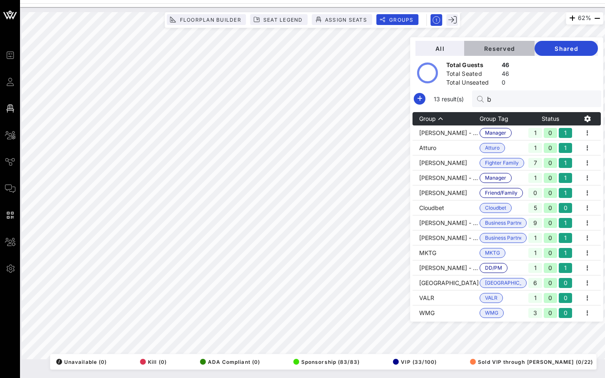
click at [503, 49] on span "Reserved" at bounding box center [499, 48] width 57 height 7
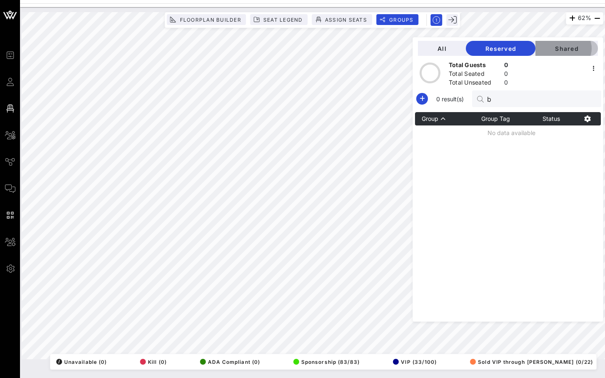
click at [564, 46] on span "Shared" at bounding box center [566, 48] width 49 height 7
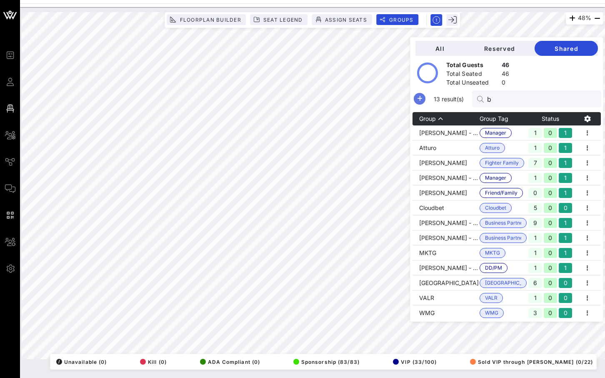
click at [424, 94] on icon "button" at bounding box center [419, 99] width 10 height 10
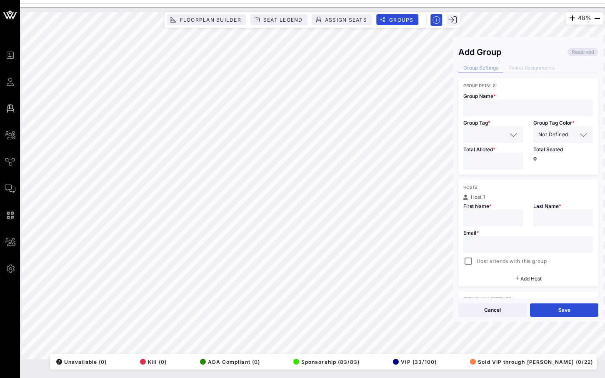
click at [502, 111] on input "text" at bounding box center [528, 107] width 120 height 11
paste input "[PERSON_NAME]"
type input "[PERSON_NAME]"
click at [483, 130] on input "text" at bounding box center [487, 134] width 38 height 11
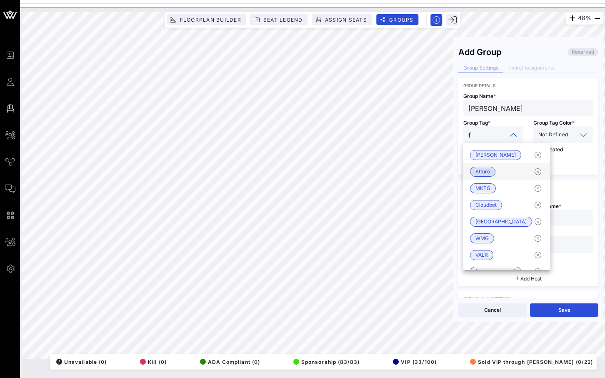
type input "fa"
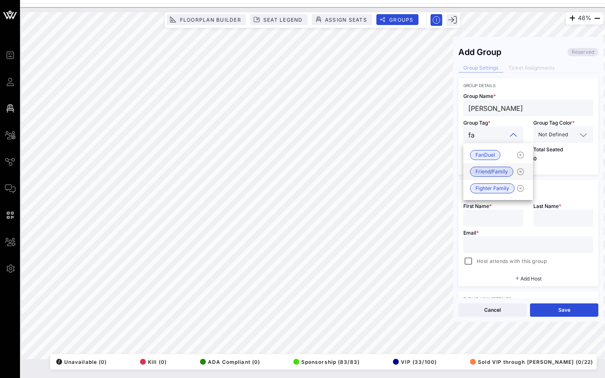
click at [491, 174] on span "Friend/Family" at bounding box center [491, 171] width 32 height 9
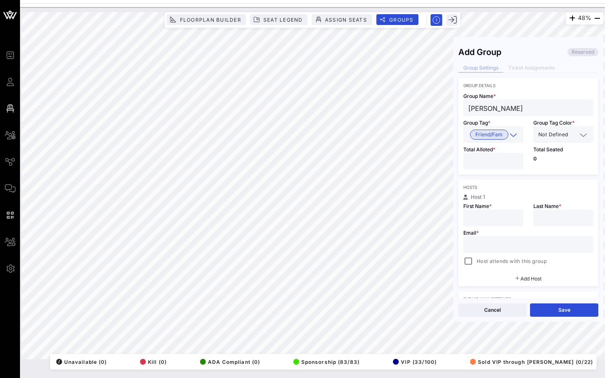
click at [516, 159] on input "*" at bounding box center [493, 161] width 50 height 11
type input "*"
click at [516, 159] on input "*" at bounding box center [493, 161] width 50 height 11
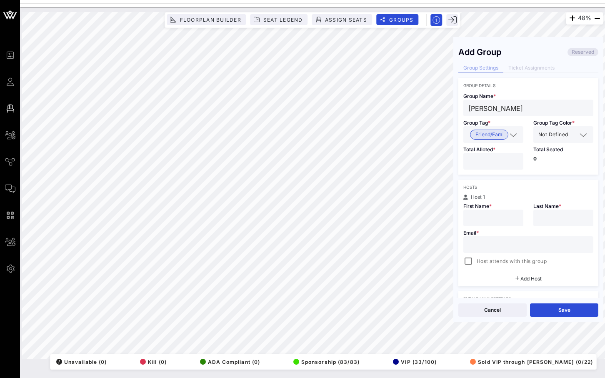
click at [505, 247] on input "text" at bounding box center [528, 244] width 120 height 11
paste input "[EMAIL_ADDRESS][DOMAIN_NAME]"
type input "[EMAIL_ADDRESS][DOMAIN_NAME]"
click at [445, 107] on div "48% Floorplan Builder Seat Legend Assign Seats Groups Exit Add Group Reserved G…" at bounding box center [312, 185] width 581 height 347
paste input "[PERSON_NAME]"
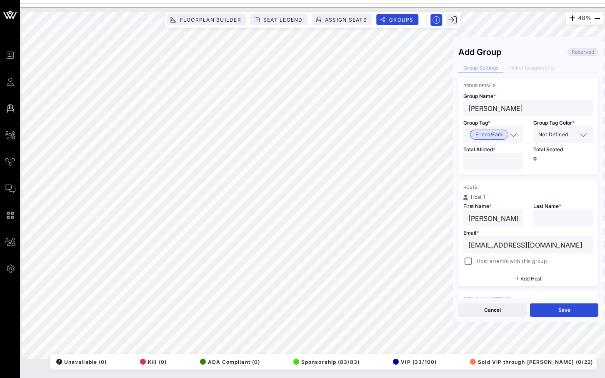
click at [501, 221] on input "[PERSON_NAME]" at bounding box center [493, 217] width 50 height 11
drag, startPoint x: 507, startPoint y: 219, endPoint x: 487, endPoint y: 219, distance: 20.0
click at [487, 219] on input "[PERSON_NAME]" at bounding box center [493, 217] width 50 height 11
type input "[PERSON_NAME]"
click at [570, 224] on div at bounding box center [563, 217] width 50 height 17
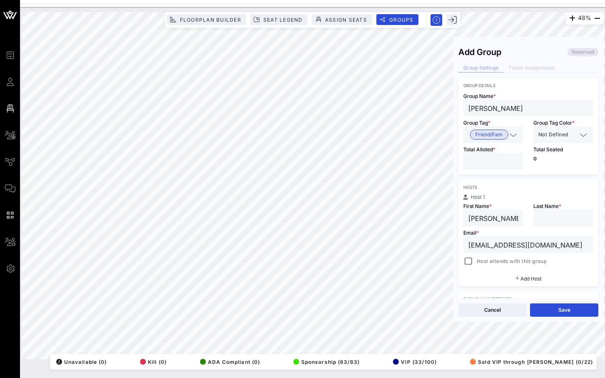
paste input "[PERSON_NAME]"
click at [540, 219] on input "[PERSON_NAME]" at bounding box center [563, 217] width 50 height 11
type input "[PERSON_NAME]"
click at [471, 261] on div at bounding box center [468, 261] width 12 height 12
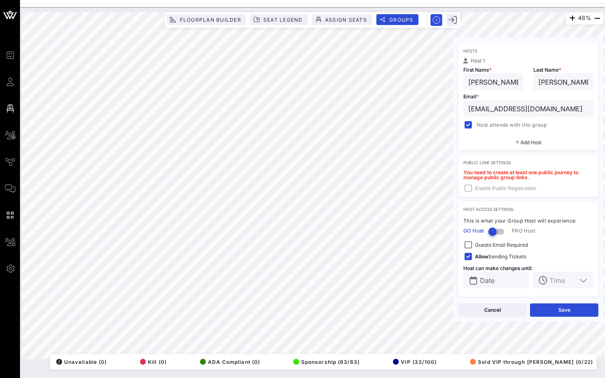
scroll to position [140, 0]
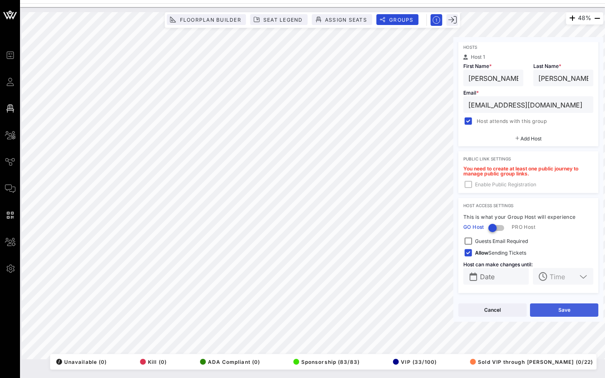
click at [560, 306] on button "Save" at bounding box center [564, 309] width 68 height 13
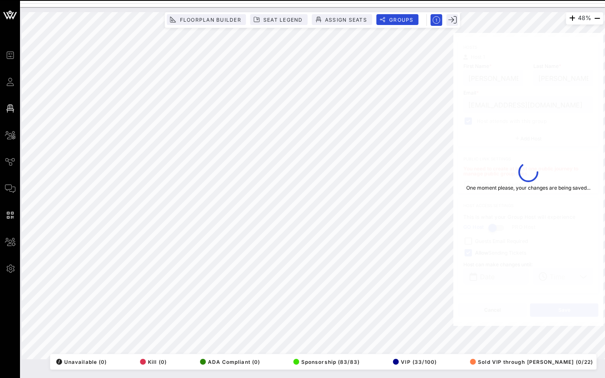
type input "[EMAIL_ADDRESS][DOMAIN_NAME]"
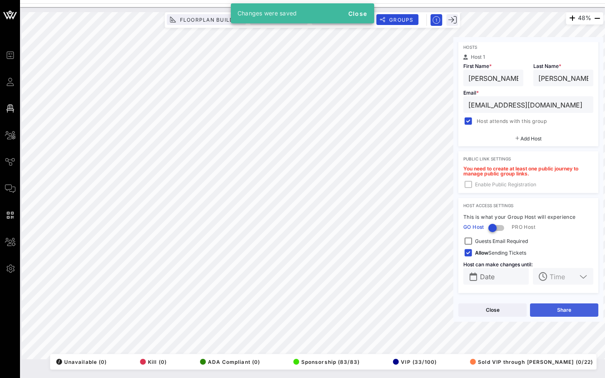
click at [556, 309] on button "Share" at bounding box center [564, 309] width 68 height 13
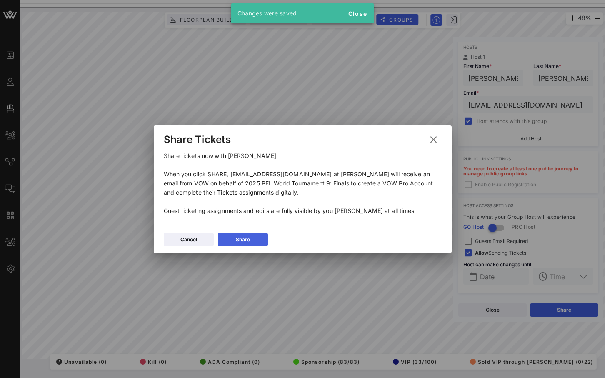
click at [249, 239] on div "Share" at bounding box center [243, 239] width 14 height 8
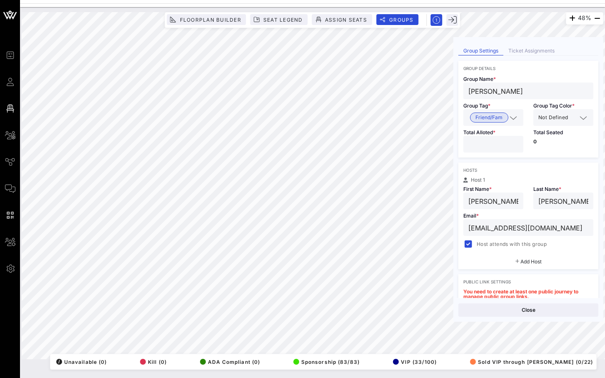
scroll to position [0, 0]
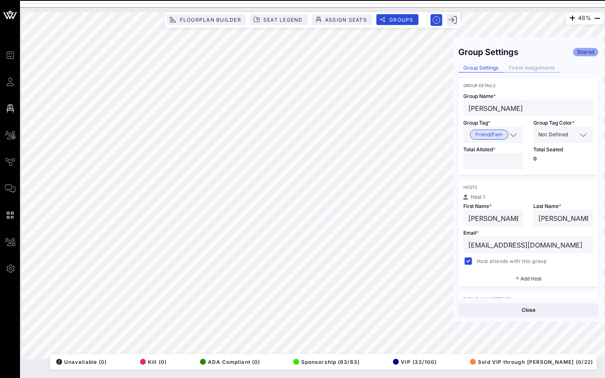
click at [522, 70] on div "Ticket Assignments" at bounding box center [531, 68] width 56 height 9
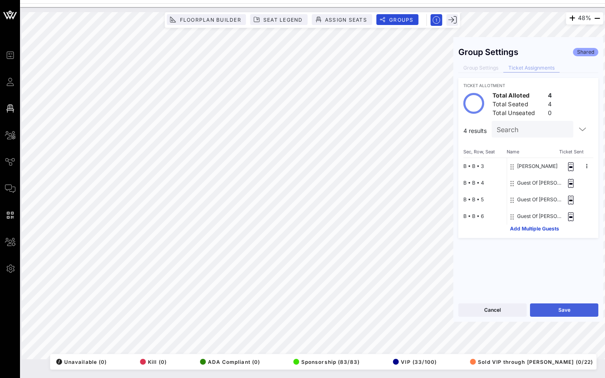
click at [552, 307] on button "Save" at bounding box center [564, 309] width 68 height 13
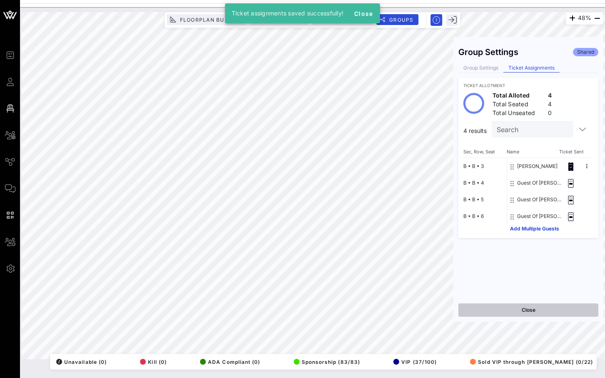
click at [527, 314] on button "Close" at bounding box center [528, 309] width 140 height 13
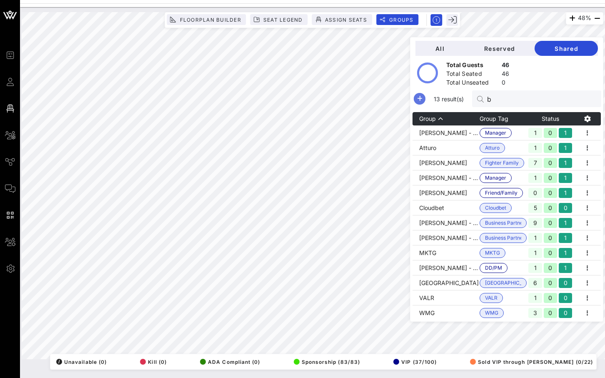
click at [424, 99] on icon "button" at bounding box center [419, 99] width 10 height 10
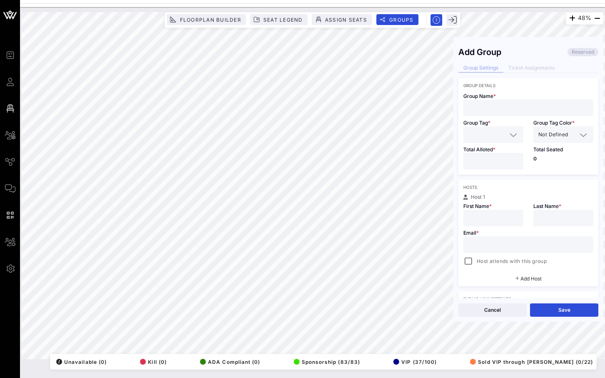
click at [498, 108] on input "text" at bounding box center [528, 107] width 120 height 11
paste input "[PERSON_NAME][EMAIL_ADDRESS][PERSON_NAME][DOMAIN_NAME]"
type input "[PERSON_NAME][EMAIL_ADDRESS][PERSON_NAME][DOMAIN_NAME]"
type input "[PERSON_NAME]"
click at [489, 244] on input "text" at bounding box center [528, 244] width 120 height 11
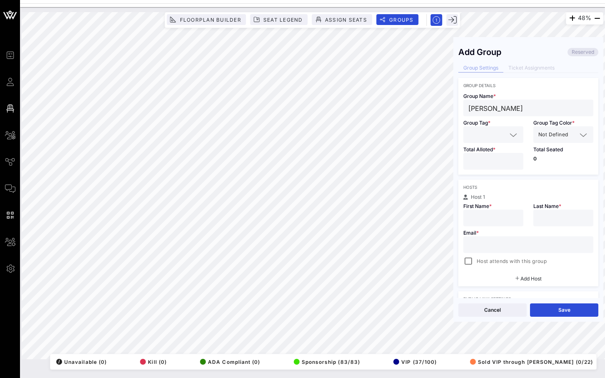
paste input "[PERSON_NAME][EMAIL_ADDRESS][PERSON_NAME][DOMAIN_NAME]"
type input "[PERSON_NAME][EMAIL_ADDRESS][PERSON_NAME][DOMAIN_NAME]"
drag, startPoint x: 520, startPoint y: 108, endPoint x: 463, endPoint y: 108, distance: 57.5
click at [463, 108] on div "Group Name * [PERSON_NAME]" at bounding box center [528, 102] width 140 height 28
click at [481, 209] on div at bounding box center [493, 217] width 50 height 17
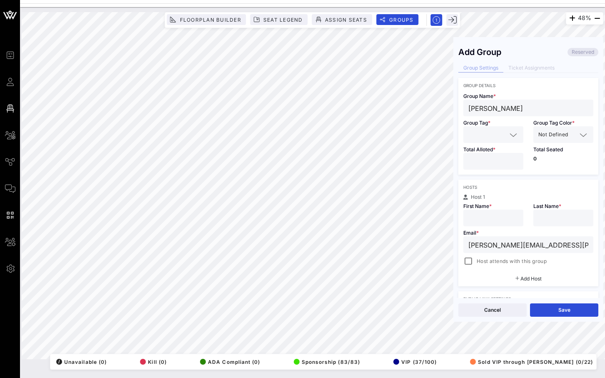
paste input "[PERSON_NAME]"
drag, startPoint x: 515, startPoint y: 215, endPoint x: 492, endPoint y: 215, distance: 23.3
click at [492, 215] on input "[PERSON_NAME]" at bounding box center [493, 217] width 50 height 11
type input "[PERSON_NAME]"
click at [544, 211] on div at bounding box center [563, 217] width 50 height 17
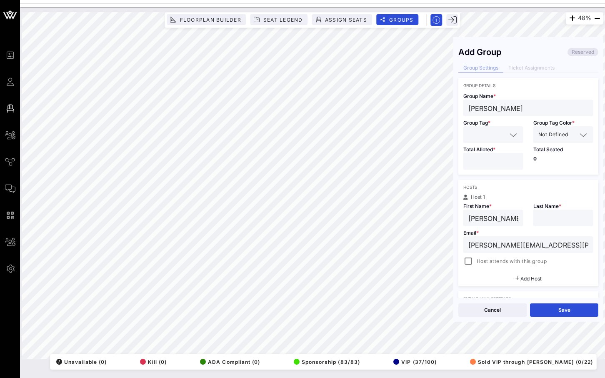
paste input "[PERSON_NAME]"
type input "[PERSON_NAME]"
click at [535, 106] on input "[PERSON_NAME]" at bounding box center [528, 107] width 120 height 11
paste input "[PERSON_NAME]"
type input "[PERSON_NAME]"
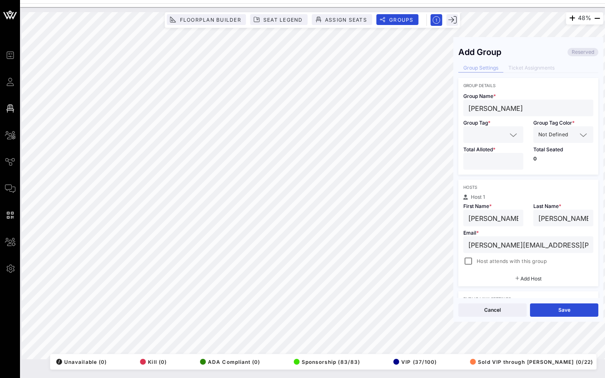
click at [573, 218] on input "[PERSON_NAME]" at bounding box center [563, 217] width 50 height 11
paste input "[PERSON_NAME]"
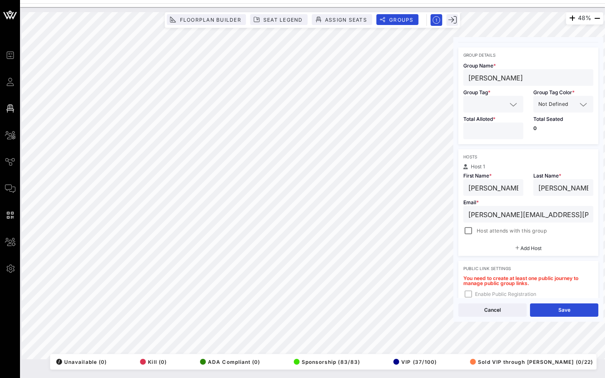
scroll to position [43, 0]
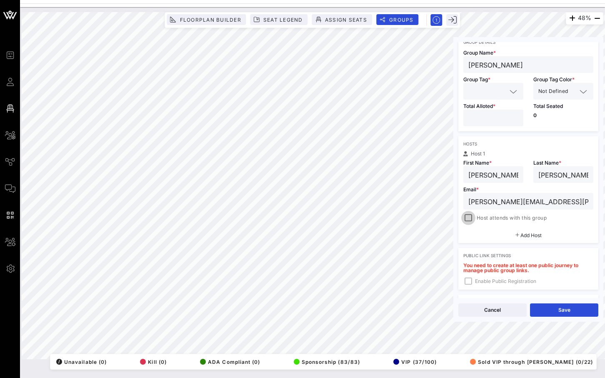
type input "[PERSON_NAME]"
click at [466, 219] on div at bounding box center [468, 218] width 12 height 12
click at [515, 117] on input "*" at bounding box center [493, 117] width 50 height 11
type input "*"
click at [515, 117] on input "*" at bounding box center [493, 117] width 50 height 11
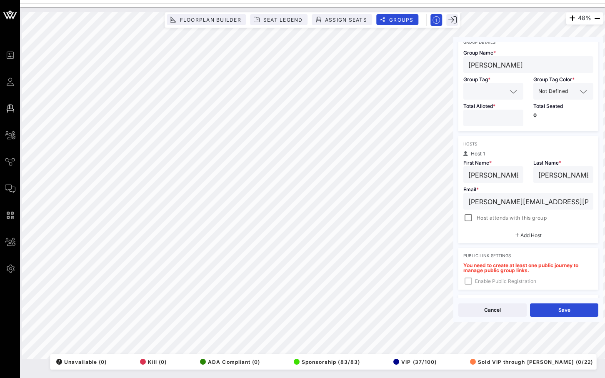
click at [510, 91] on icon at bounding box center [512, 92] width 7 height 10
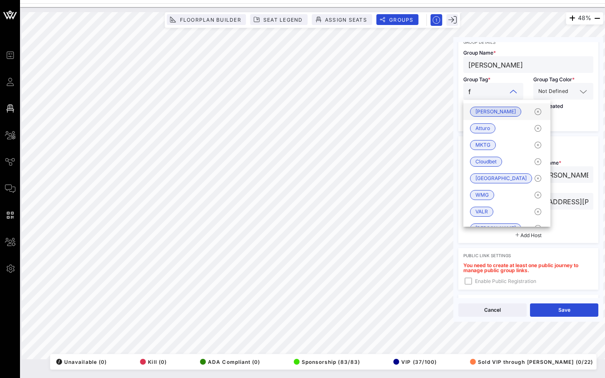
type input "fr"
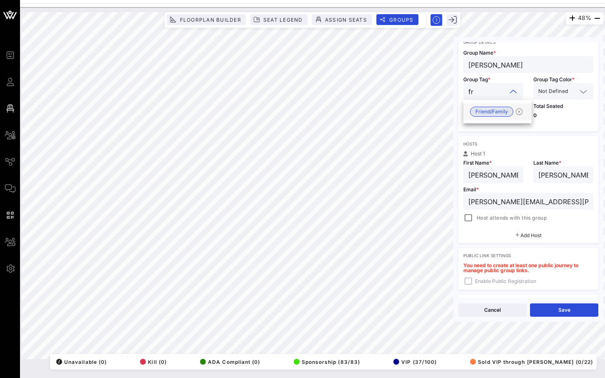
click at [485, 117] on div "Friend/Family" at bounding box center [497, 111] width 68 height 17
click at [575, 94] on input "text" at bounding box center [572, 91] width 7 height 11
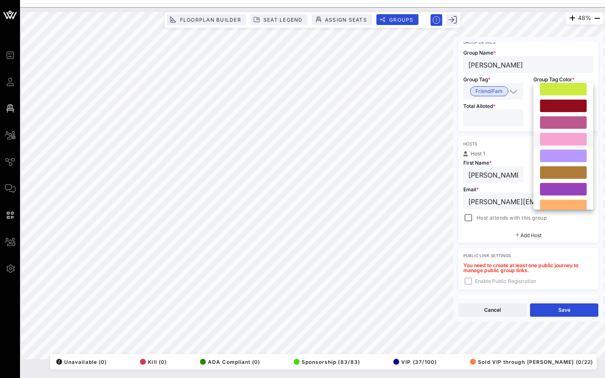
scroll to position [230, 0]
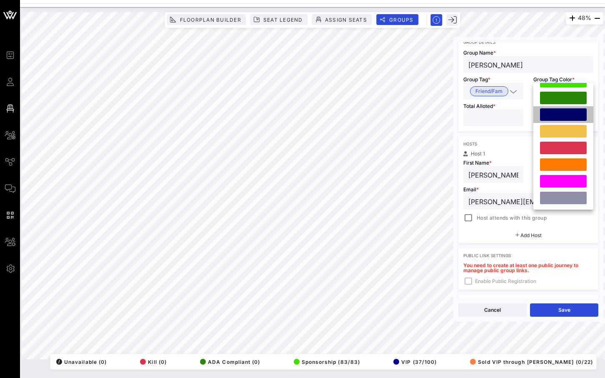
click at [567, 113] on div at bounding box center [563, 114] width 47 height 12
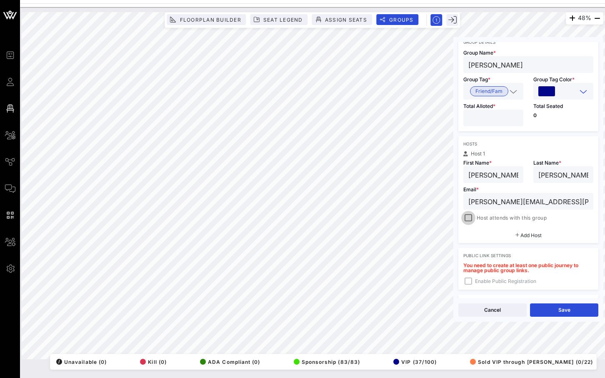
click at [464, 220] on div at bounding box center [468, 218] width 12 height 12
click at [557, 308] on button "Save" at bounding box center [564, 309] width 68 height 13
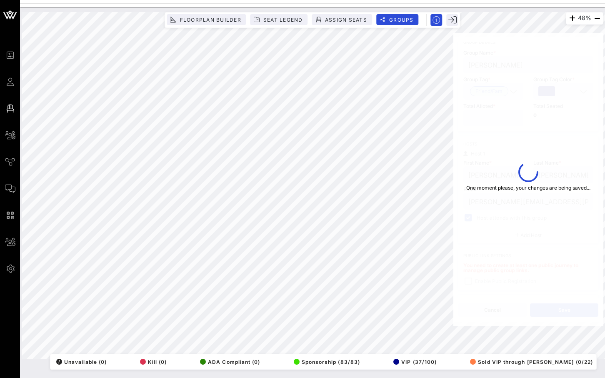
type input "[PERSON_NAME]"
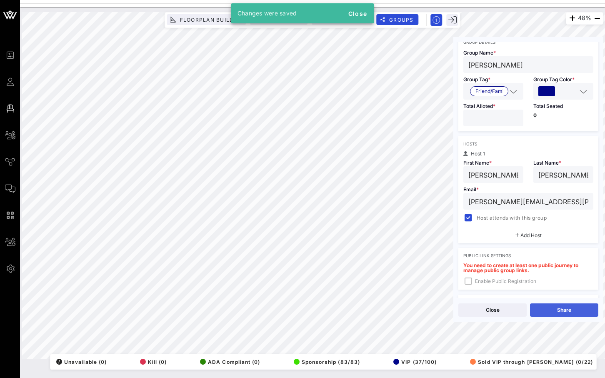
click at [561, 314] on button "Share" at bounding box center [564, 309] width 68 height 13
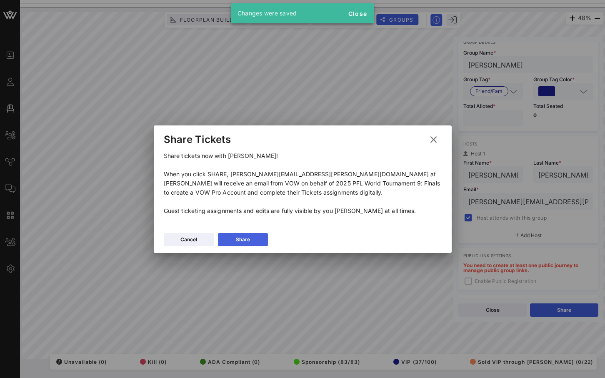
click at [259, 240] on button "Share" at bounding box center [243, 239] width 50 height 13
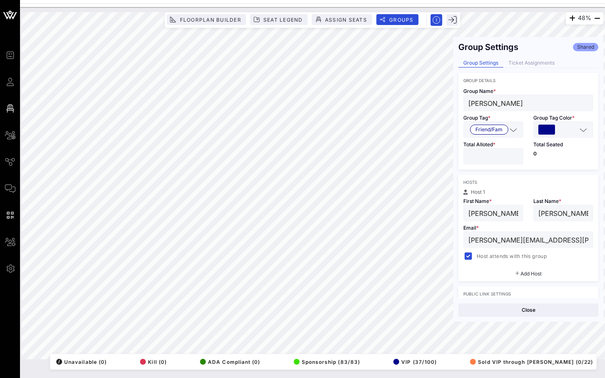
scroll to position [0, 0]
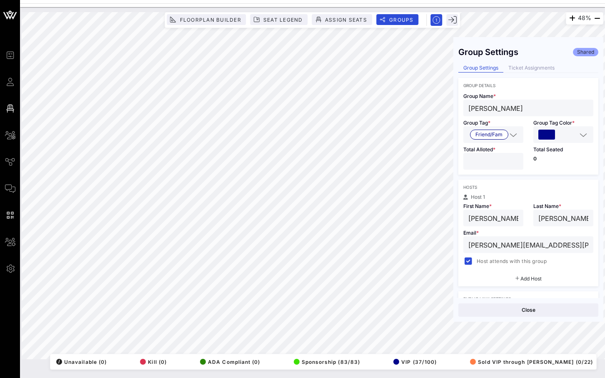
click at [531, 70] on div "Ticket Assignments" at bounding box center [531, 68] width 56 height 9
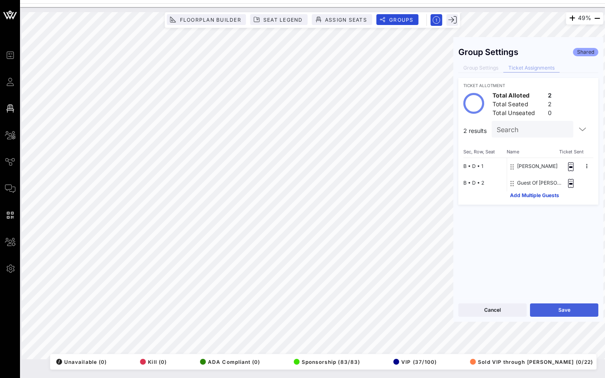
click at [551, 309] on button "Save" at bounding box center [564, 309] width 68 height 13
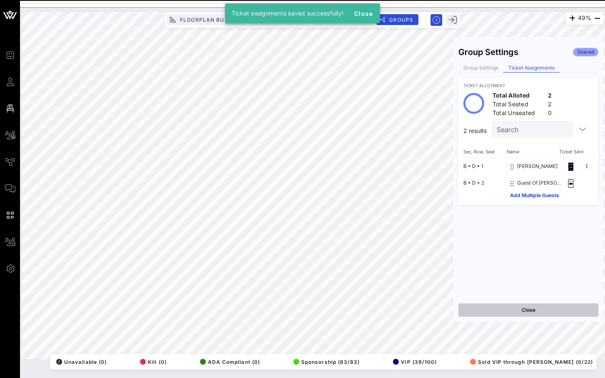
click at [527, 309] on button "Close" at bounding box center [528, 309] width 140 height 13
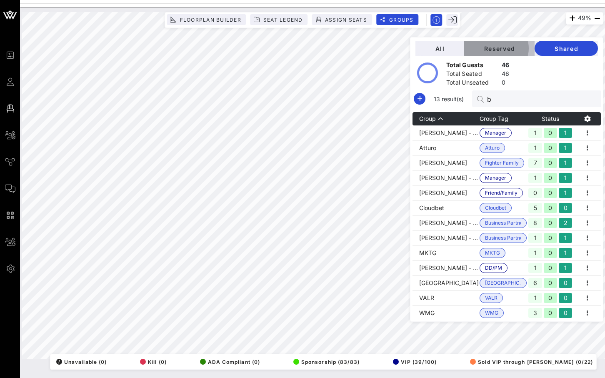
click at [512, 51] on span "Reserved" at bounding box center [499, 48] width 57 height 7
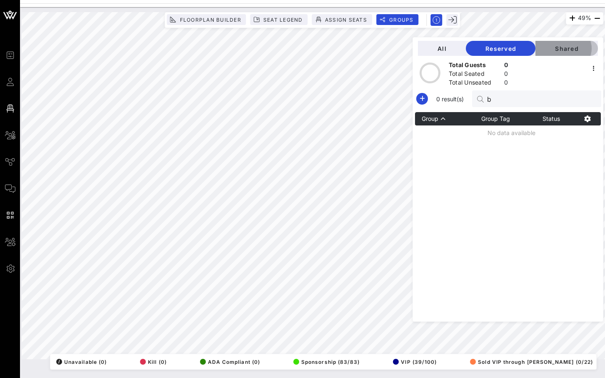
click at [564, 53] on button "Shared" at bounding box center [566, 48] width 62 height 15
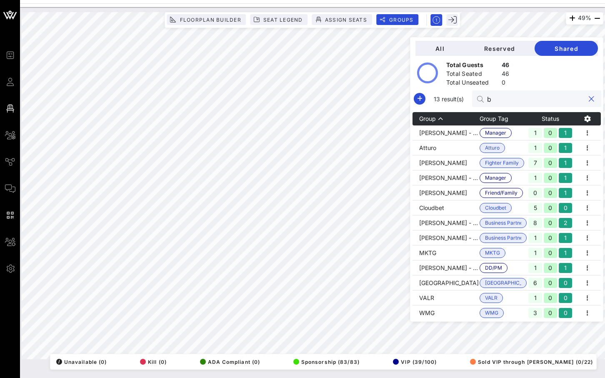
drag, startPoint x: 515, startPoint y: 100, endPoint x: 500, endPoint y: 100, distance: 15.0
click at [500, 100] on div "b" at bounding box center [536, 98] width 129 height 17
paste input "[PERSON_NAME]"
type input "[PERSON_NAME]"
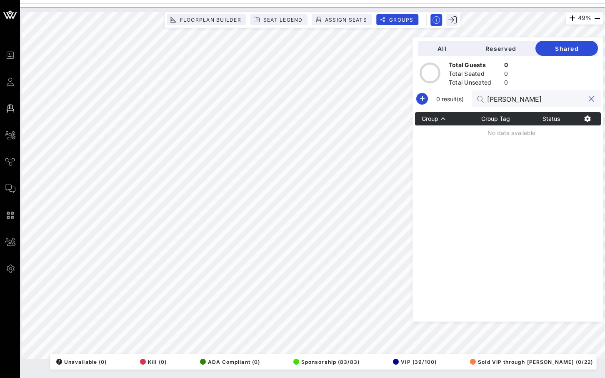
drag, startPoint x: 550, startPoint y: 101, endPoint x: 497, endPoint y: 101, distance: 53.7
click at [497, 101] on div "[PERSON_NAME]" at bounding box center [536, 98] width 129 height 17
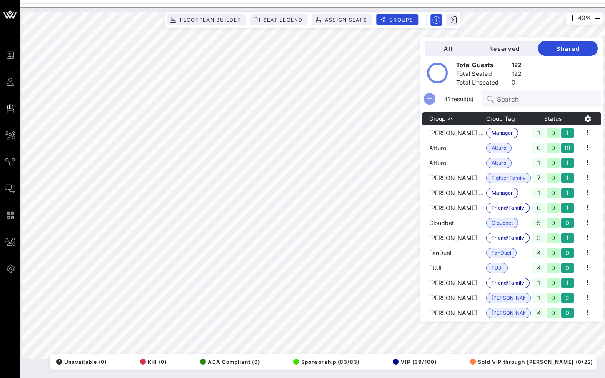
click at [434, 97] on icon "button" at bounding box center [429, 99] width 10 height 10
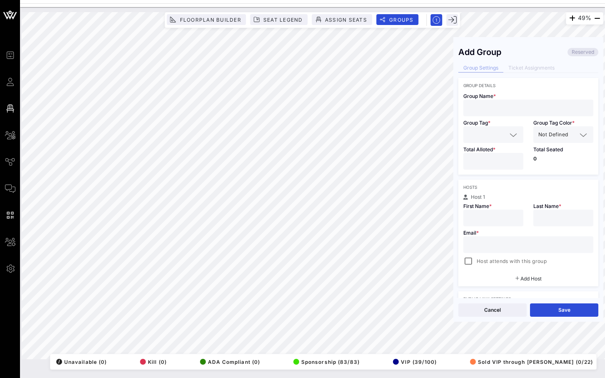
click at [500, 101] on div at bounding box center [528, 108] width 120 height 17
paste input "[PERSON_NAME]"
type input "[PERSON_NAME]"
click at [511, 246] on input "text" at bounding box center [528, 244] width 120 height 11
paste input "[PERSON_NAME][EMAIL_ADDRESS][DOMAIN_NAME]"
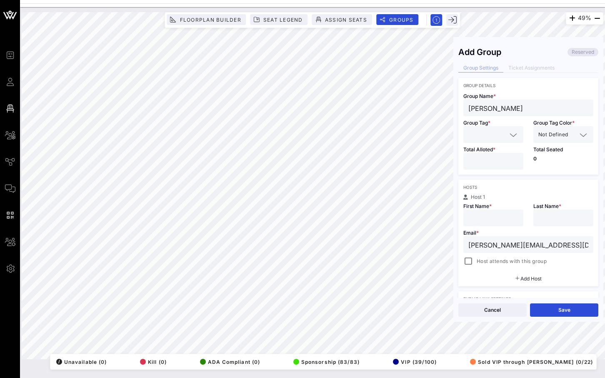
type input "[PERSON_NAME][EMAIL_ADDRESS][DOMAIN_NAME]"
click at [491, 221] on input "text" at bounding box center [493, 217] width 50 height 11
type input "[PERSON_NAME]"
click at [572, 222] on input "text" at bounding box center [563, 217] width 50 height 11
type input "[PERSON_NAME]"
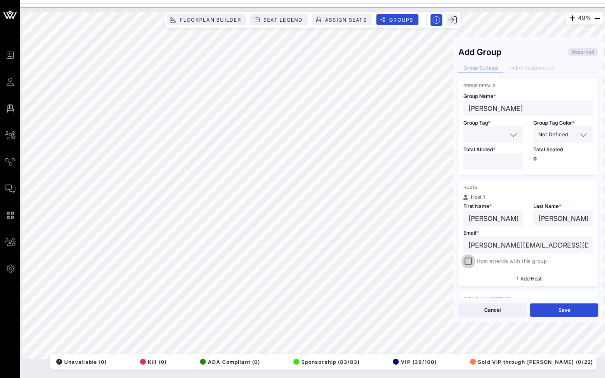
click at [465, 261] on div at bounding box center [468, 261] width 12 height 12
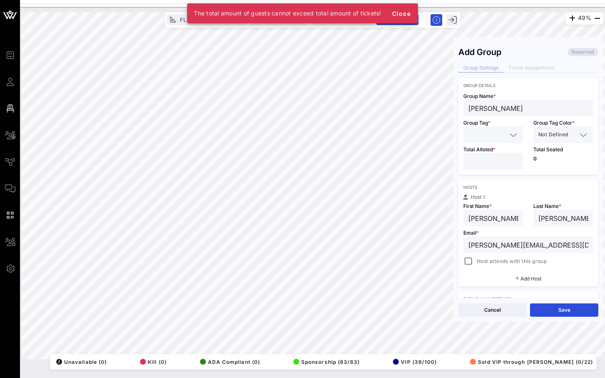
click at [516, 158] on input "*" at bounding box center [493, 161] width 50 height 11
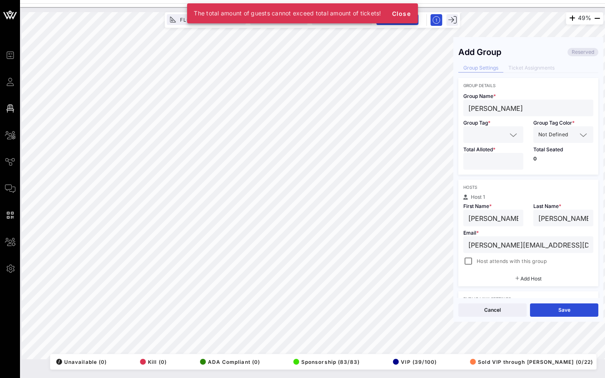
type input "*"
click at [516, 158] on input "*" at bounding box center [493, 161] width 50 height 11
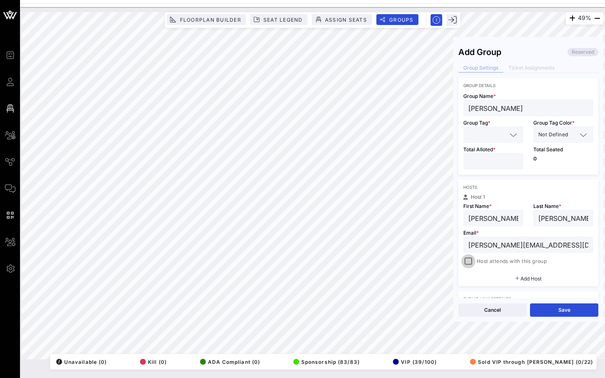
click at [469, 261] on div at bounding box center [468, 261] width 12 height 12
click at [508, 134] on div at bounding box center [513, 135] width 10 height 10
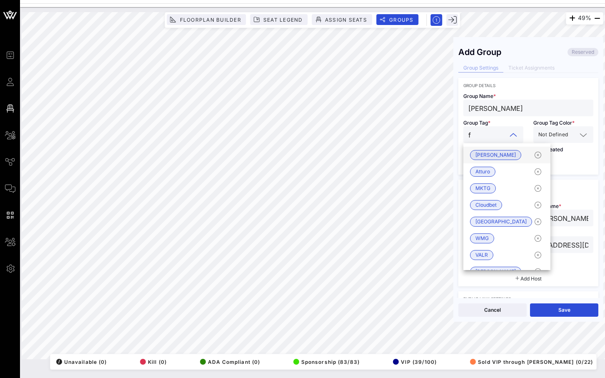
type input "fr"
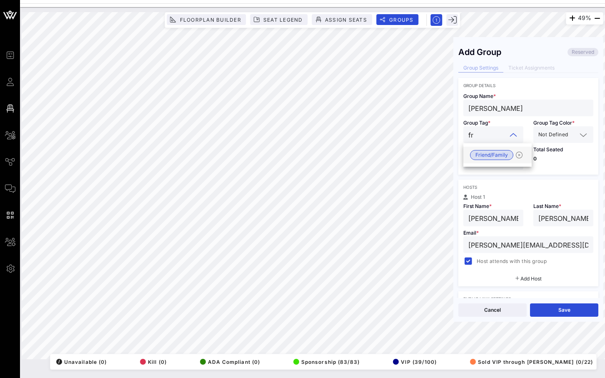
click at [487, 158] on span "Friend/Family" at bounding box center [491, 154] width 32 height 9
click at [567, 135] on span "Not Defined" at bounding box center [553, 134] width 30 height 8
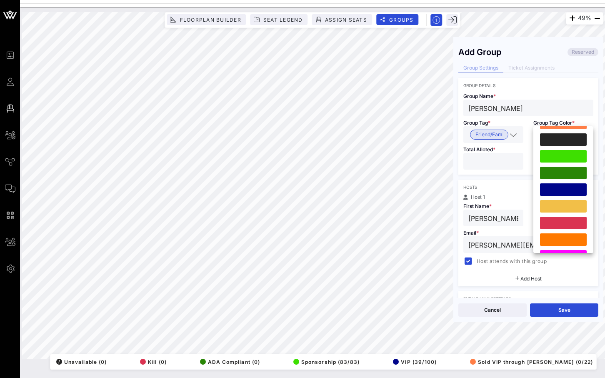
scroll to position [207, 0]
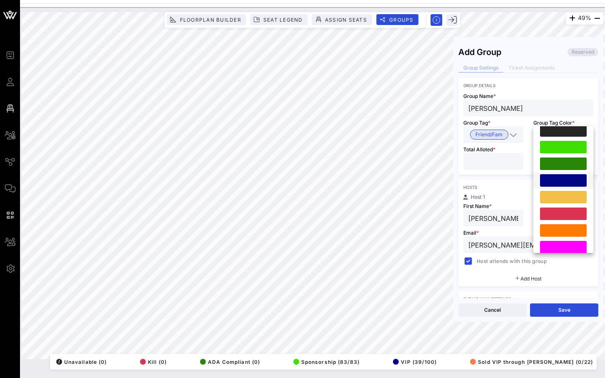
click at [568, 174] on div at bounding box center [563, 180] width 47 height 12
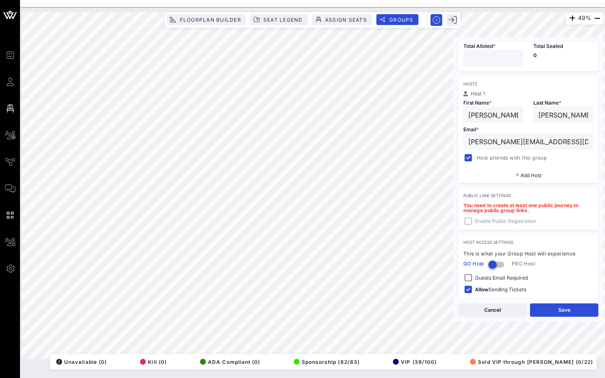
scroll to position [140, 0]
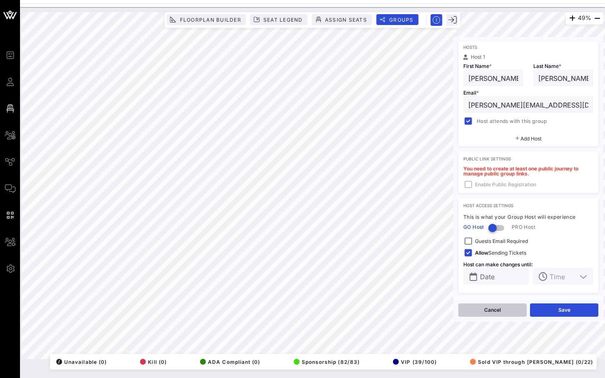
click at [491, 313] on button "Cancel" at bounding box center [492, 309] width 68 height 13
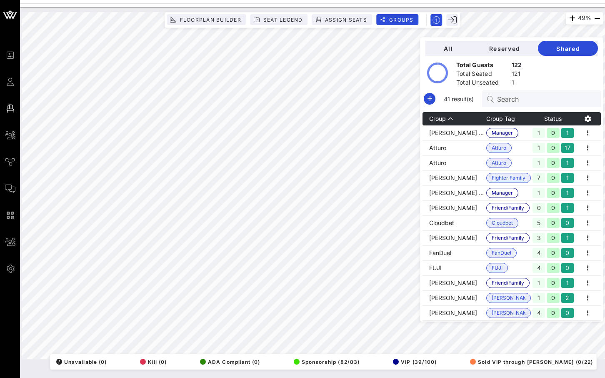
click at [526, 108] on div "All Reserved Shared Total Guests 122 Total Seated 121 Total Unseated 1 41 resul…" at bounding box center [511, 179] width 183 height 284
click at [526, 105] on div "Search" at bounding box center [545, 98] width 97 height 17
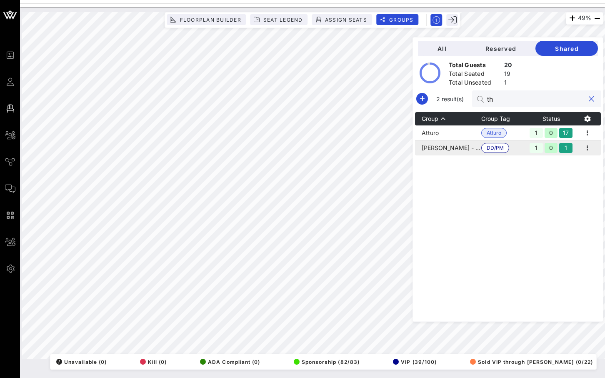
type input "th"
click at [454, 145] on td "[PERSON_NAME] - [PERSON_NAME]" at bounding box center [448, 147] width 66 height 15
click at [589, 145] on icon "button" at bounding box center [587, 148] width 10 height 10
click at [576, 160] on div "Edit" at bounding box center [578, 162] width 26 height 7
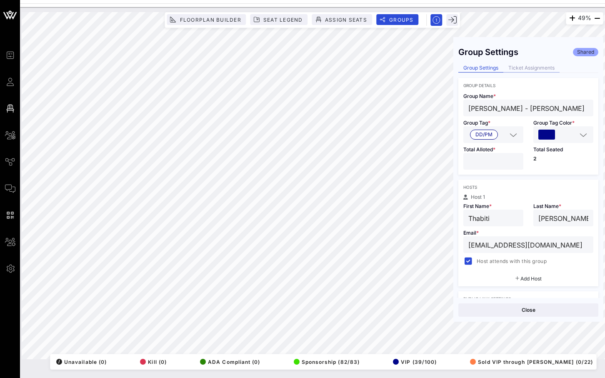
click at [542, 67] on div "Ticket Assignments" at bounding box center [531, 68] width 56 height 9
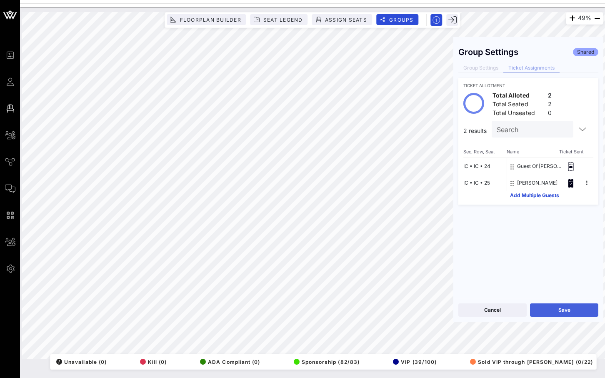
click at [549, 314] on button "Save" at bounding box center [564, 309] width 68 height 13
click at [526, 311] on button "Close" at bounding box center [528, 309] width 140 height 13
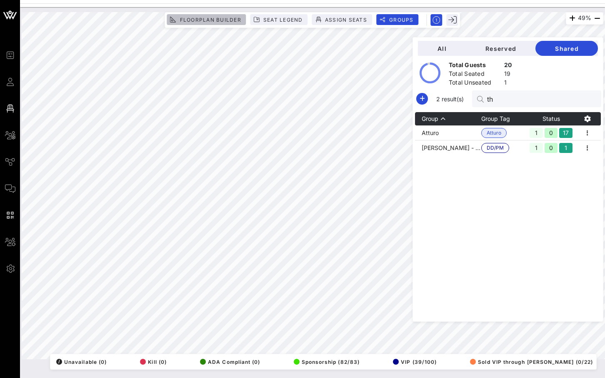
click at [220, 23] on button "Floorplan Builder" at bounding box center [206, 19] width 79 height 11
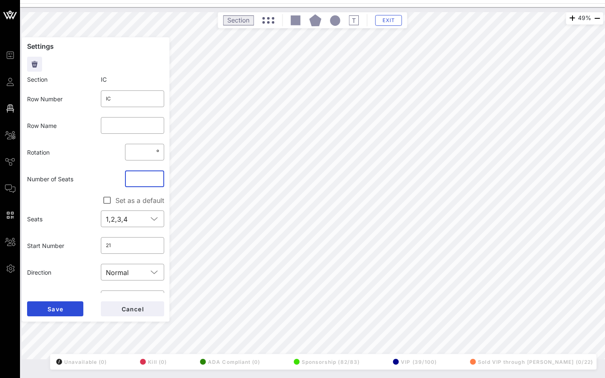
click at [157, 182] on input "*" at bounding box center [144, 178] width 29 height 13
type input "*"
click at [157, 182] on input "*" at bounding box center [144, 178] width 29 height 13
click at [65, 304] on button "Save" at bounding box center [55, 308] width 56 height 15
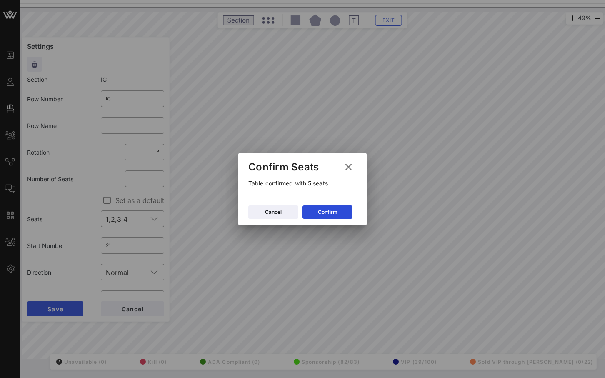
click at [319, 204] on div "Cancel Confirm" at bounding box center [302, 213] width 128 height 24
click at [319, 210] on div "Confirm" at bounding box center [328, 212] width 20 height 8
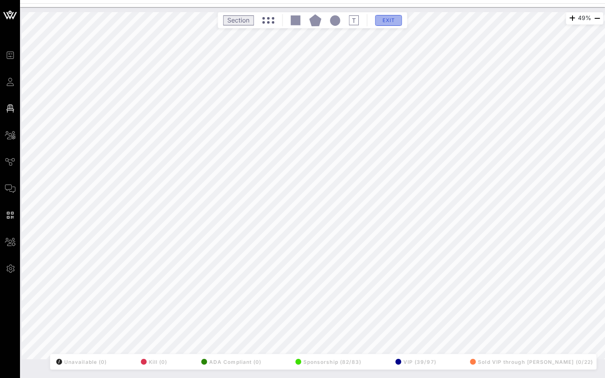
click at [395, 24] on button "Exit" at bounding box center [388, 20] width 27 height 11
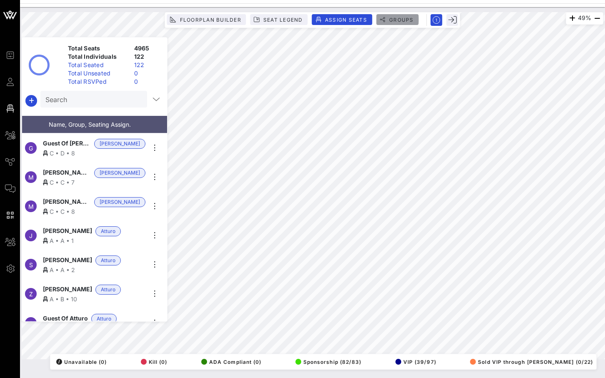
click at [415, 20] on button "Groups" at bounding box center [397, 19] width 42 height 11
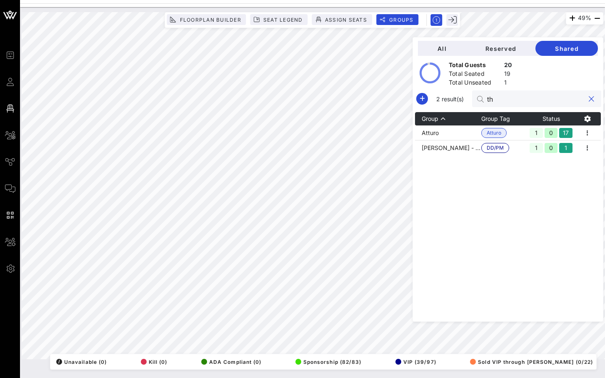
drag, startPoint x: 530, startPoint y: 99, endPoint x: 493, endPoint y: 99, distance: 37.5
click at [493, 99] on div "2 result(s) th" at bounding box center [507, 98] width 187 height 17
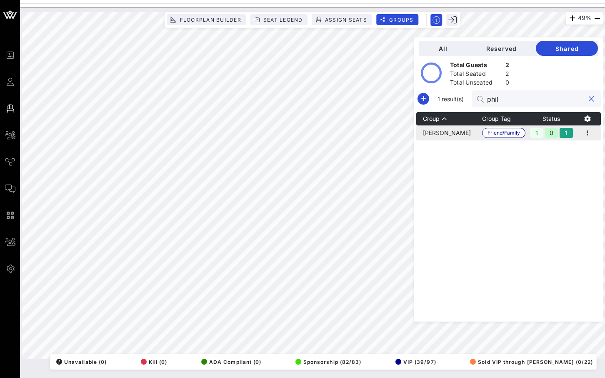
type input "phil"
click at [467, 136] on td "[PERSON_NAME]" at bounding box center [449, 132] width 66 height 15
click at [428, 102] on icon "button" at bounding box center [423, 99] width 10 height 10
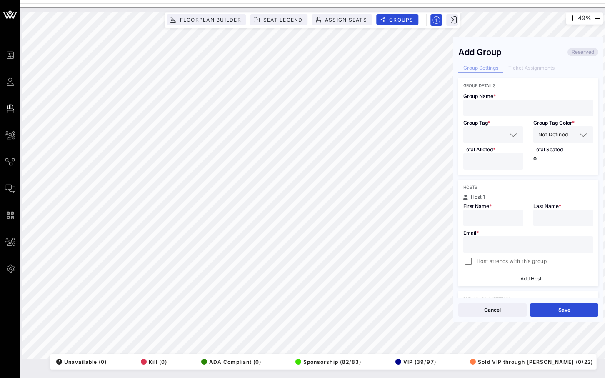
click at [510, 108] on input "text" at bounding box center [528, 107] width 120 height 11
paste input "[PERSON_NAME]"
type input "[PERSON_NAME]"
click at [500, 137] on input "text" at bounding box center [487, 134] width 38 height 11
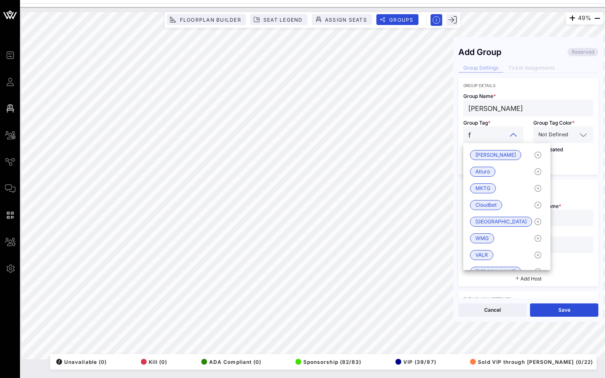
type input "fr"
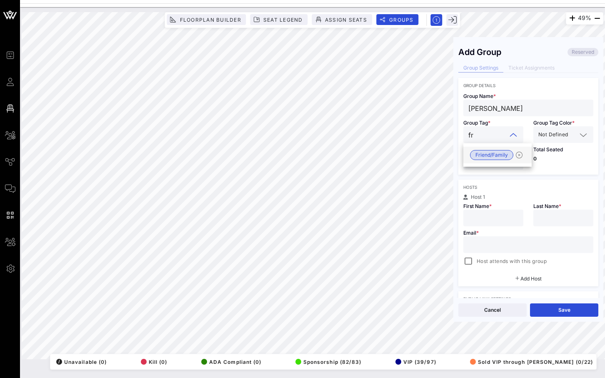
click at [495, 154] on span "Friend/Family" at bounding box center [491, 154] width 32 height 9
click at [517, 159] on input "*" at bounding box center [493, 161] width 50 height 11
type input "*"
click at [517, 159] on input "*" at bounding box center [493, 161] width 50 height 11
click at [478, 249] on input "text" at bounding box center [528, 244] width 120 height 11
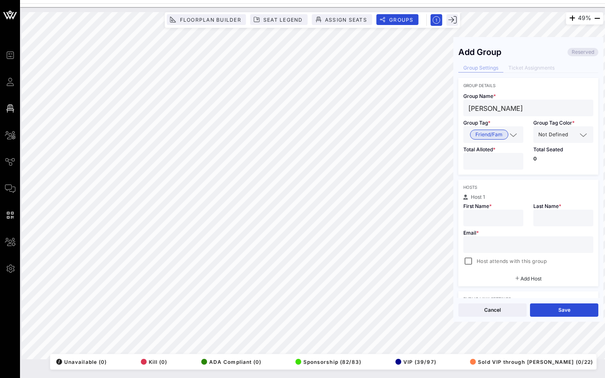
paste input "[EMAIL_ADDRESS][DOMAIN_NAME]"
type input "[EMAIL_ADDRESS][DOMAIN_NAME]"
drag, startPoint x: 520, startPoint y: 106, endPoint x: 490, endPoint y: 106, distance: 30.8
click at [490, 106] on input "[PERSON_NAME]" at bounding box center [528, 107] width 120 height 11
click at [546, 227] on div "Email * [EMAIL_ADDRESS][DOMAIN_NAME] Host attends with this group" at bounding box center [528, 246] width 140 height 40
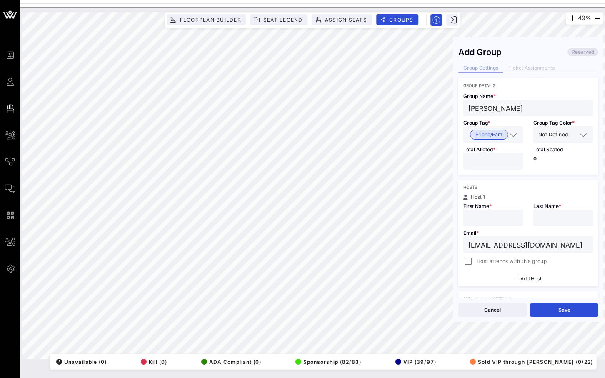
click at [551, 216] on input "text" at bounding box center [563, 217] width 50 height 11
paste input "[PERSON_NAME]"
type input "[PERSON_NAME]"
click at [503, 216] on input "text" at bounding box center [493, 217] width 50 height 11
type input "[PERSON_NAME]"
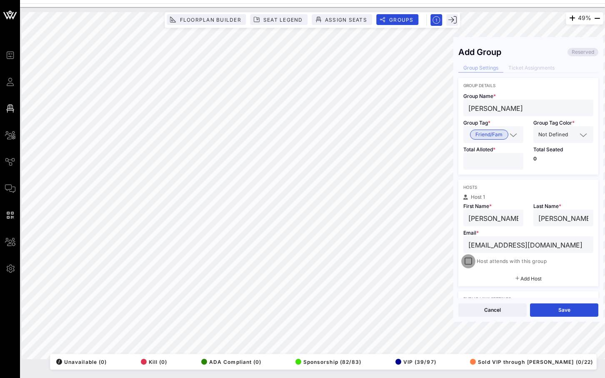
click at [469, 264] on div at bounding box center [468, 261] width 12 height 12
click at [547, 309] on button "Save" at bounding box center [564, 309] width 68 height 13
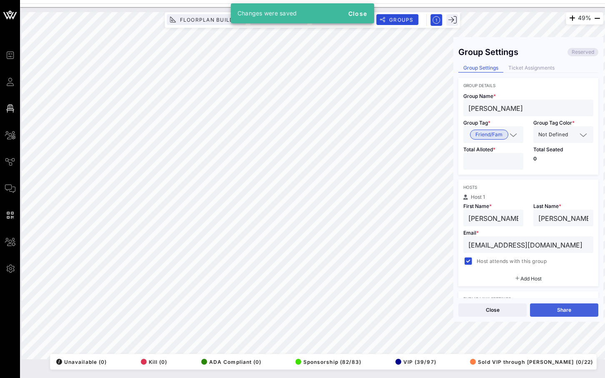
click at [562, 306] on button "Share" at bounding box center [564, 309] width 68 height 13
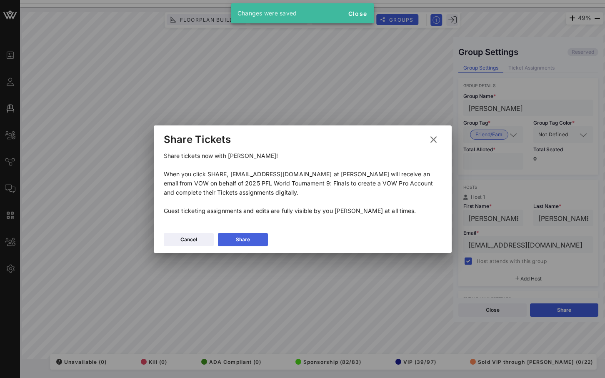
click at [230, 241] on button "Share" at bounding box center [243, 239] width 50 height 13
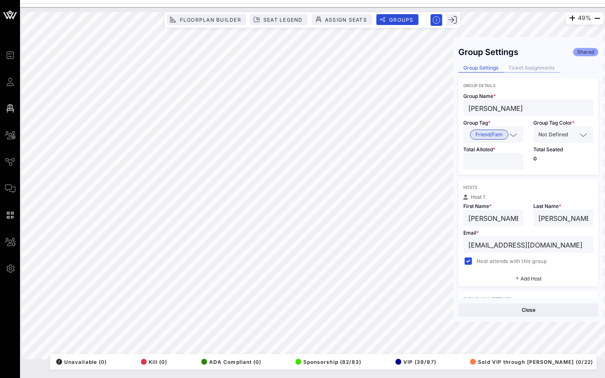
click at [517, 70] on div "Ticket Assignments" at bounding box center [531, 68] width 56 height 9
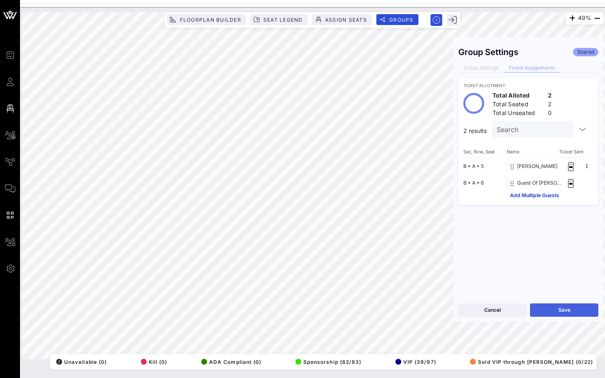
click at [570, 308] on button "Save" at bounding box center [564, 309] width 68 height 13
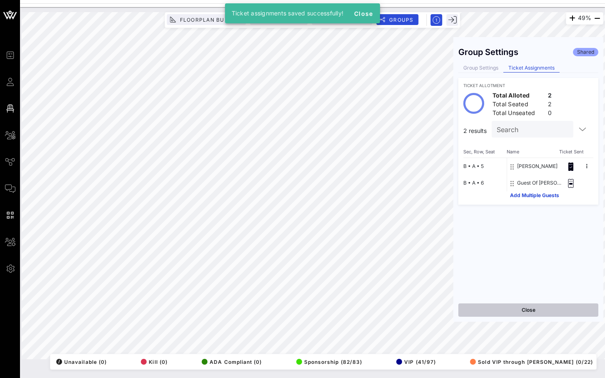
click at [521, 306] on button "Close" at bounding box center [528, 309] width 140 height 13
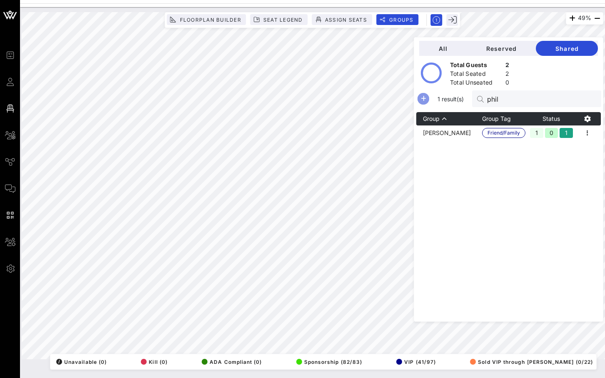
click at [428, 100] on icon "button" at bounding box center [423, 99] width 10 height 10
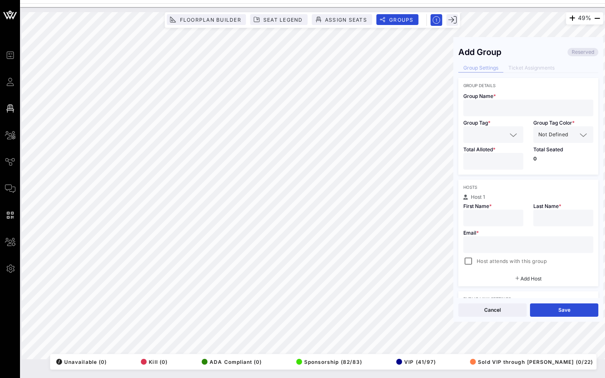
click at [513, 109] on input "text" at bounding box center [528, 107] width 120 height 11
paste input "[PERSON_NAME]"
type input "[PERSON_NAME]"
click at [503, 136] on input "text" at bounding box center [487, 134] width 38 height 11
type input "fri"
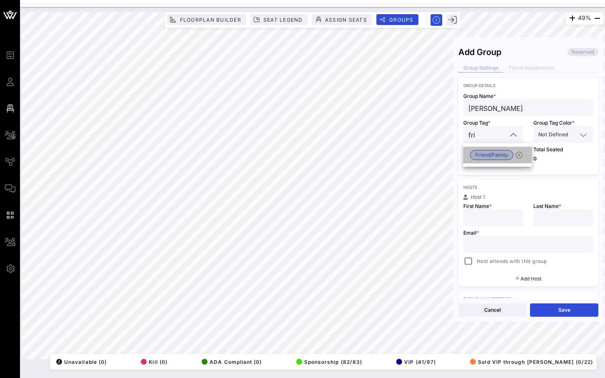
click at [492, 153] on span "Friend/Family" at bounding box center [491, 154] width 32 height 9
click at [516, 158] on input "*" at bounding box center [493, 161] width 50 height 11
type input "*"
click at [516, 158] on input "*" at bounding box center [493, 161] width 50 height 11
click at [500, 213] on input "text" at bounding box center [493, 217] width 50 height 11
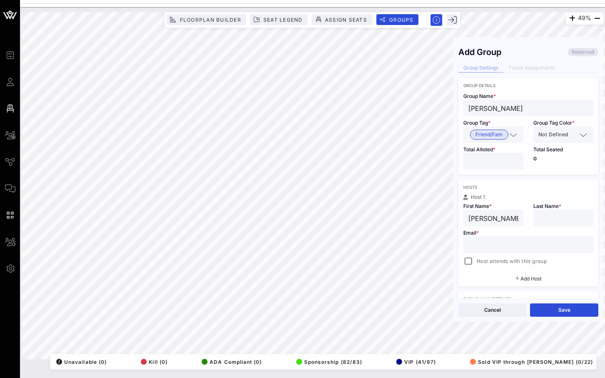
type input "[PERSON_NAME]"
click at [558, 215] on input "text" at bounding box center [563, 217] width 50 height 11
type input "[PERSON_NAME]"
click at [511, 243] on input "text" at bounding box center [528, 244] width 120 height 11
paste input "[EMAIL_ADDRESS][DOMAIN_NAME]"
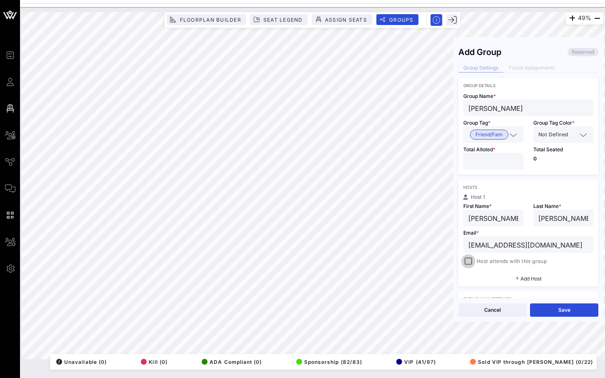
type input "[EMAIL_ADDRESS][DOMAIN_NAME]"
click at [471, 260] on div at bounding box center [468, 261] width 12 height 12
click at [569, 305] on button "Save" at bounding box center [564, 309] width 68 height 13
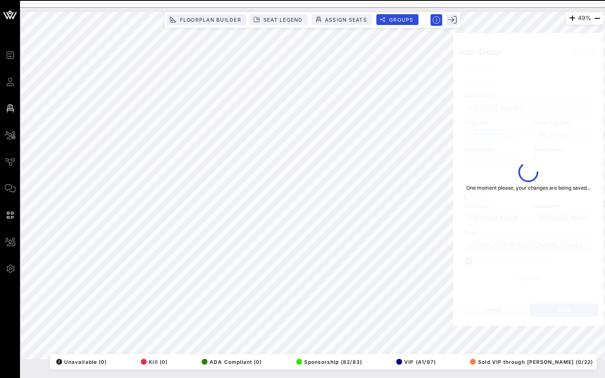
type input "[PERSON_NAME]"
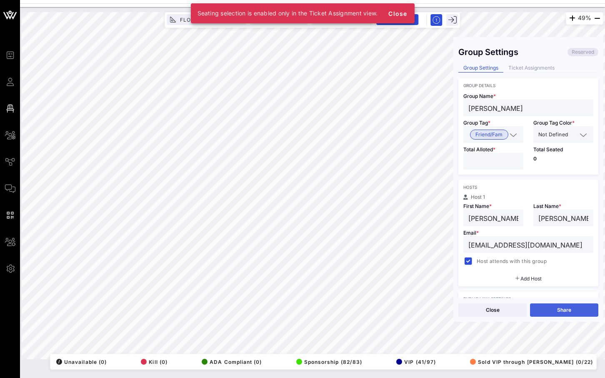
click at [551, 311] on button "Share" at bounding box center [564, 309] width 68 height 13
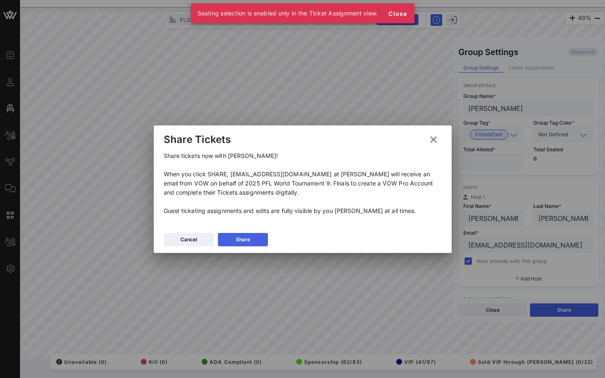
click at [258, 236] on button "Share" at bounding box center [243, 239] width 50 height 13
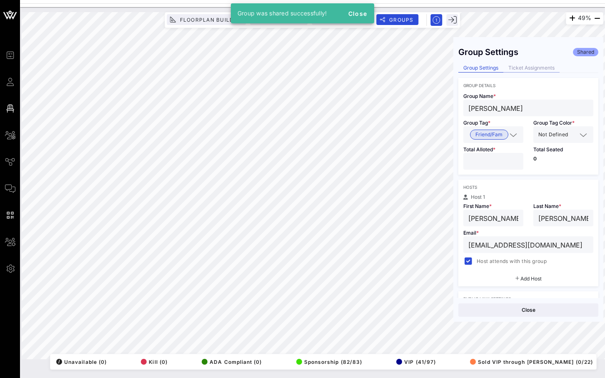
click at [526, 71] on div "Ticket Assignments" at bounding box center [531, 68] width 56 height 9
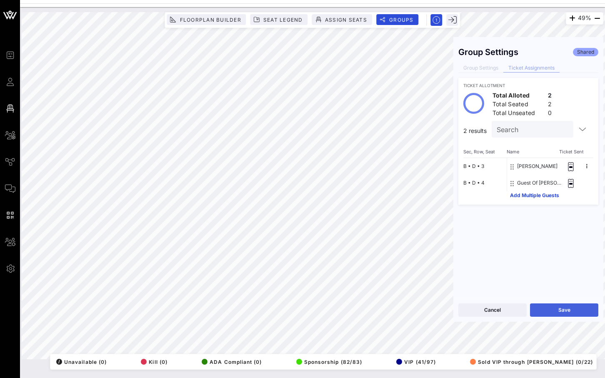
click at [560, 311] on button "Save" at bounding box center [564, 309] width 68 height 13
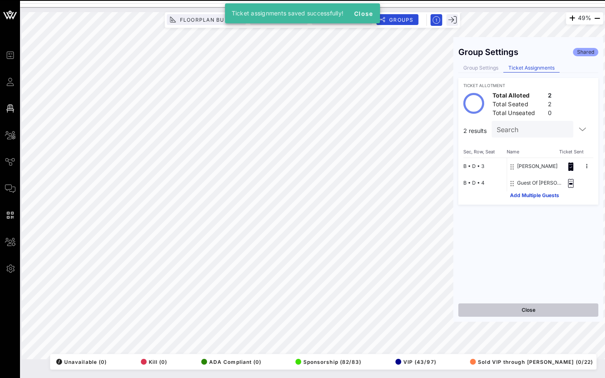
click at [516, 310] on button "Close" at bounding box center [528, 309] width 140 height 13
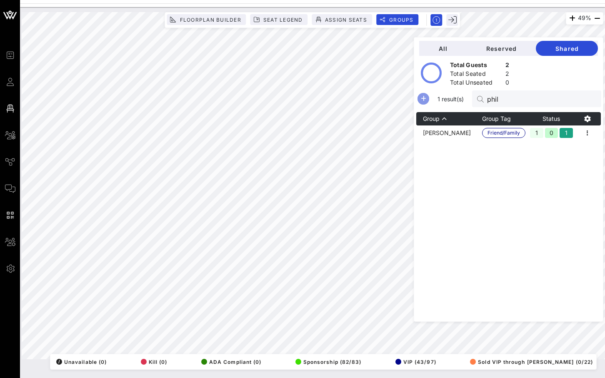
click at [428, 99] on icon "button" at bounding box center [423, 99] width 10 height 10
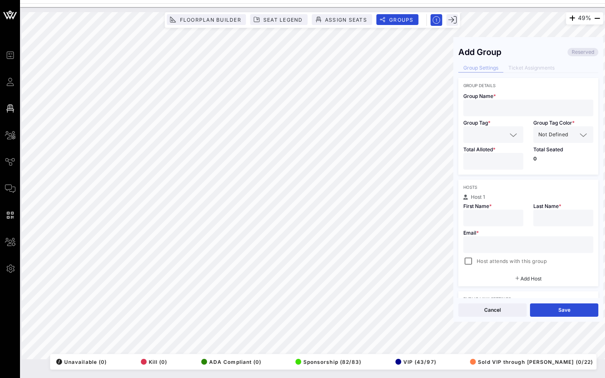
click at [483, 104] on input "text" at bounding box center [528, 107] width 120 height 11
paste input "[PERSON_NAME]"
type input "[PERSON_NAME]"
click at [484, 132] on input "text" at bounding box center [487, 134] width 38 height 11
type input "frie"
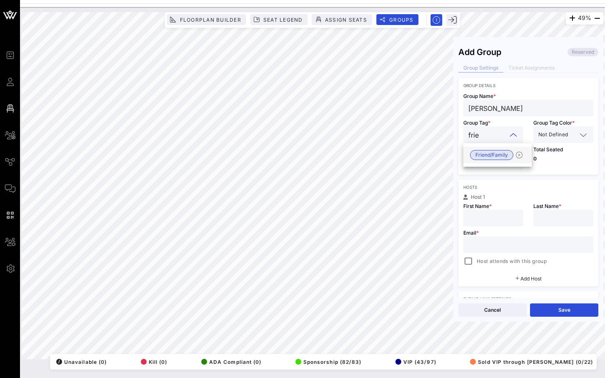
click at [488, 161] on div "Friend/Family" at bounding box center [497, 155] width 68 height 17
click at [515, 159] on input "*" at bounding box center [493, 161] width 50 height 11
type input "*"
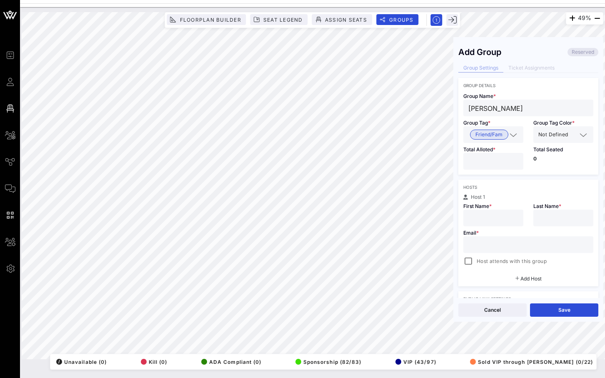
click at [515, 159] on input "*" at bounding box center [493, 161] width 50 height 11
click at [483, 217] on input "text" at bounding box center [493, 217] width 50 height 11
drag, startPoint x: 519, startPoint y: 110, endPoint x: 454, endPoint y: 110, distance: 64.5
click at [454, 110] on div "Add Group Reserved Group Settings Ticket Assignments Group Details Group Name *…" at bounding box center [528, 170] width 150 height 256
drag, startPoint x: 516, startPoint y: 110, endPoint x: 456, endPoint y: 110, distance: 60.0
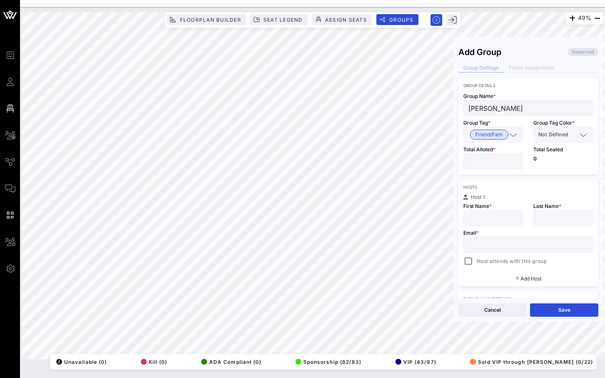
click at [456, 110] on div "Add Group Reserved Group Settings Ticket Assignments Group Details Group Name *…" at bounding box center [528, 170] width 150 height 256
click at [483, 216] on input "text" at bounding box center [493, 217] width 50 height 11
paste input "[PERSON_NAME]"
drag, startPoint x: 511, startPoint y: 218, endPoint x: 486, endPoint y: 218, distance: 25.4
click at [486, 218] on input "[PERSON_NAME]" at bounding box center [493, 217] width 50 height 11
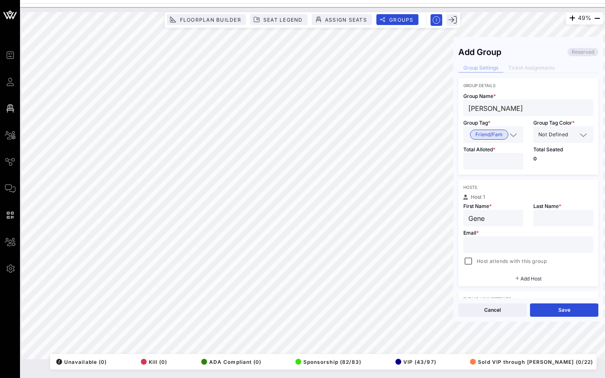
type input "Gene"
click at [543, 213] on input "text" at bounding box center [563, 217] width 50 height 11
paste input "Fratello"
type input "Fratello"
click at [492, 242] on input "text" at bounding box center [528, 244] width 120 height 11
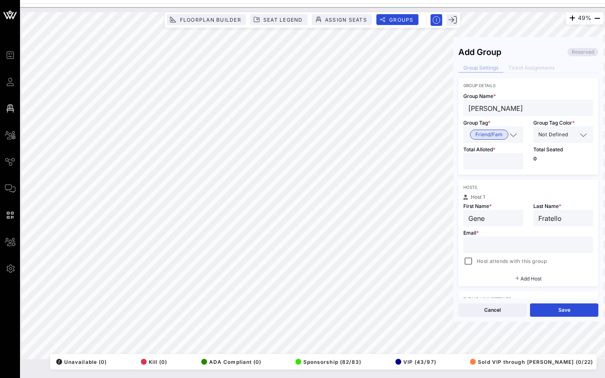
paste input "[EMAIL_ADDRESS][DOMAIN_NAME]"
type input "[EMAIL_ADDRESS][DOMAIN_NAME]"
click at [465, 264] on div at bounding box center [468, 261] width 12 height 12
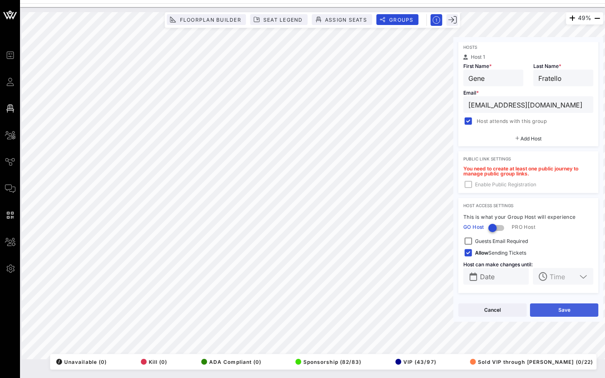
click at [553, 307] on button "Save" at bounding box center [564, 309] width 68 height 13
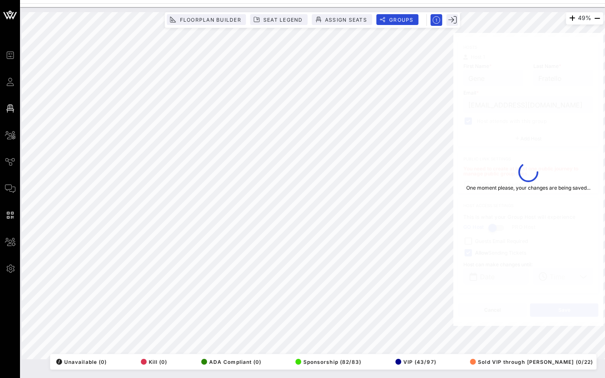
type input "Gene"
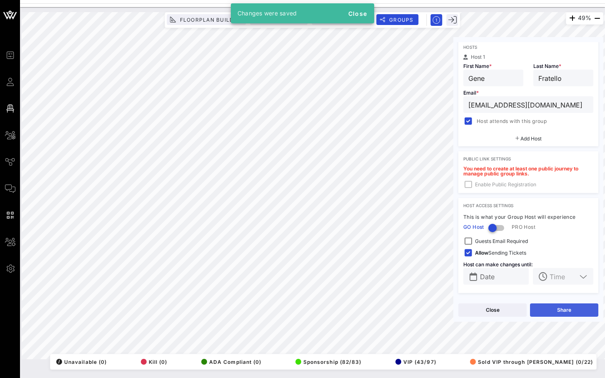
click at [553, 308] on button "Share" at bounding box center [564, 309] width 68 height 13
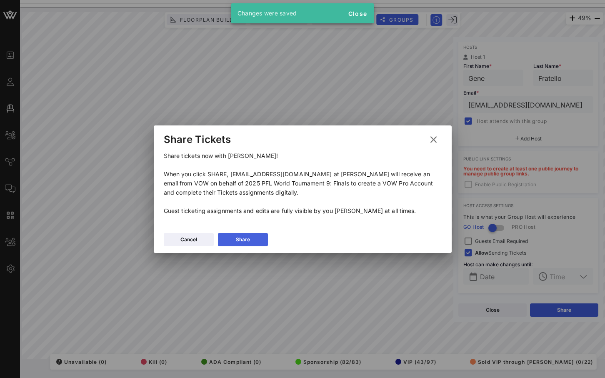
click at [253, 237] on button "Share" at bounding box center [243, 239] width 50 height 13
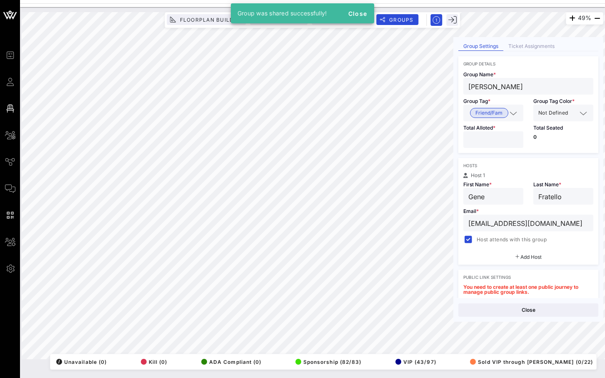
scroll to position [18, 0]
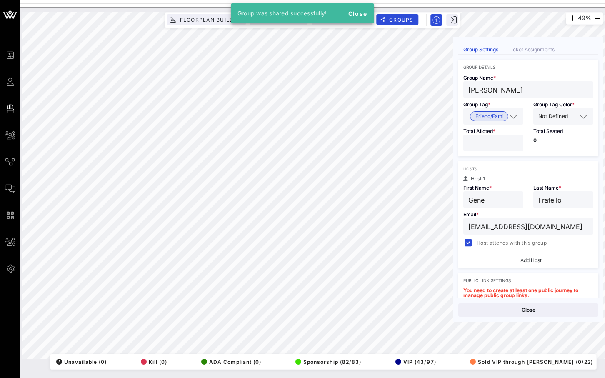
click at [525, 49] on div "Ticket Assignments" at bounding box center [531, 49] width 56 height 9
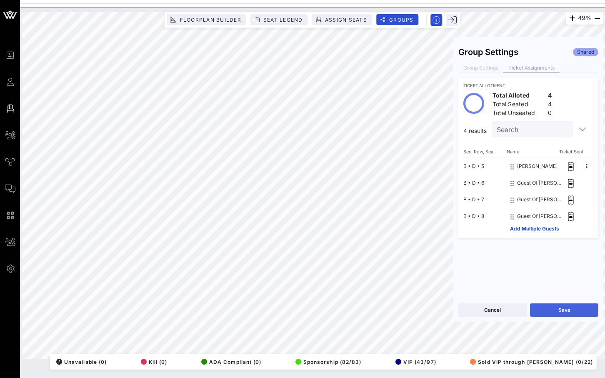
click at [558, 306] on button "Save" at bounding box center [564, 309] width 68 height 13
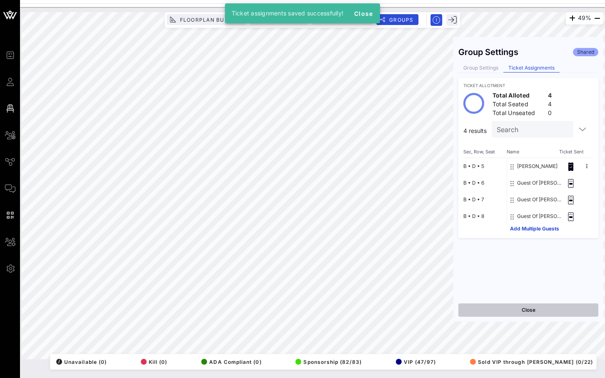
click at [494, 308] on button "Close" at bounding box center [528, 309] width 140 height 13
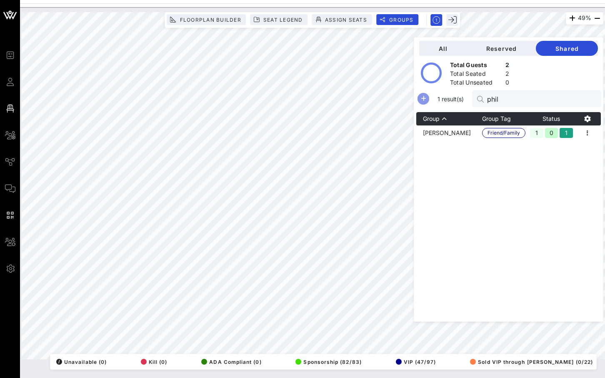
click at [428, 100] on icon "button" at bounding box center [423, 99] width 10 height 10
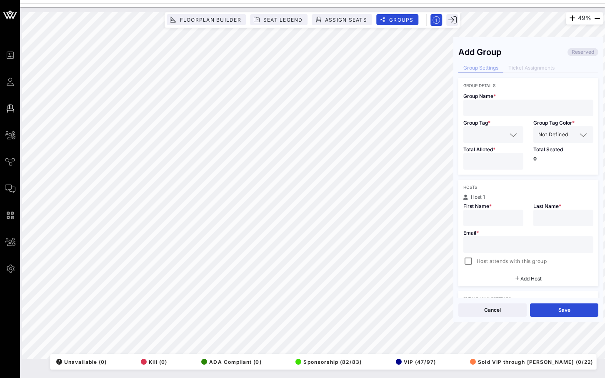
click at [498, 103] on input "text" at bounding box center [528, 107] width 120 height 11
paste input "[PERSON_NAME]"
type input "[PERSON_NAME]"
click at [501, 128] on div at bounding box center [493, 134] width 50 height 17
type input "frie"
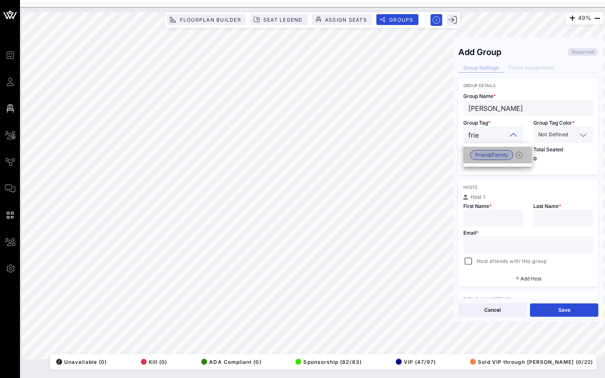
click at [499, 157] on span "Friend/Family" at bounding box center [491, 154] width 32 height 9
click at [516, 158] on input "*" at bounding box center [493, 161] width 50 height 11
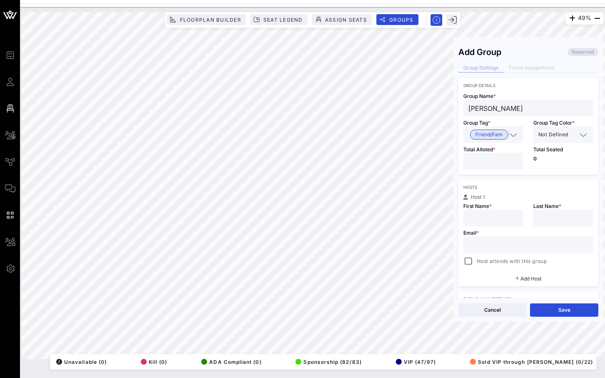
click at [516, 158] on input "*" at bounding box center [493, 161] width 50 height 11
type input "*"
click at [516, 158] on input "*" at bounding box center [493, 161] width 50 height 11
click at [492, 247] on input "text" at bounding box center [528, 244] width 120 height 11
paste input "[PERSON_NAME][EMAIL_ADDRESS][DOMAIN_NAME]"
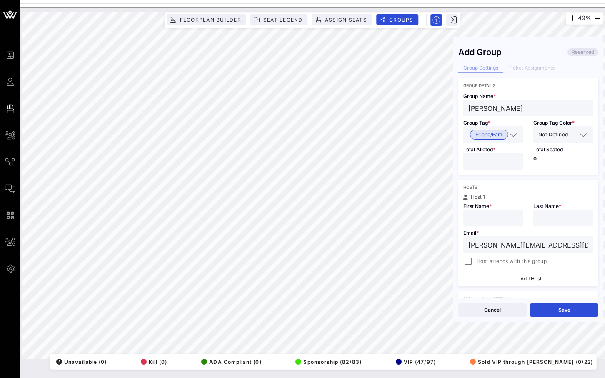
type input "[PERSON_NAME][EMAIL_ADDRESS][DOMAIN_NAME]"
click at [491, 218] on input "text" at bounding box center [493, 217] width 50 height 11
type input "[PERSON_NAME]"
click at [563, 214] on input "text" at bounding box center [563, 217] width 50 height 11
type input "[PERSON_NAME]"
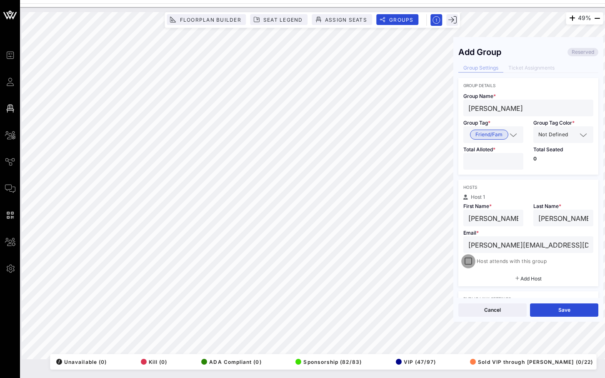
click at [468, 259] on div at bounding box center [468, 261] width 12 height 12
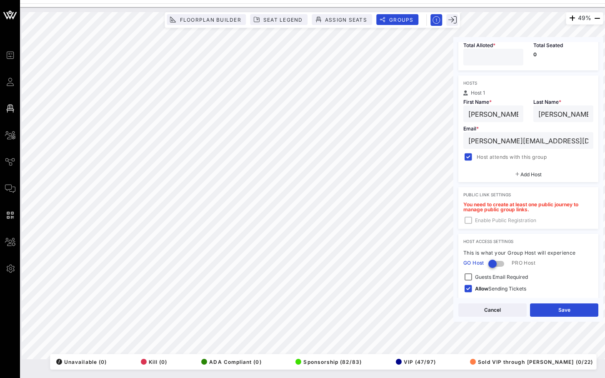
scroll to position [140, 0]
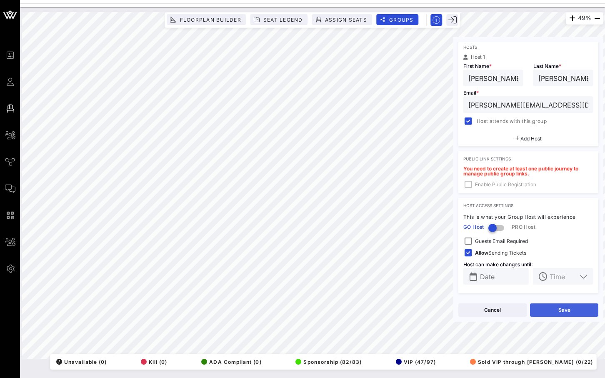
click at [568, 304] on button "Save" at bounding box center [564, 309] width 68 height 13
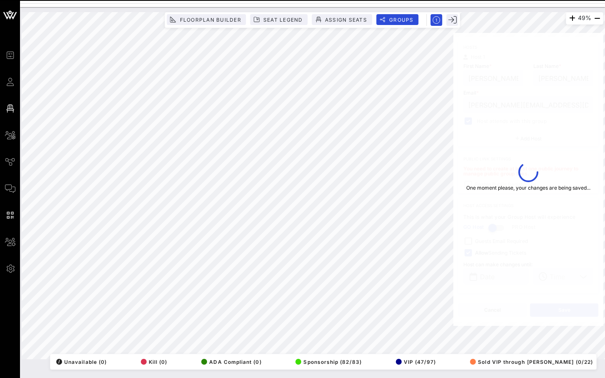
type input "[PERSON_NAME]"
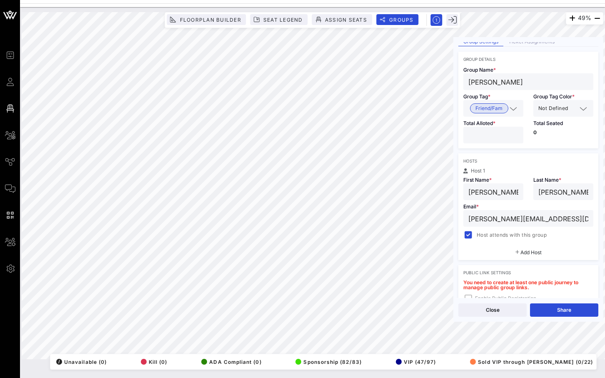
scroll to position [28, 0]
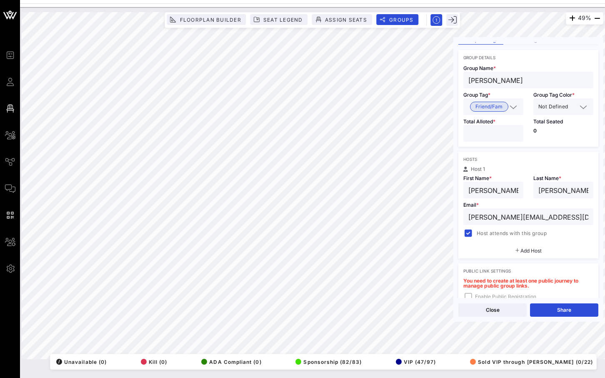
click at [565, 108] on span "Not Defined" at bounding box center [553, 106] width 30 height 8
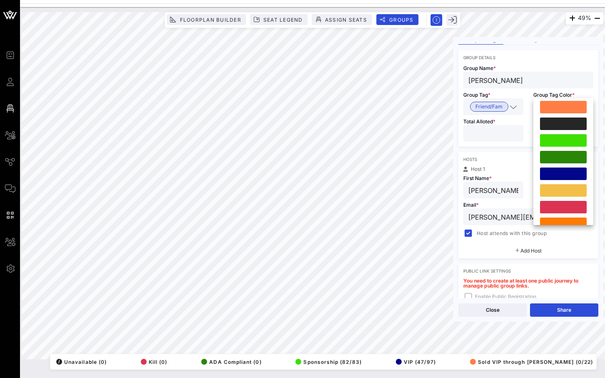
scroll to position [187, 0]
click at [559, 175] on div at bounding box center [563, 173] width 47 height 12
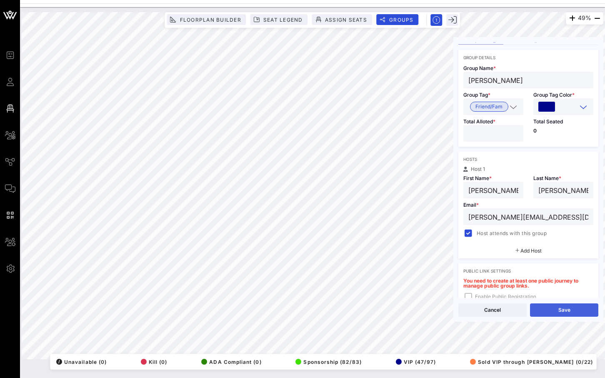
click at [570, 305] on button "Save" at bounding box center [564, 309] width 68 height 13
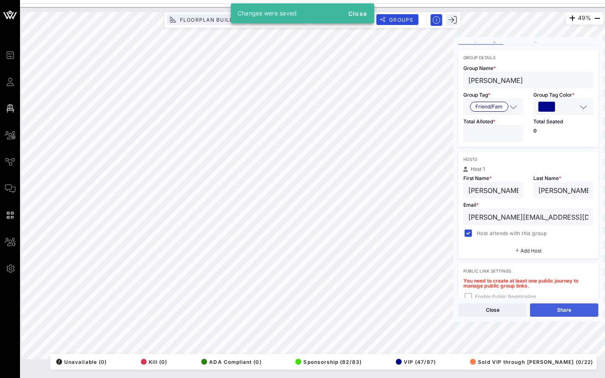
click at [555, 310] on button "Share" at bounding box center [564, 309] width 68 height 13
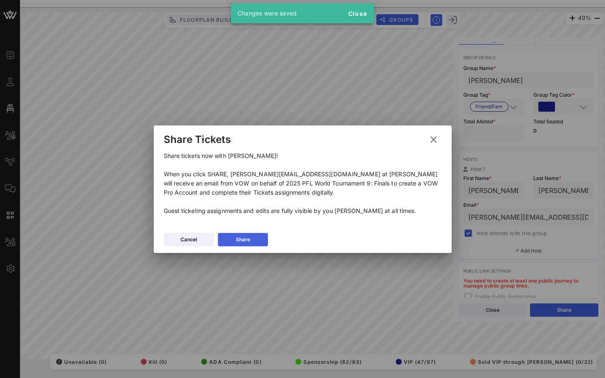
click at [254, 235] on button "Share" at bounding box center [243, 239] width 50 height 13
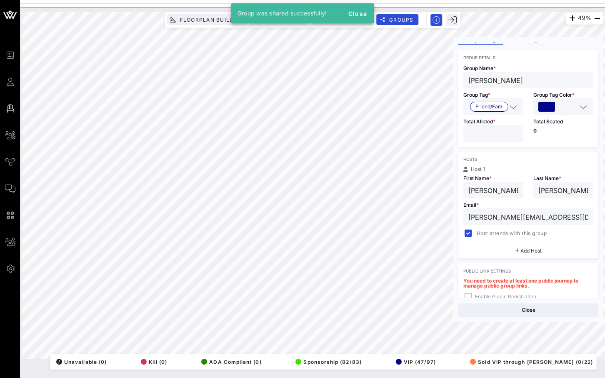
scroll to position [0, 0]
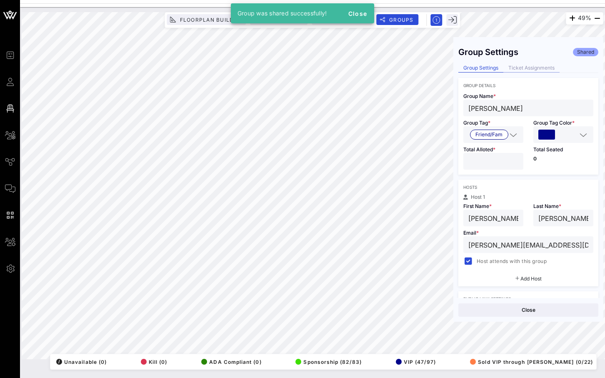
click at [528, 69] on div "Ticket Assignments" at bounding box center [531, 68] width 56 height 9
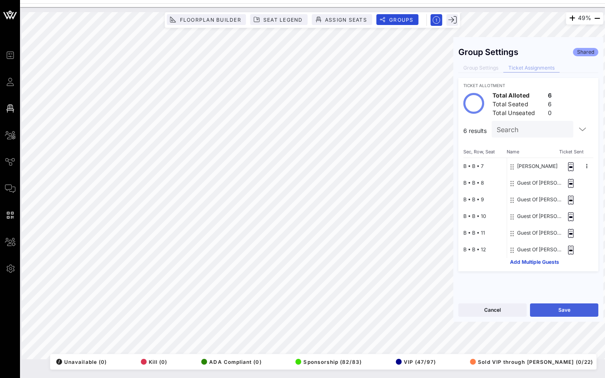
click at [566, 311] on button "Save" at bounding box center [564, 309] width 68 height 13
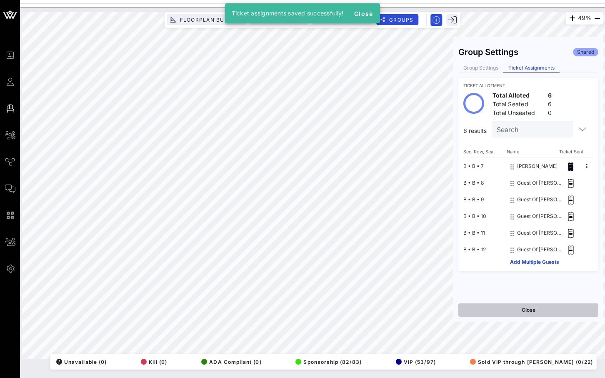
click at [516, 309] on button "Close" at bounding box center [528, 309] width 140 height 13
